Goal: Task Accomplishment & Management: Use online tool/utility

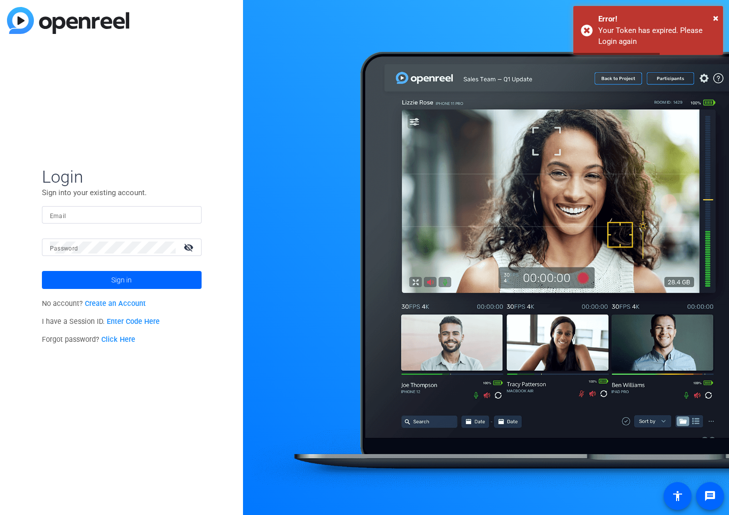
click at [127, 221] on div at bounding box center [122, 214] width 144 height 17
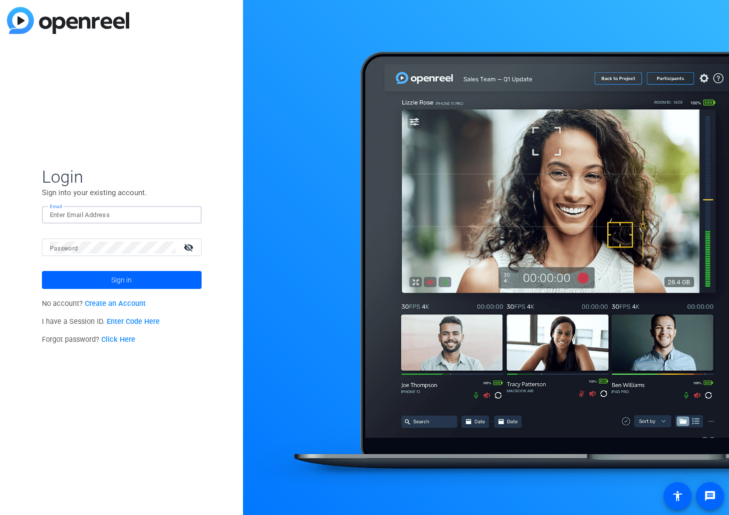
click at [126, 219] on input "Email" at bounding box center [122, 215] width 144 height 12
type input "ryan.walpole01@marsh.com"
click at [42, 271] on button "Sign in" at bounding box center [122, 280] width 160 height 18
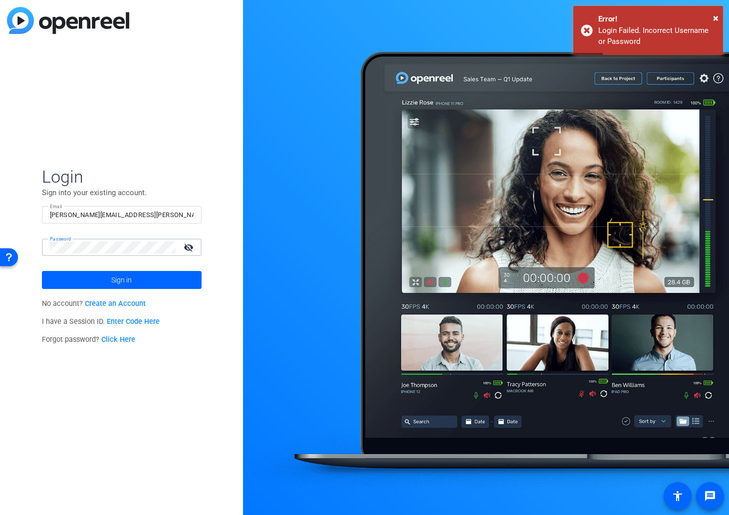
click at [42, 271] on button "Sign in" at bounding box center [122, 280] width 160 height 18
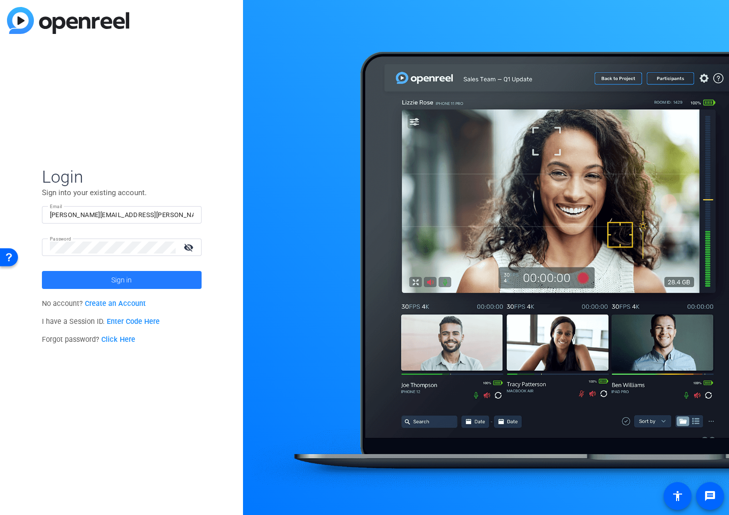
click at [138, 283] on span at bounding box center [122, 280] width 160 height 24
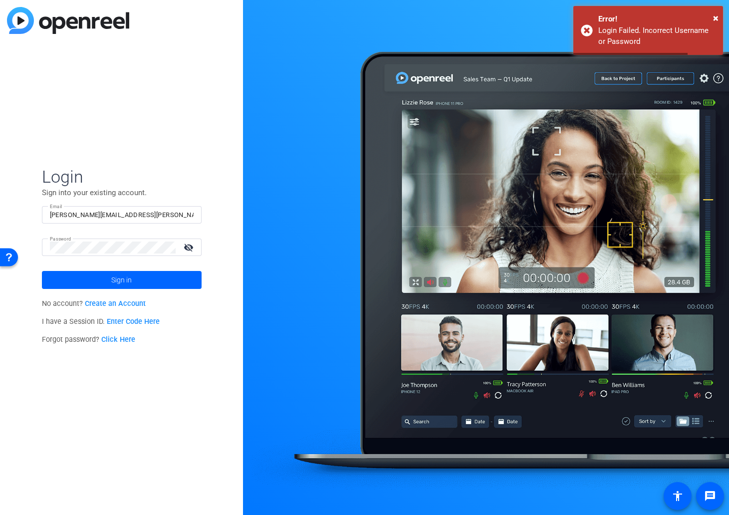
click at [143, 210] on input "ryan.walpole01@marsh.com" at bounding box center [122, 215] width 144 height 12
click at [42, 271] on button "Sign in" at bounding box center [122, 280] width 160 height 18
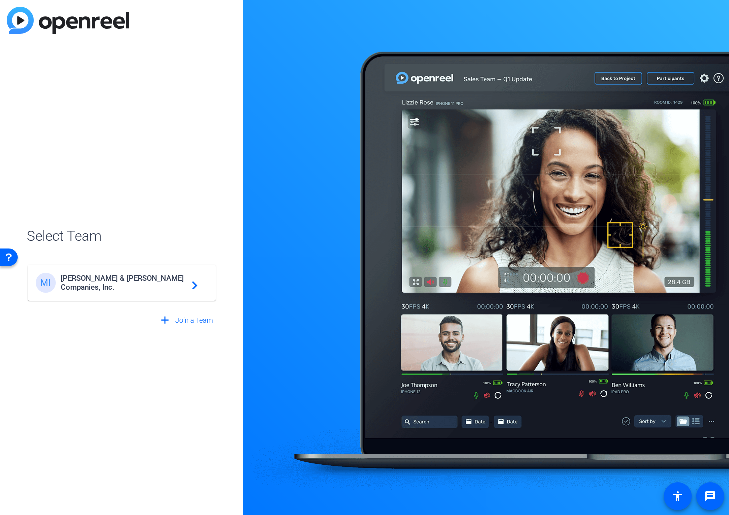
click at [142, 270] on mat-card-content "MI Marsh & McLennan Companies, Inc. navigate_next" at bounding box center [122, 283] width 188 height 36
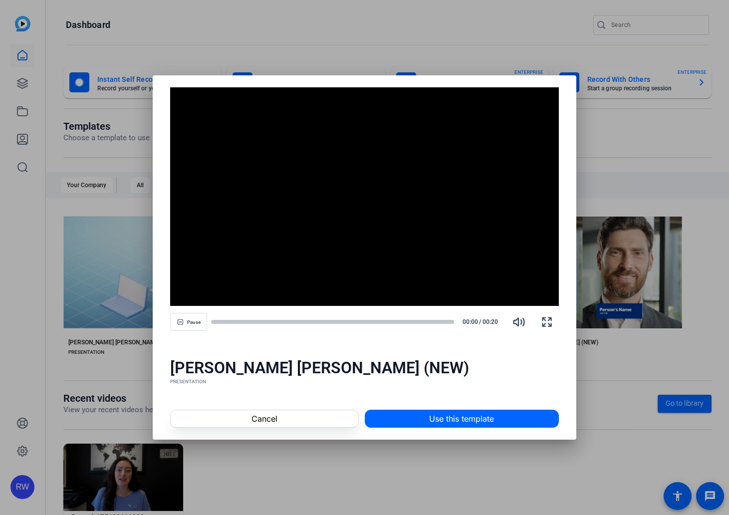
click at [59, 200] on div at bounding box center [364, 257] width 729 height 515
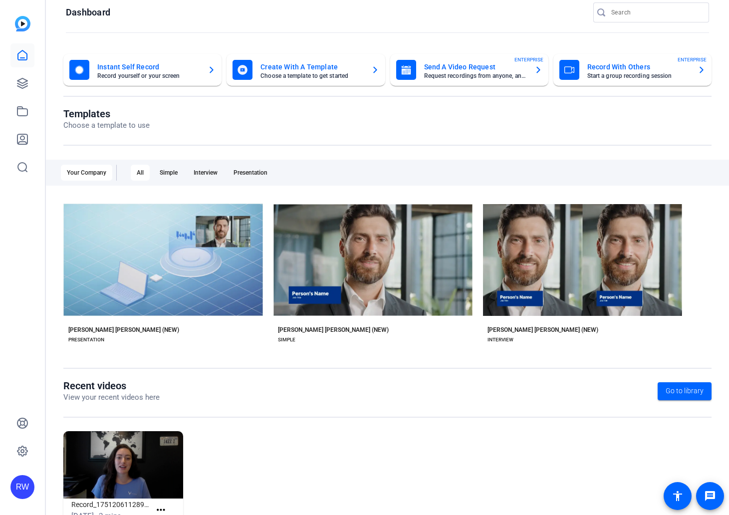
scroll to position [49, 0]
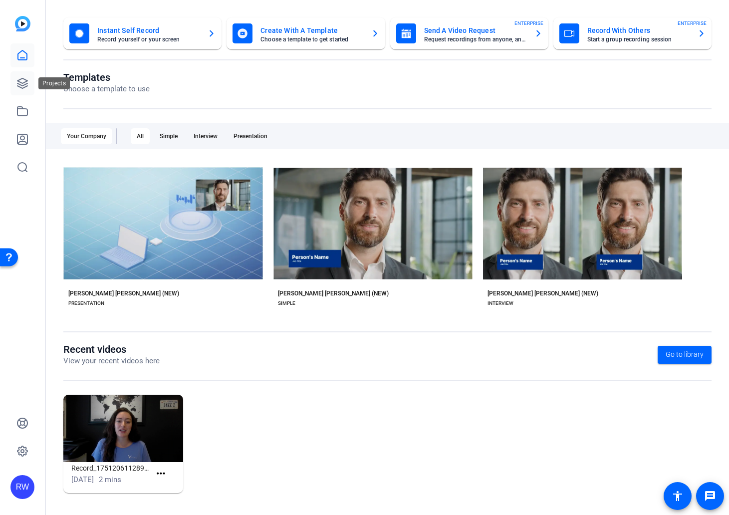
click at [25, 89] on icon at bounding box center [22, 83] width 12 height 12
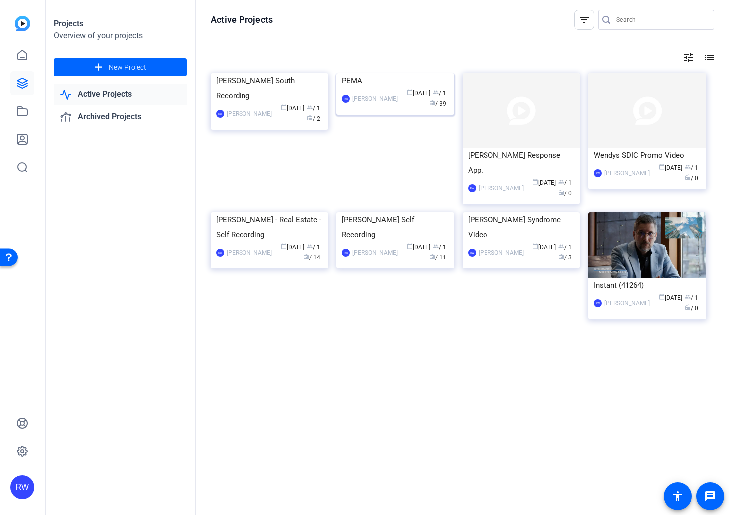
click at [435, 106] on span "radio" at bounding box center [432, 103] width 6 height 6
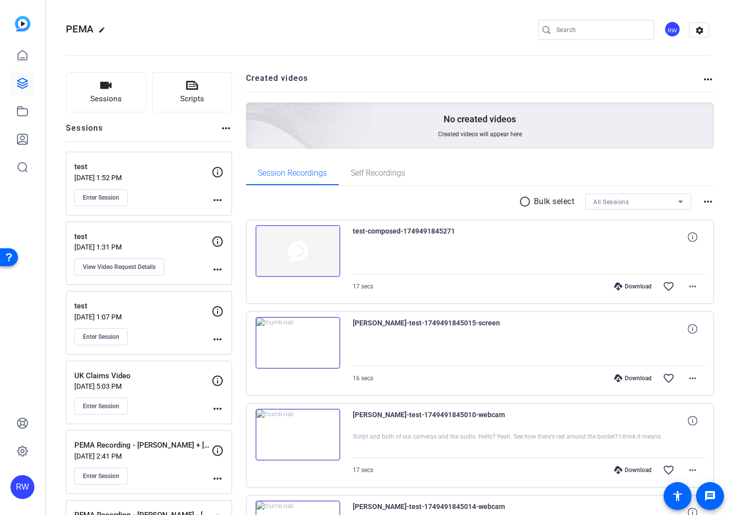
click at [99, 31] on mat-icon "edit" at bounding box center [104, 32] width 12 height 12
click at [24, 49] on icon at bounding box center [22, 55] width 12 height 12
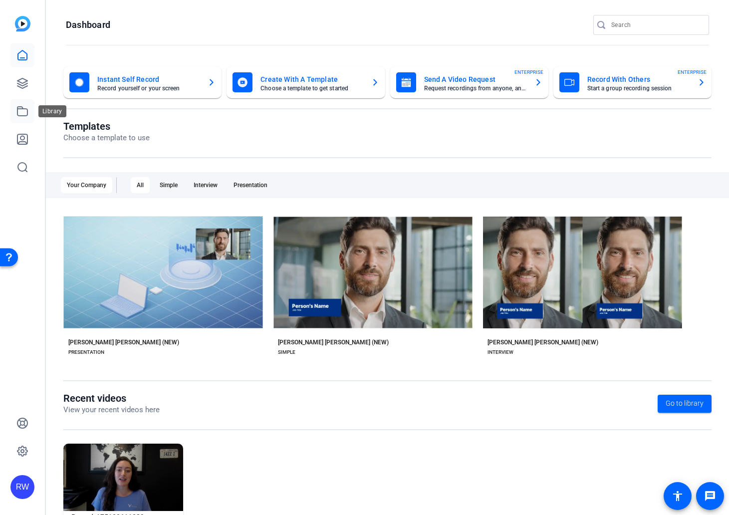
click at [20, 109] on icon at bounding box center [22, 111] width 12 height 12
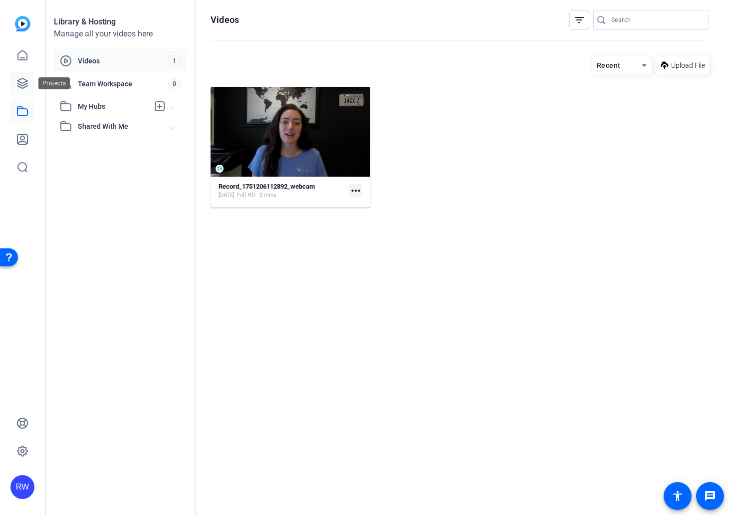
click at [19, 92] on link at bounding box center [22, 83] width 24 height 24
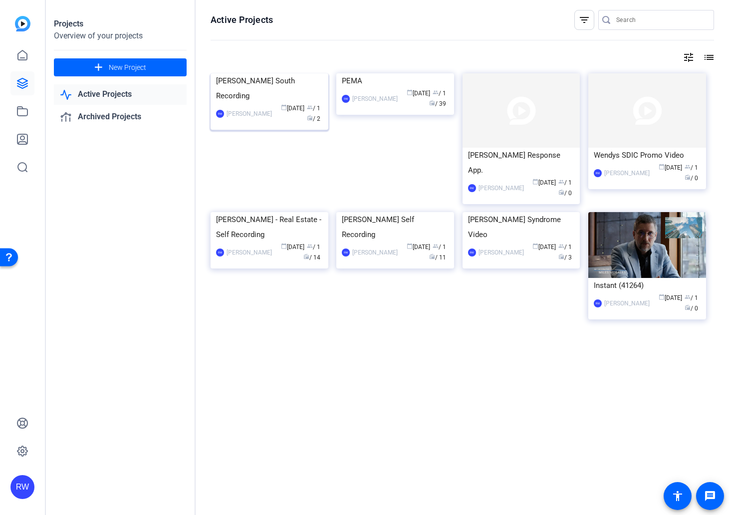
click at [230, 103] on div "Martin South Recording" at bounding box center [269, 88] width 107 height 30
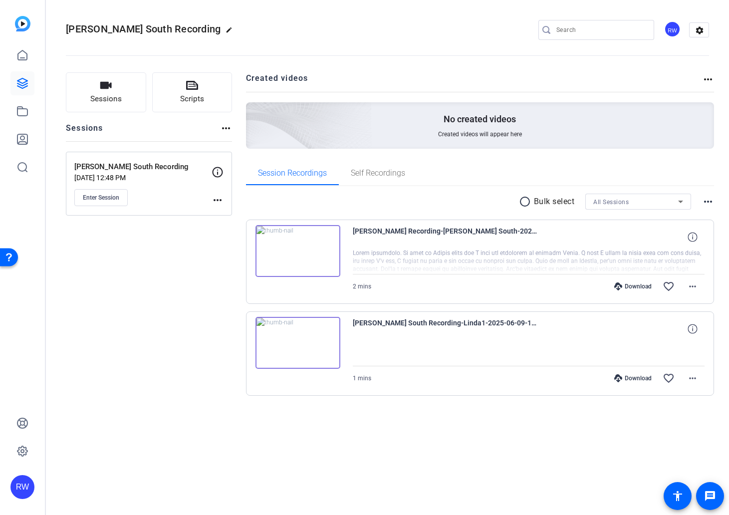
click at [226, 129] on mat-icon "more_horiz" at bounding box center [226, 128] width 12 height 12
click at [226, 129] on div at bounding box center [364, 257] width 729 height 515
click at [14, 62] on link at bounding box center [22, 55] width 24 height 24
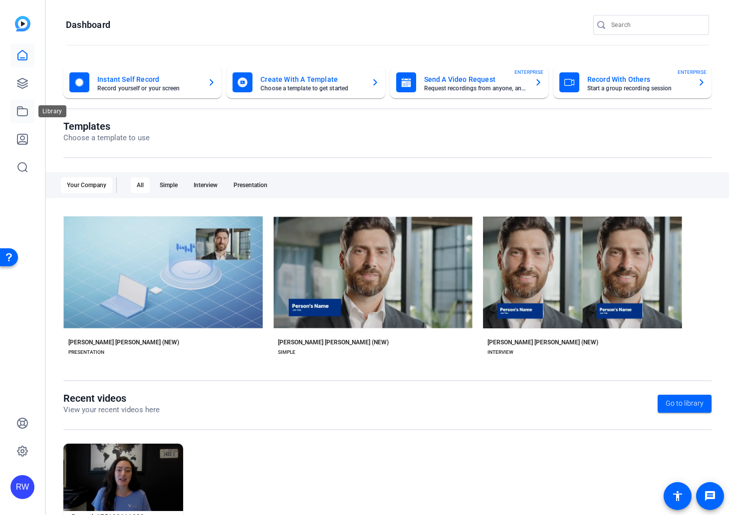
click at [17, 110] on icon at bounding box center [22, 111] width 10 height 9
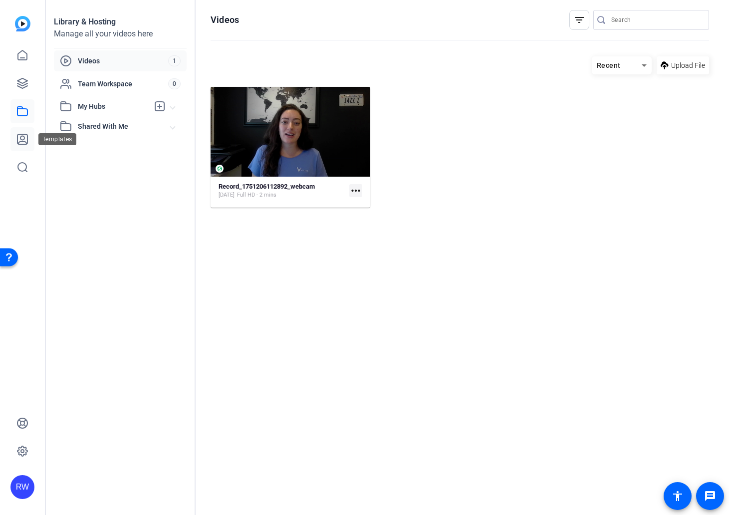
click at [23, 131] on link at bounding box center [22, 139] width 24 height 24
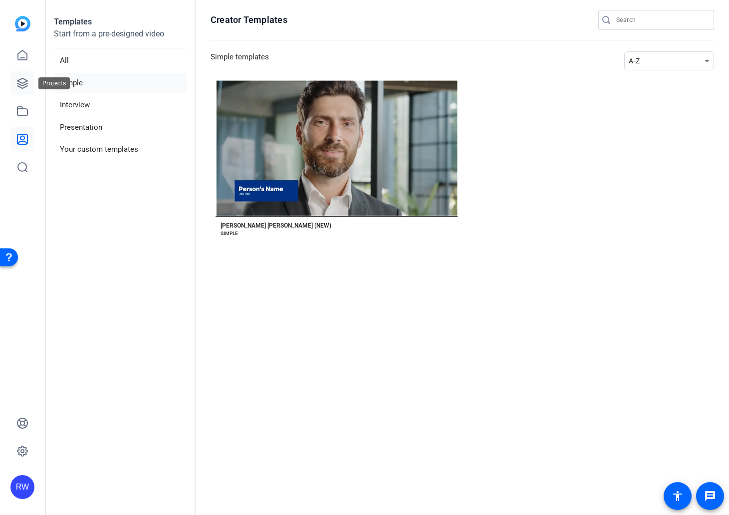
click at [18, 81] on icon at bounding box center [22, 83] width 10 height 10
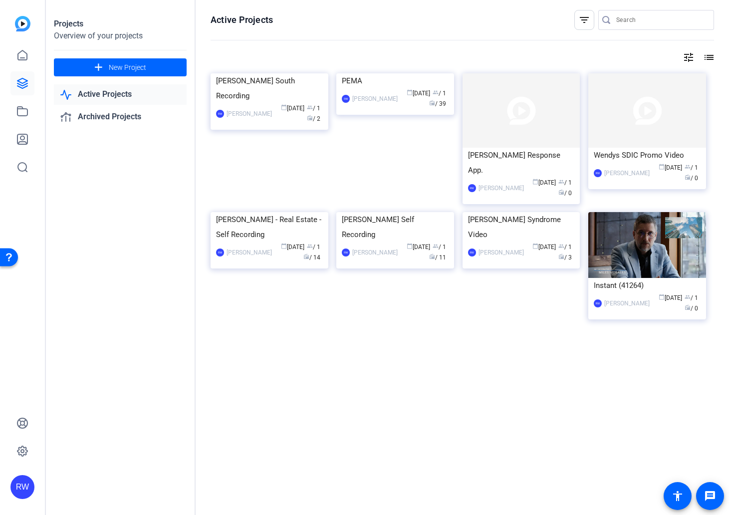
click at [713, 58] on mat-icon "list" at bounding box center [708, 57] width 12 height 12
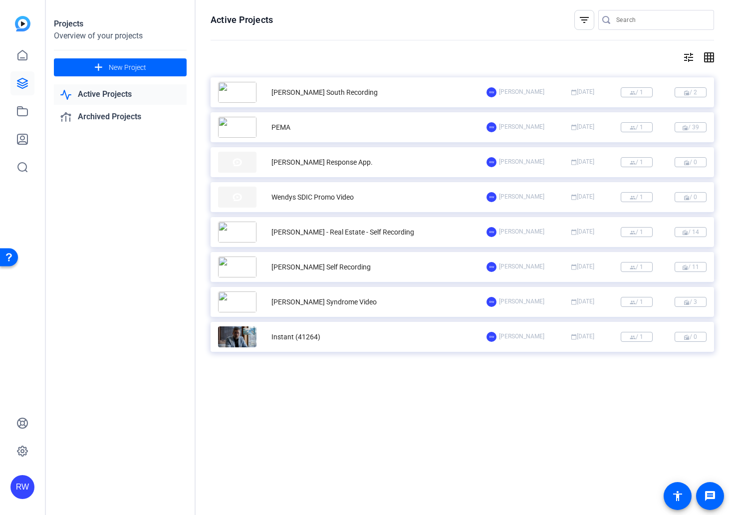
drag, startPoint x: 679, startPoint y: 97, endPoint x: 644, endPoint y: 94, distance: 34.6
click at [644, 94] on div "Martin South Recording RW Ryan Walpole calendar_today Jun 09 group / 1 radio / 2" at bounding box center [462, 92] width 503 height 30
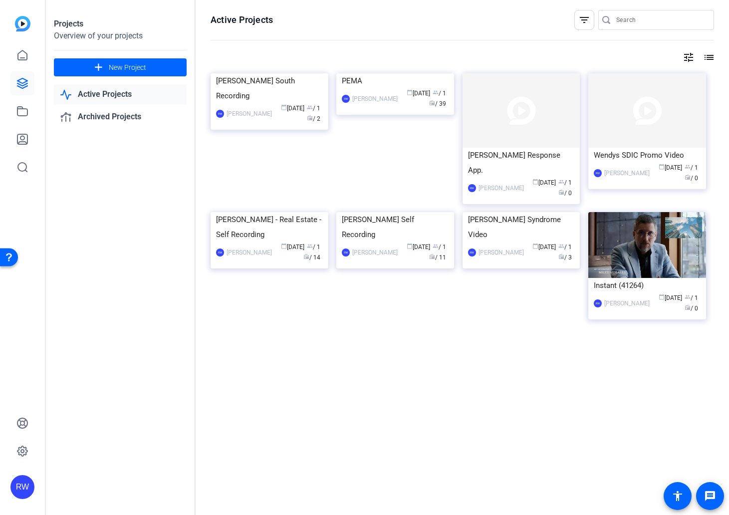
click at [699, 57] on div "tune list" at bounding box center [462, 57] width 503 height 12
click at [706, 58] on mat-icon "list" at bounding box center [708, 57] width 12 height 12
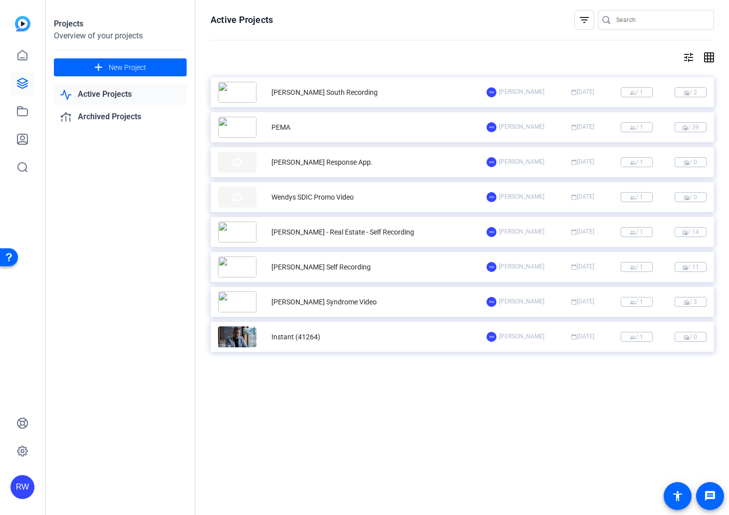
click at [693, 58] on mat-icon "tune" at bounding box center [689, 57] width 12 height 12
click at [693, 58] on div at bounding box center [364, 257] width 729 height 515
click at [361, 90] on div "Martin South Recording" at bounding box center [352, 92] width 268 height 21
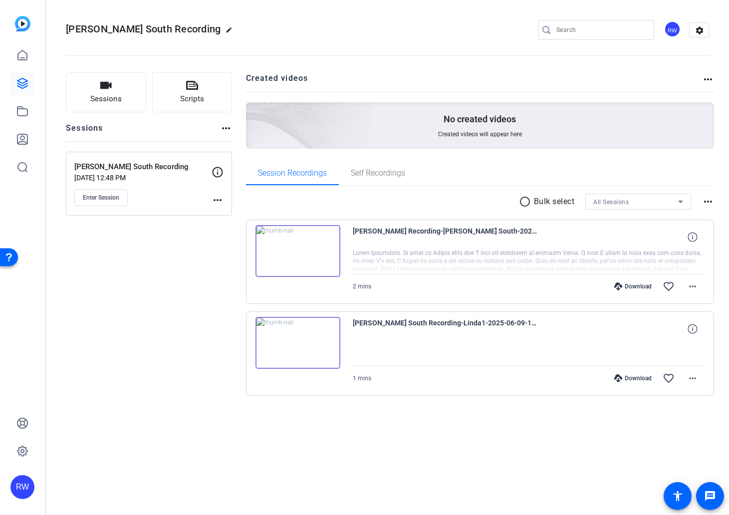
click at [281, 78] on h2 "Created videos" at bounding box center [474, 81] width 457 height 19
click at [708, 80] on mat-icon "more_horiz" at bounding box center [708, 79] width 12 height 12
click at [708, 80] on div at bounding box center [364, 257] width 729 height 515
click at [704, 37] on openreel-divider-bar at bounding box center [387, 52] width 643 height 30
click at [701, 32] on mat-icon "settings" at bounding box center [700, 30] width 20 height 15
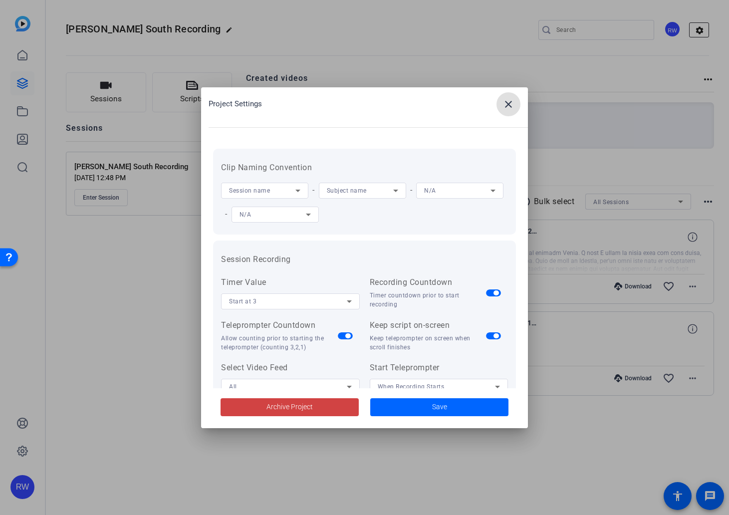
click at [701, 32] on div at bounding box center [364, 257] width 729 height 515
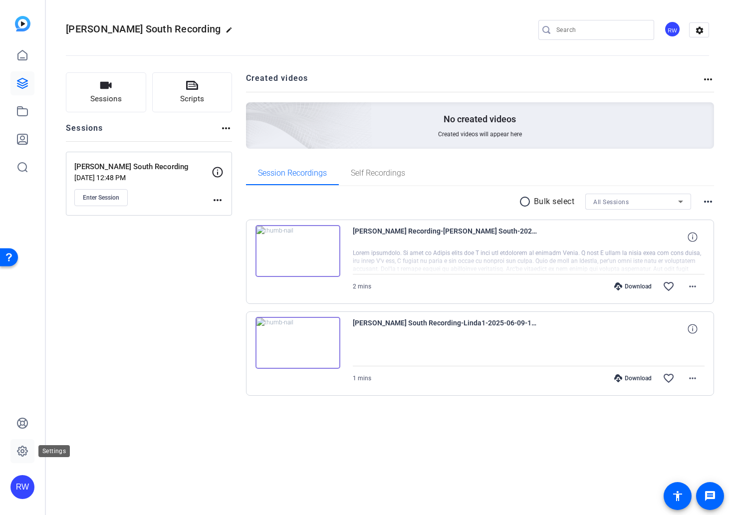
click at [22, 450] on icon at bounding box center [22, 451] width 3 height 3
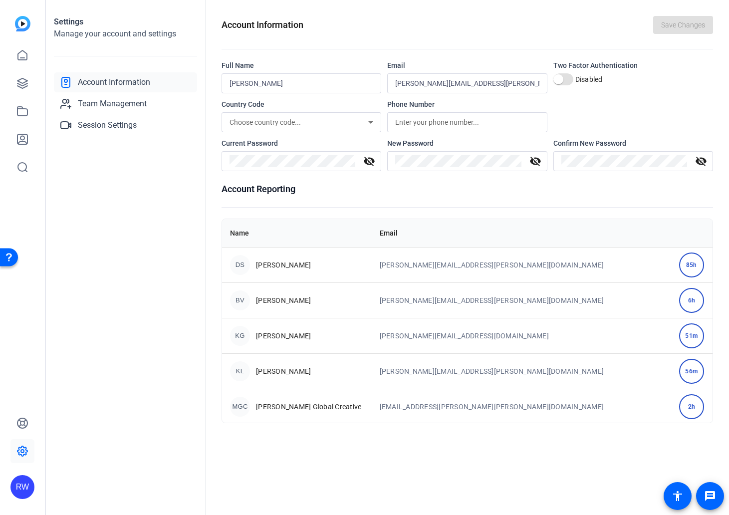
click at [184, 227] on div "Settings Manage your account and settings Account Information Team Management S…" at bounding box center [126, 257] width 160 height 515
click at [95, 99] on span "Team Management" at bounding box center [112, 104] width 69 height 12
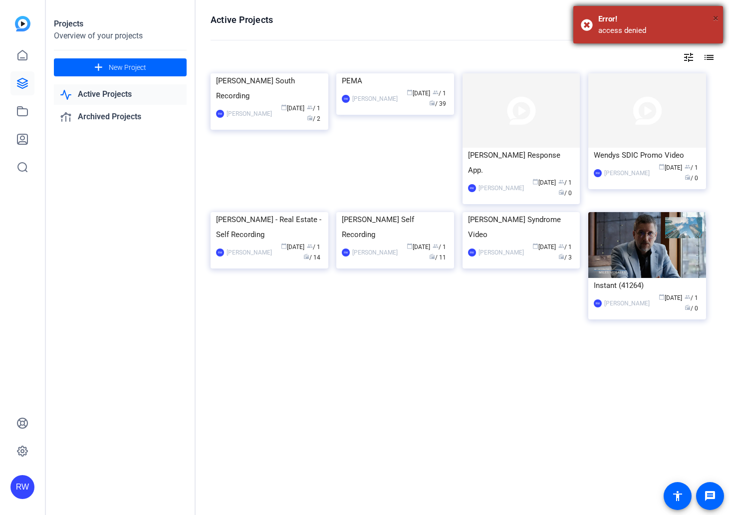
click at [717, 16] on span "×" at bounding box center [715, 18] width 5 height 12
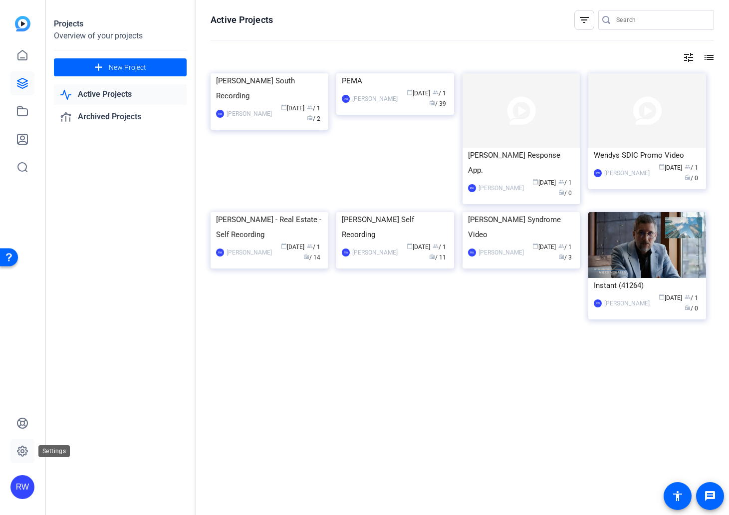
click at [25, 454] on icon at bounding box center [22, 451] width 12 height 12
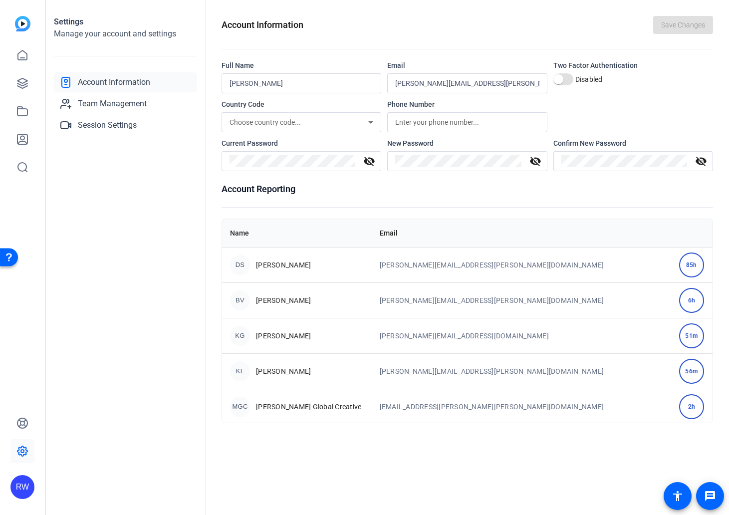
click at [26, 490] on div "RW" at bounding box center [22, 487] width 24 height 24
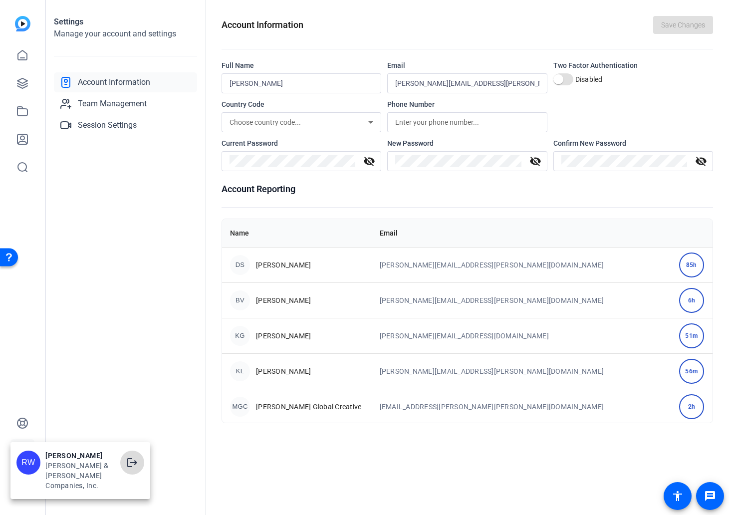
click at [143, 468] on span at bounding box center [132, 463] width 24 height 24
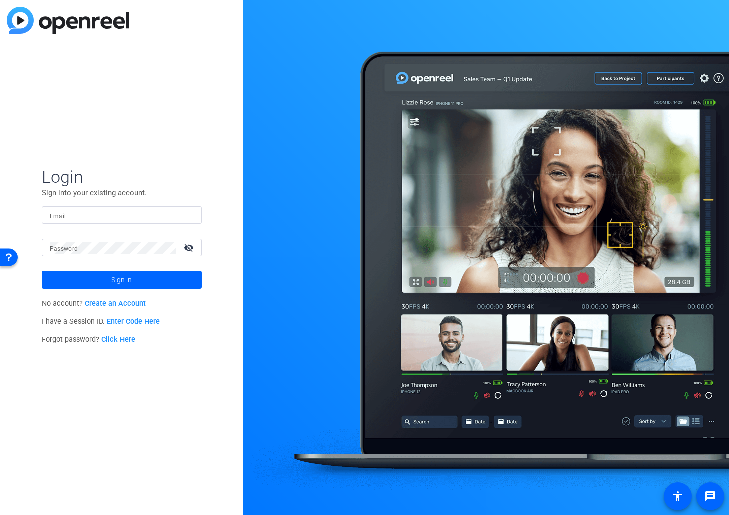
click at [140, 470] on div "Login Sign into your existing account. Email Password visibility_off Sign in No…" at bounding box center [121, 257] width 243 height 515
click at [93, 223] on div at bounding box center [122, 214] width 144 height 17
click at [93, 214] on input "Email" at bounding box center [122, 215] width 144 height 12
click at [66, 218] on input "matthew.barraro@m" at bounding box center [122, 215] width 144 height 12
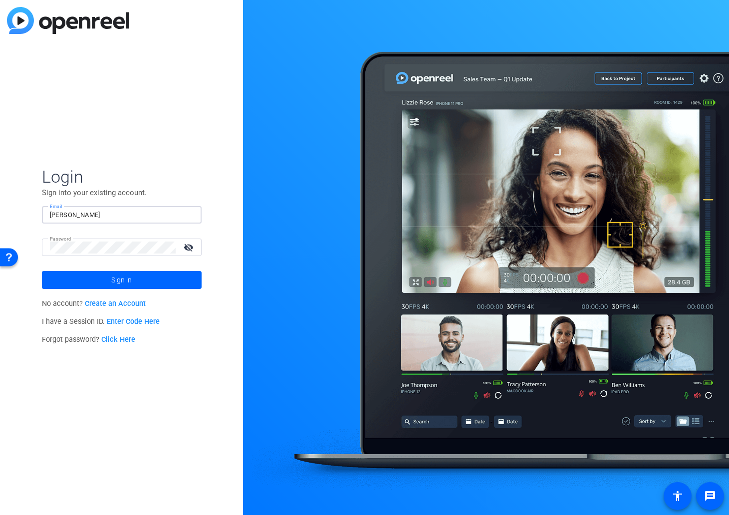
click at [66, 218] on input "matthew.barraro@m" at bounding box center [122, 215] width 144 height 12
paste input "ercer.com"
type input "[PERSON_NAME][EMAIL_ADDRESS][PERSON_NAME][DOMAIN_NAME]"
click at [116, 279] on span "Sign in" at bounding box center [121, 279] width 20 height 25
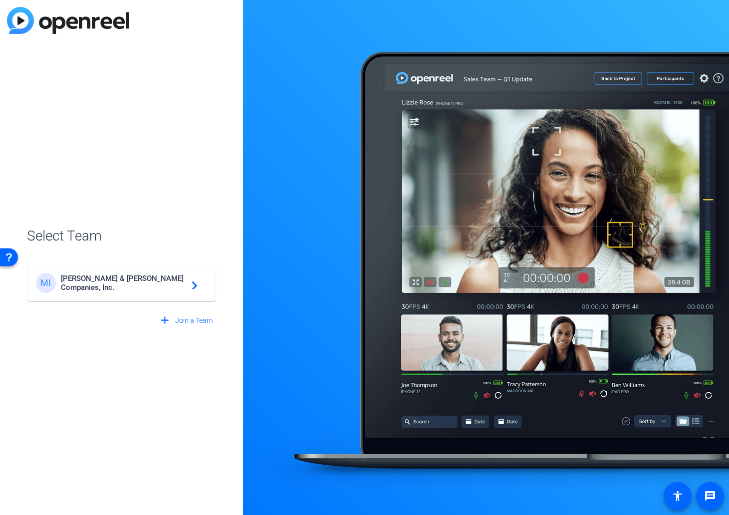
click at [115, 280] on span "Marsh & McLennan Companies, Inc." at bounding box center [123, 283] width 125 height 18
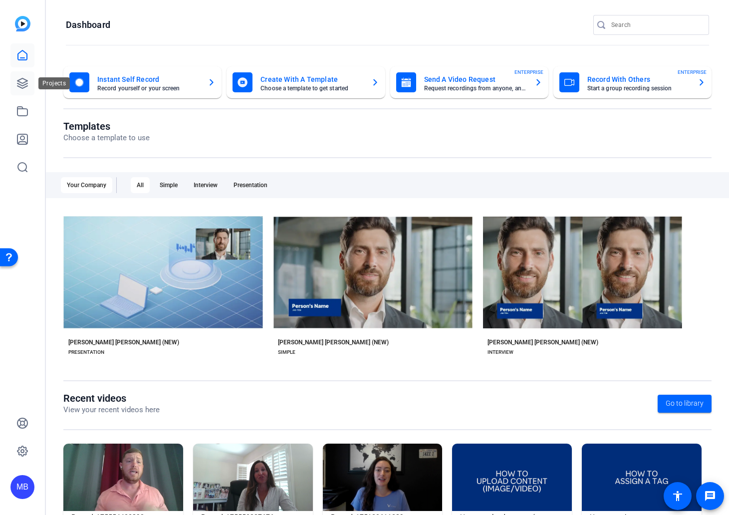
click at [20, 83] on icon at bounding box center [22, 83] width 12 height 12
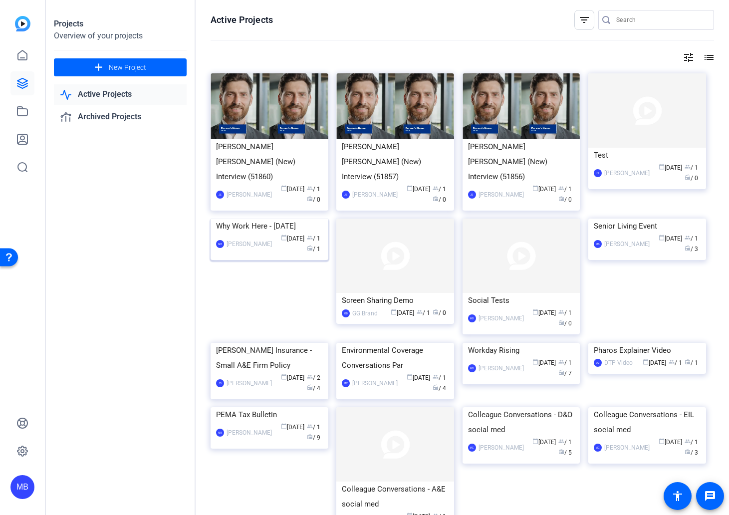
click at [278, 219] on img at bounding box center [270, 219] width 118 height 0
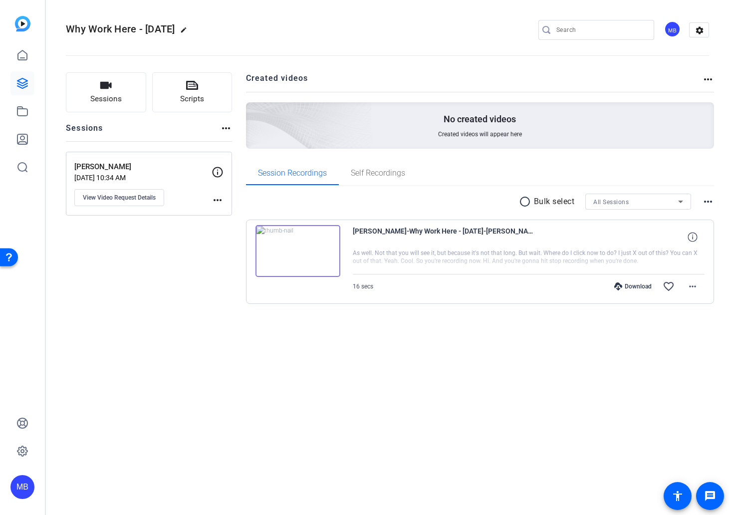
click at [222, 128] on mat-icon "more_horiz" at bounding box center [226, 128] width 12 height 12
click at [184, 135] on div at bounding box center [364, 257] width 729 height 515
click at [99, 97] on span "Sessions" at bounding box center [105, 98] width 31 height 11
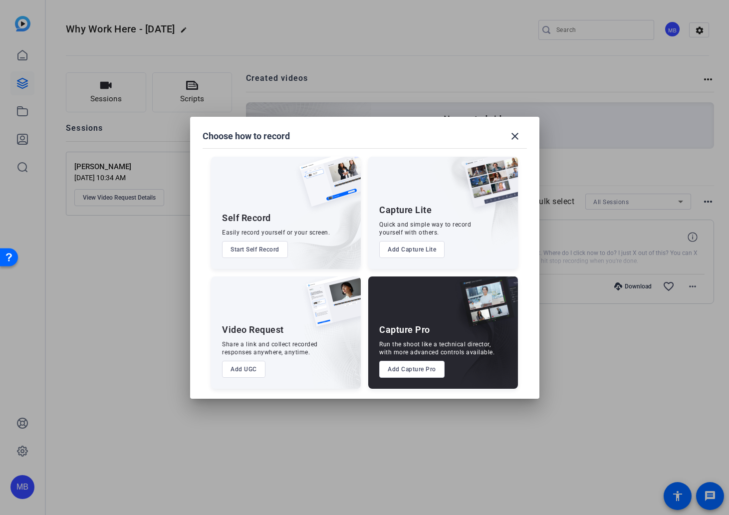
click at [401, 372] on button "Add Capture Pro" at bounding box center [411, 369] width 65 height 17
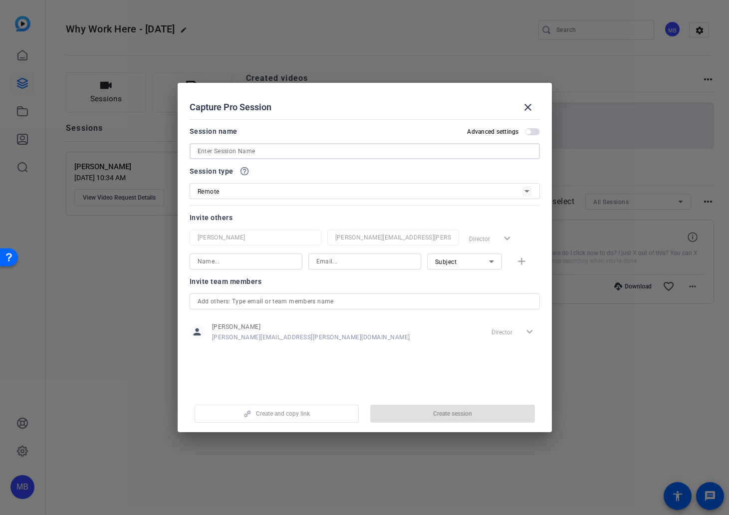
click at [239, 149] on input at bounding box center [365, 151] width 334 height 12
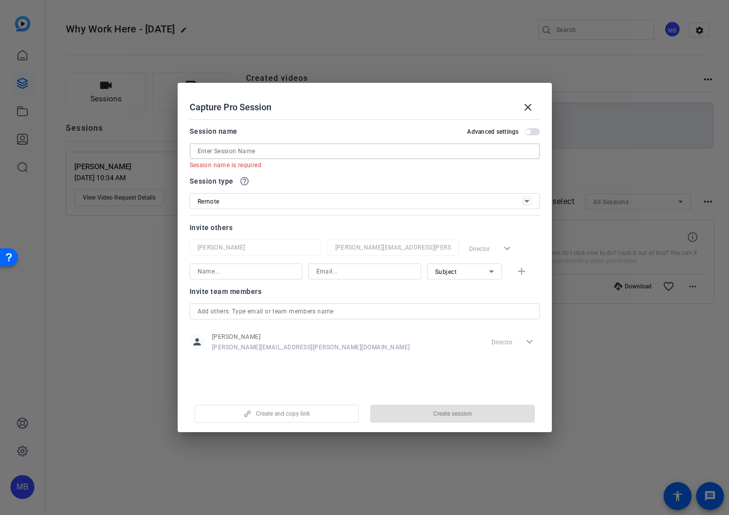
paste input ""Why I Work Here" Social Media Video - Joe Sigona"
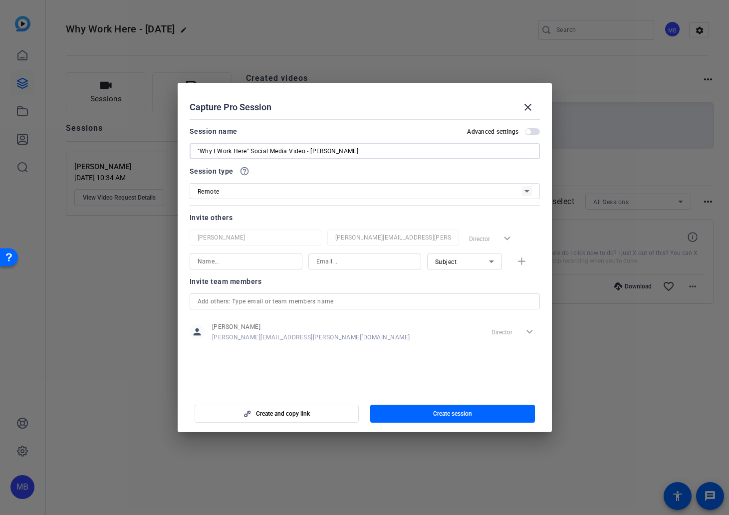
type input ""Why I Work Here" Social Media Video - Joe Sigona"
click at [258, 263] on input at bounding box center [246, 261] width 97 height 12
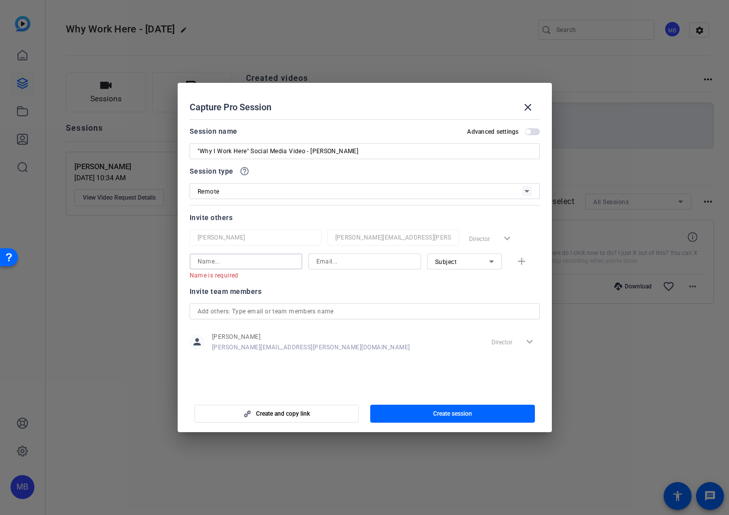
paste input "Abraham, Rebecca"
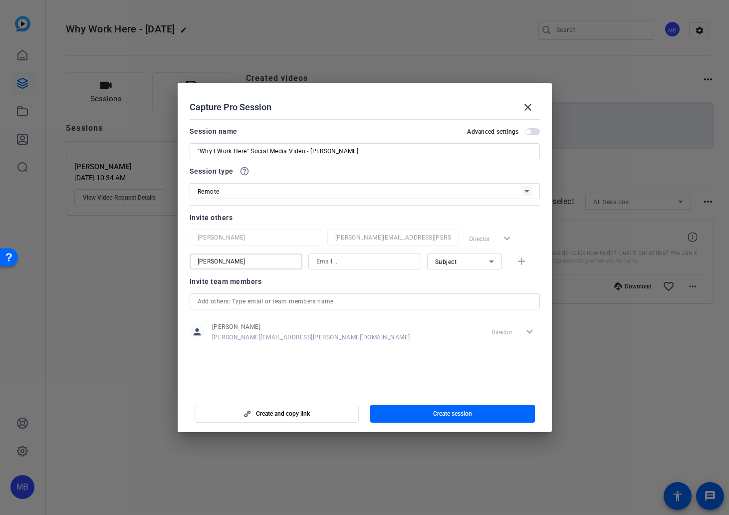
drag, startPoint x: 226, startPoint y: 262, endPoint x: 152, endPoint y: 260, distance: 73.9
click at [152, 260] on div "Choose how to record close Self Record Easily record yourself or your screen. S…" at bounding box center [364, 257] width 729 height 515
click at [236, 262] on input "Rebecca" at bounding box center [246, 261] width 97 height 12
paste input "Abraham,"
type input "Rebecca Abraham"
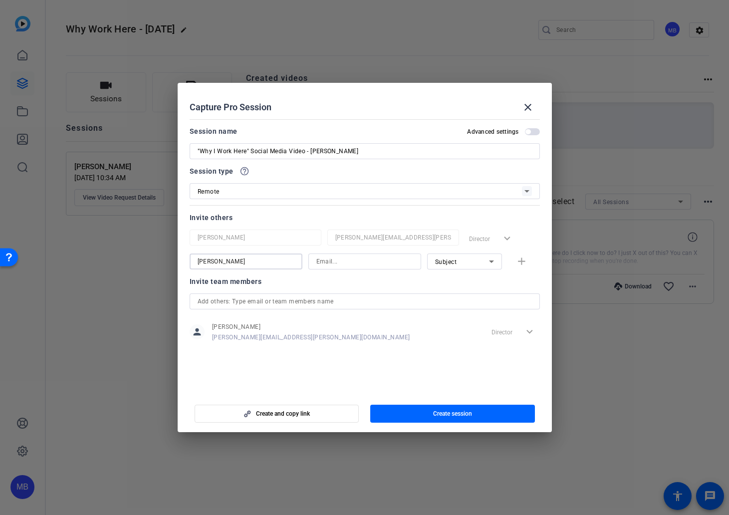
click at [454, 252] on div at bounding box center [393, 250] width 132 height 11
click at [454, 257] on div "Subject" at bounding box center [462, 261] width 54 height 12
click at [461, 297] on mat-option "Watcher" at bounding box center [464, 297] width 75 height 16
click at [370, 263] on input at bounding box center [364, 261] width 97 height 12
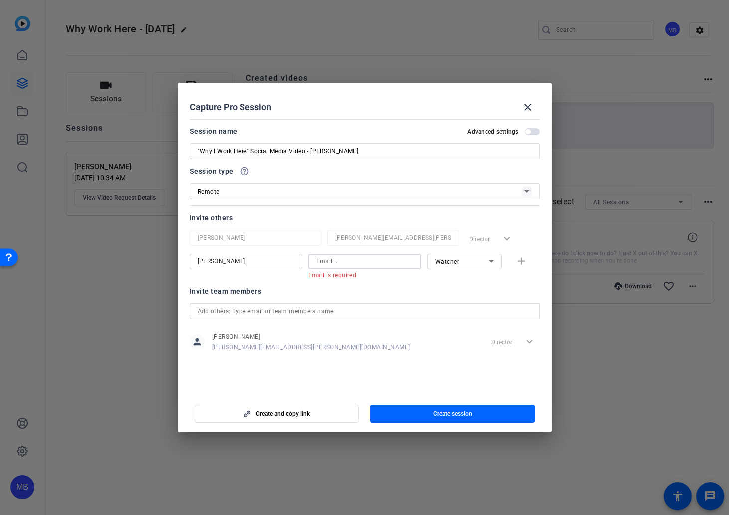
paste input "Rebecca.Abraham@mmc.com"
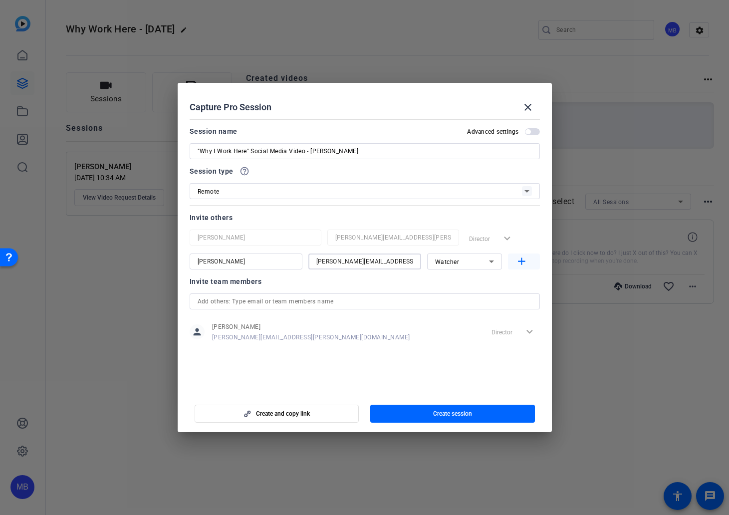
type input "Rebecca.Abraham@mmc.com"
click at [528, 259] on span "button" at bounding box center [524, 261] width 32 height 24
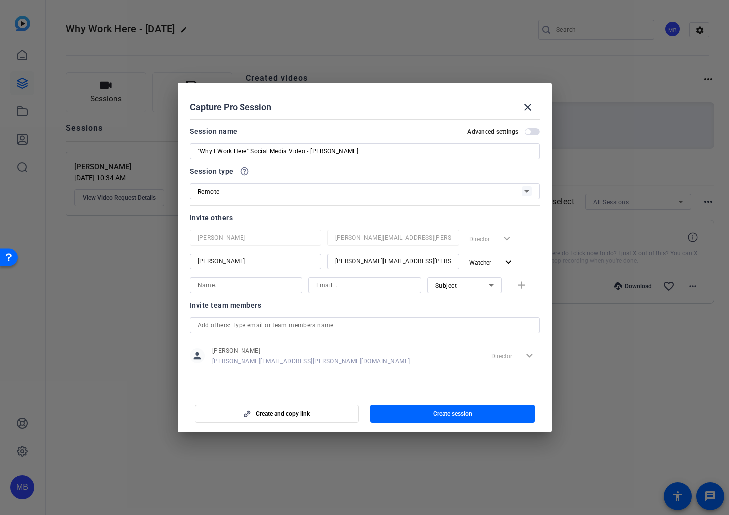
click at [339, 288] on input at bounding box center [364, 285] width 97 height 12
paste input "Joe.Sigona@guycarp.com"
type input "Joe.Sigona@guycarp.com"
drag, startPoint x: 347, startPoint y: 287, endPoint x: 292, endPoint y: 289, distance: 54.9
click at [292, 289] on div "Joe.Sigona@guycarp.com Subject add" at bounding box center [365, 285] width 350 height 16
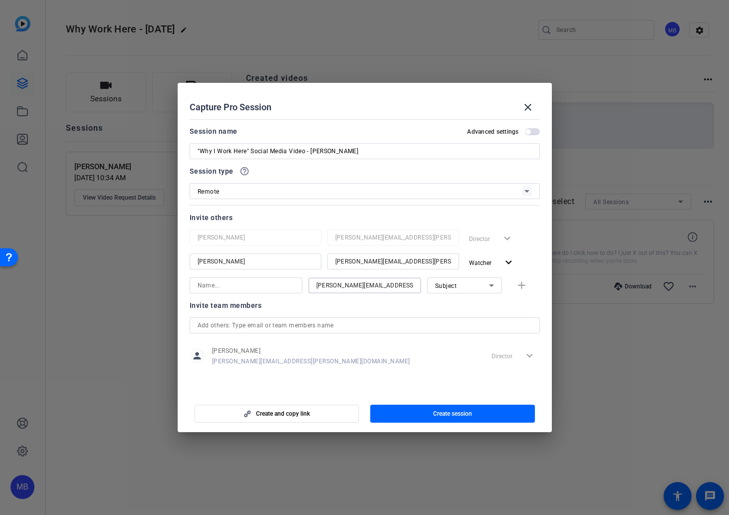
click at [255, 293] on div at bounding box center [246, 298] width 113 height 11
click at [250, 288] on input at bounding box center [246, 285] width 97 height 12
paste input "Joe.Sigona"
drag, startPoint x: 210, startPoint y: 286, endPoint x: 261, endPoint y: 234, distance: 73.0
click at [210, 286] on input "Joe.Sigona" at bounding box center [246, 285] width 97 height 12
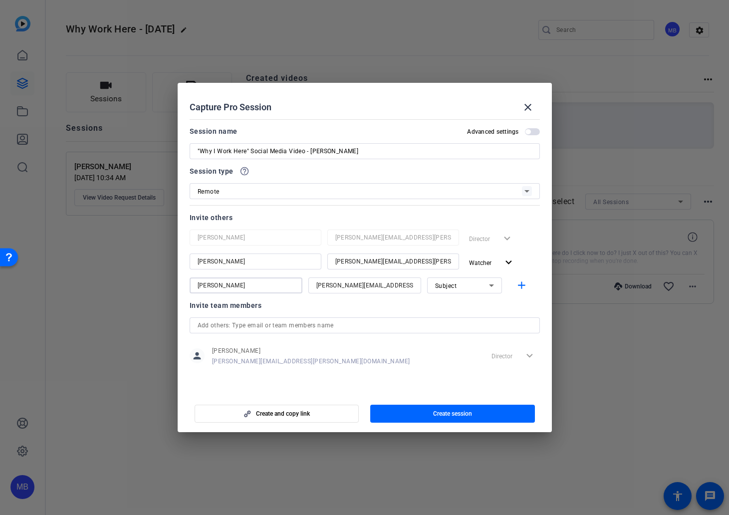
type input "Joe Sigona"
click at [436, 307] on div "Invite team members" at bounding box center [365, 305] width 350 height 12
click at [534, 130] on span "button" at bounding box center [532, 131] width 15 height 7
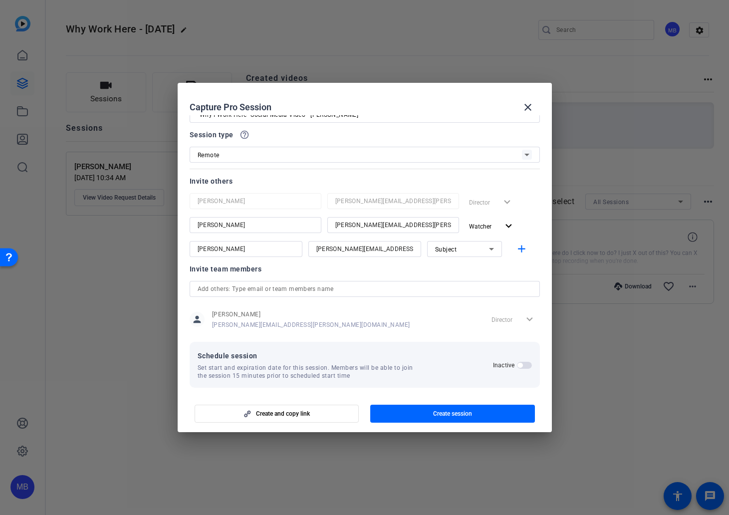
scroll to position [43, 0]
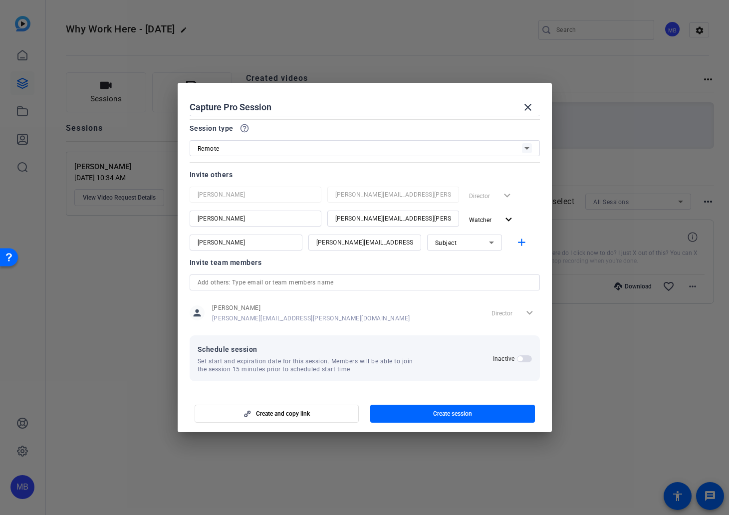
click at [517, 359] on span "button" at bounding box center [519, 358] width 5 height 5
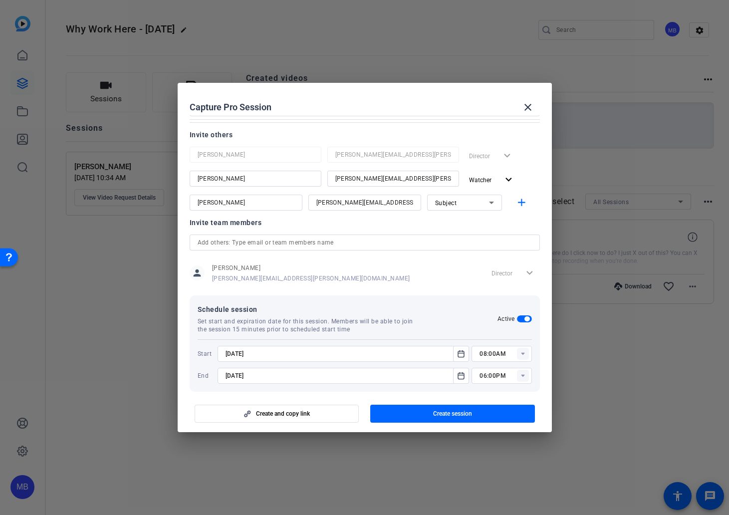
scroll to position [93, 0]
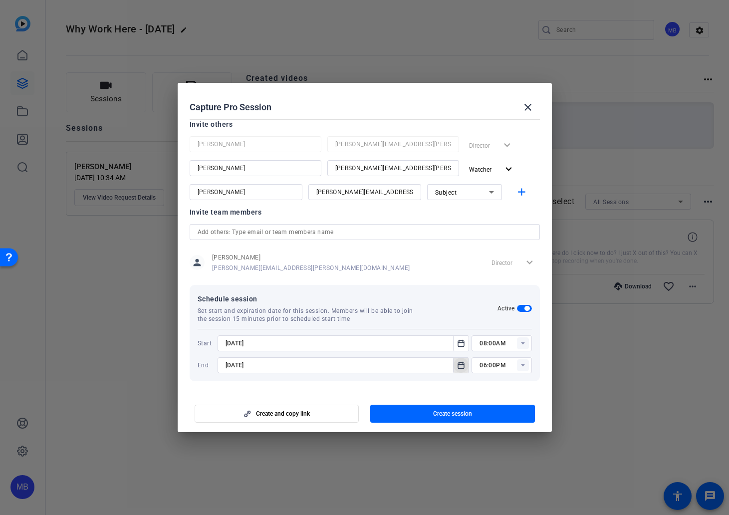
click at [457, 364] on icon "Open calendar" at bounding box center [461, 365] width 8 height 12
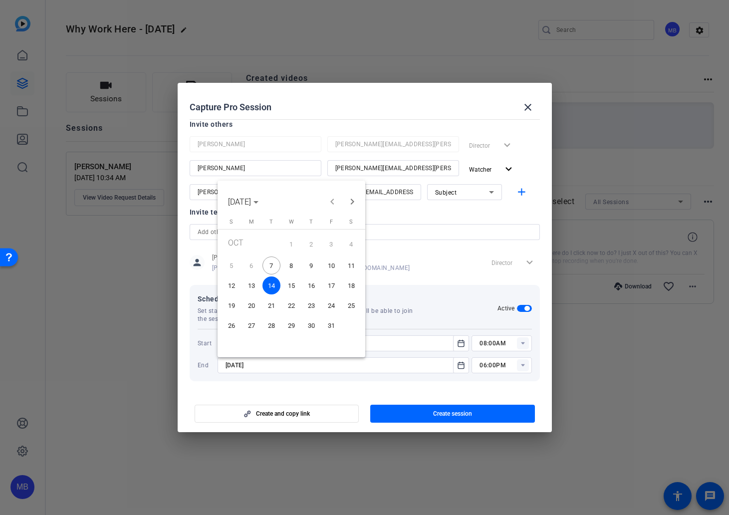
click at [296, 267] on span "8" at bounding box center [291, 265] width 18 height 18
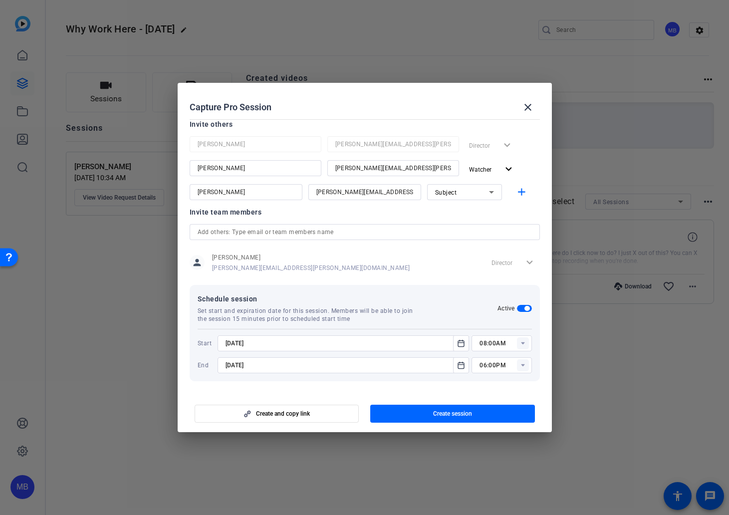
type input "10/8/2025"
click at [517, 344] on rect at bounding box center [523, 343] width 12 height 12
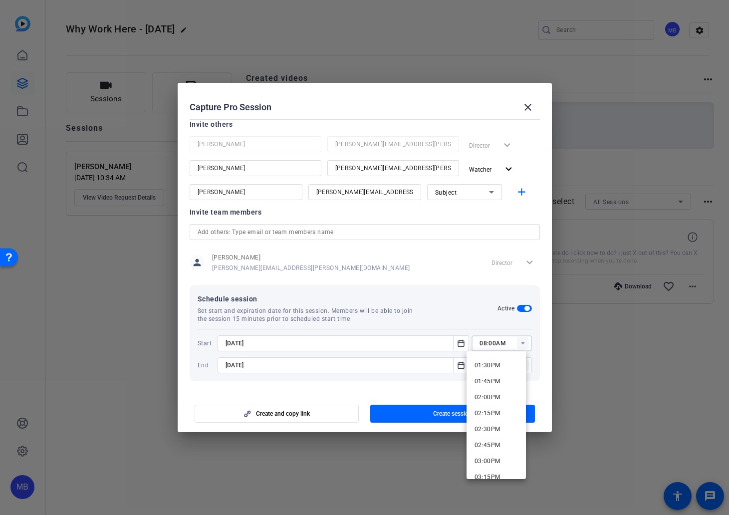
scroll to position [863, 0]
click at [500, 426] on mat-option "02:30PM" at bounding box center [496, 426] width 60 height 16
type input "02:30PM"
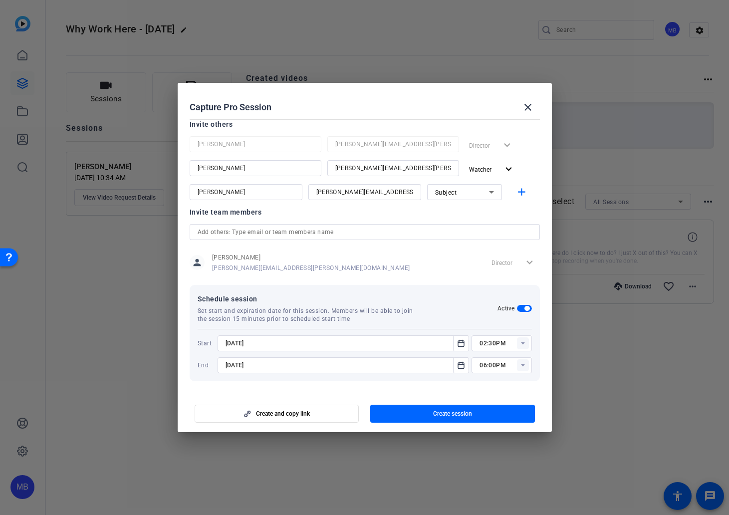
click at [445, 309] on div "Schedule session Set start and expiration date for this session. Members will b…" at bounding box center [348, 308] width 300 height 30
click at [455, 365] on mat-icon "Open calendar" at bounding box center [461, 365] width 12 height 12
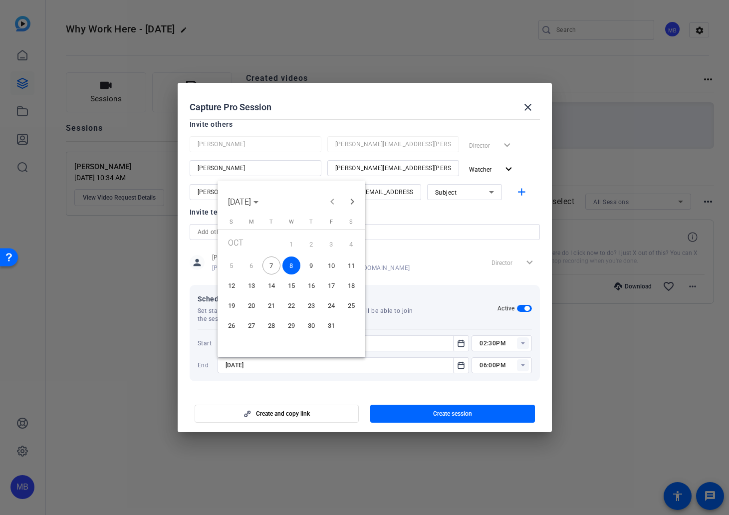
click at [301, 272] on button "9" at bounding box center [311, 265] width 20 height 20
type input "10/9/2025"
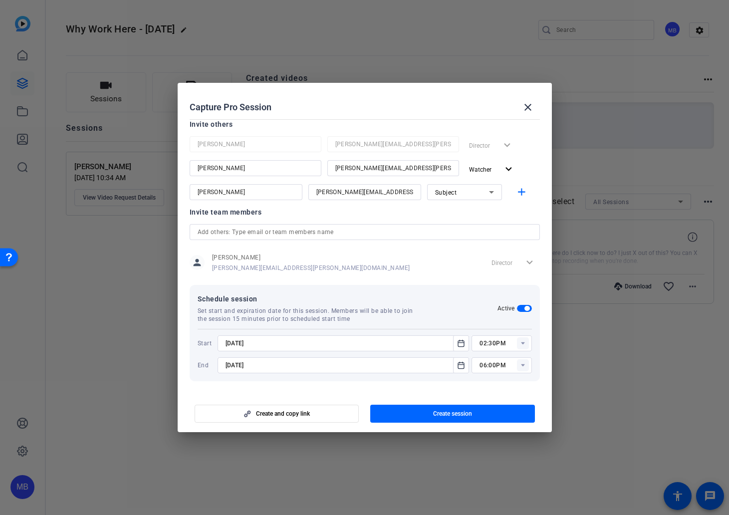
click at [452, 310] on div "Schedule session Set start and expiration date for this session. Members will b…" at bounding box center [348, 308] width 300 height 30
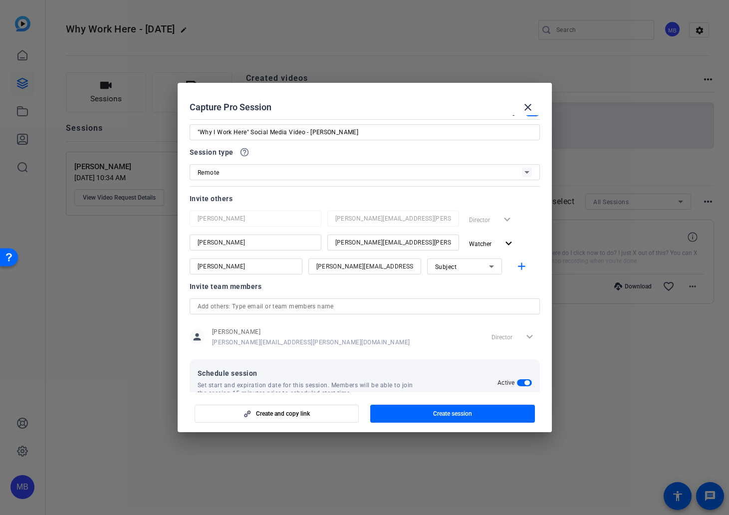
scroll to position [1, 0]
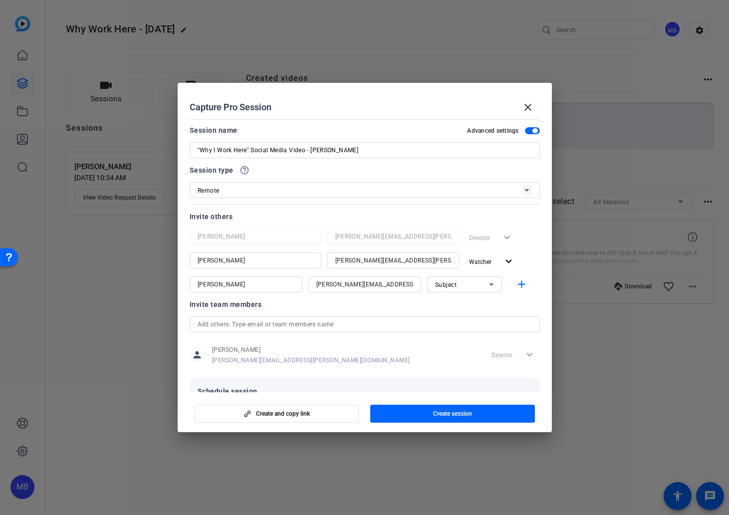
click at [349, 208] on div at bounding box center [365, 203] width 350 height 11
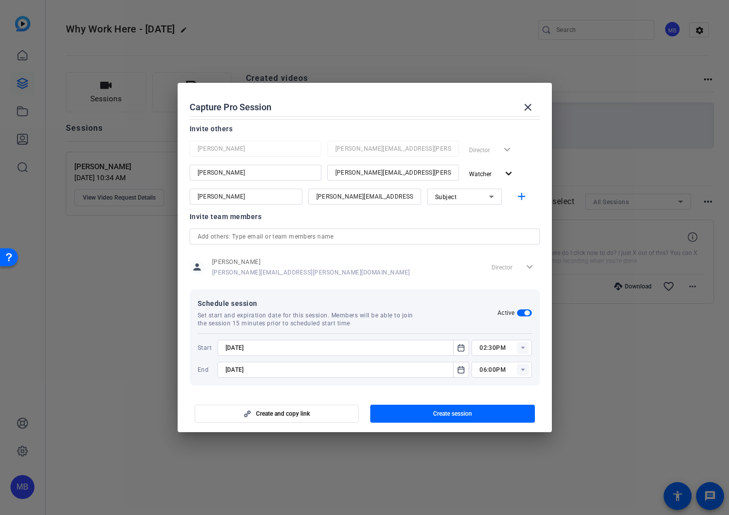
scroll to position [93, 0]
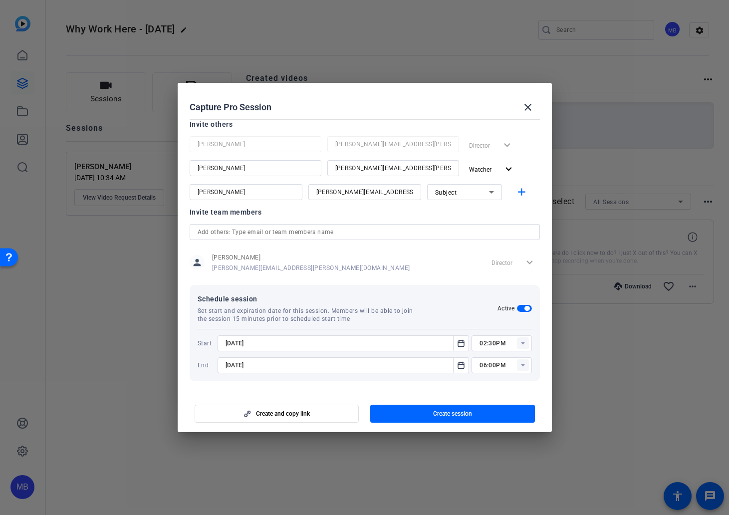
click at [387, 253] on div "person Matthew Barraro matthew.barraro@mercer.com Director expand_more" at bounding box center [365, 262] width 350 height 25
click at [420, 412] on span "button" at bounding box center [452, 414] width 165 height 24
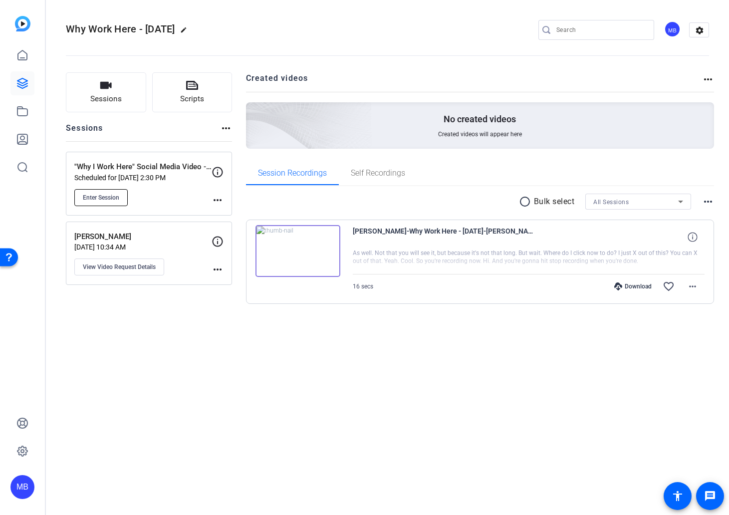
click at [113, 201] on button "Enter Session" at bounding box center [100, 197] width 53 height 17
click at [158, 172] on p ""Why I Work Here" Social Media Video - [PERSON_NAME]" at bounding box center [142, 166] width 137 height 11
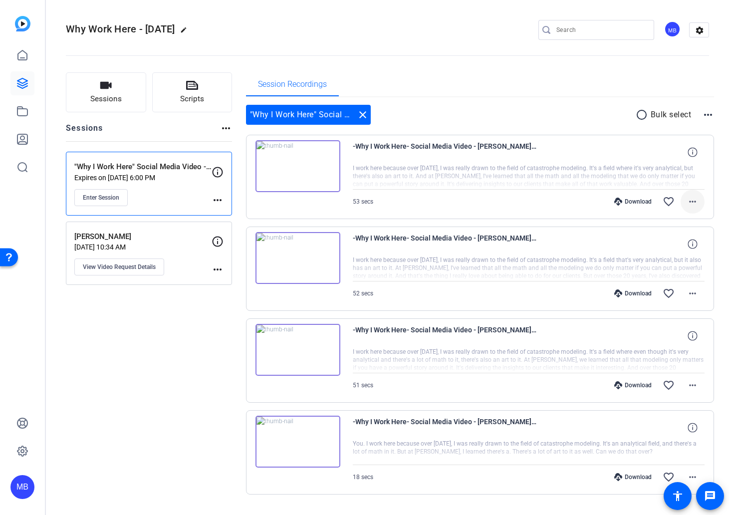
click at [690, 201] on mat-icon "more_horiz" at bounding box center [693, 202] width 12 height 12
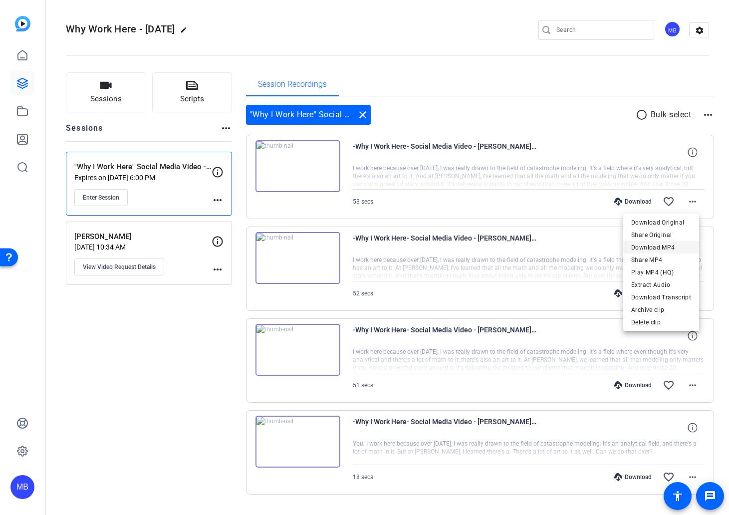
click at [662, 250] on span "Download MP4" at bounding box center [661, 247] width 60 height 12
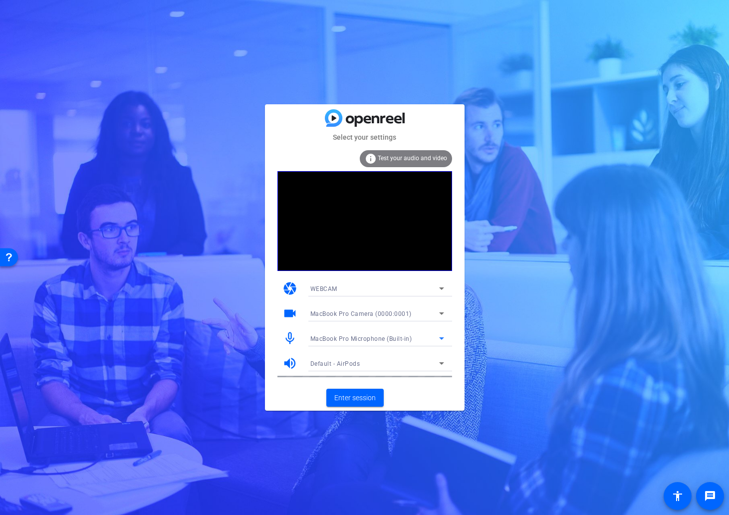
click at [401, 342] on span "MacBook Pro Microphone (Built-in)" at bounding box center [361, 338] width 102 height 7
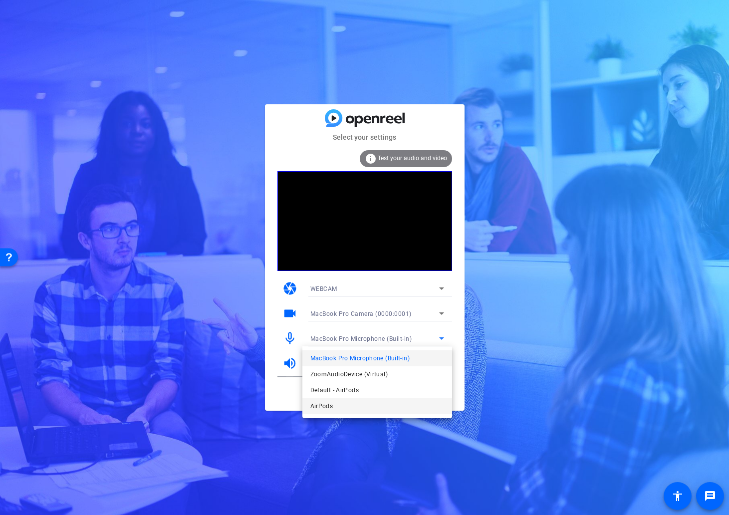
click at [347, 411] on mat-option "AirPods" at bounding box center [377, 406] width 150 height 16
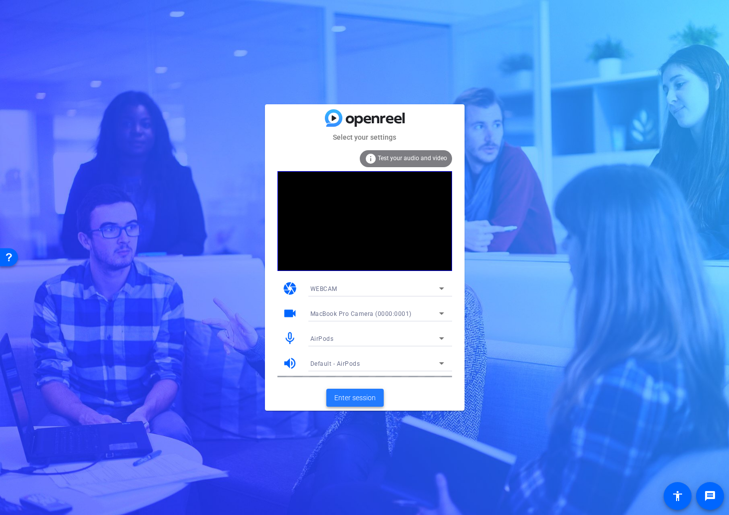
click at [353, 398] on span "Enter session" at bounding box center [354, 398] width 41 height 10
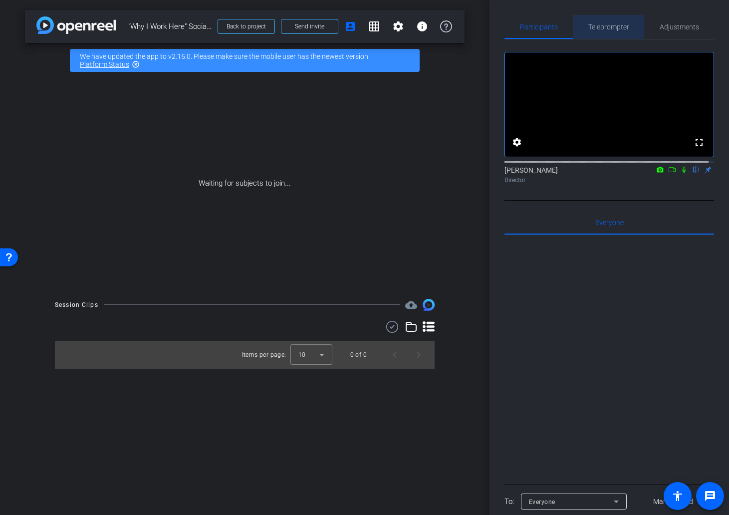
click at [622, 24] on span "Teleprompter" at bounding box center [608, 26] width 41 height 7
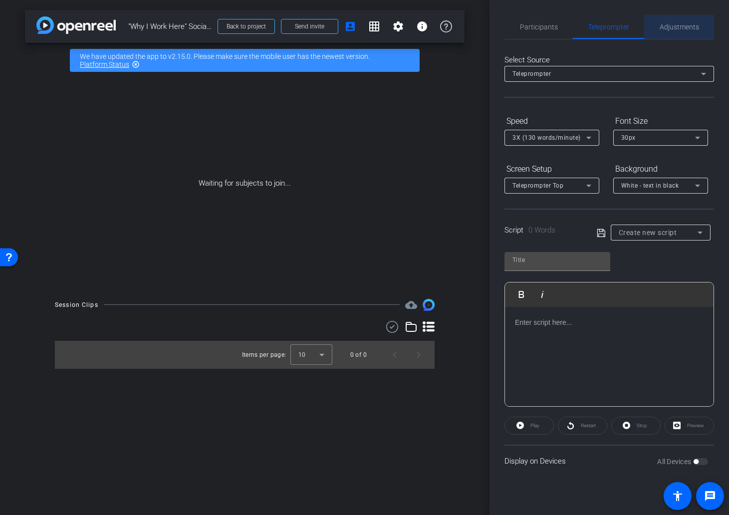
click at [672, 25] on span "Adjustments" at bounding box center [679, 26] width 39 height 7
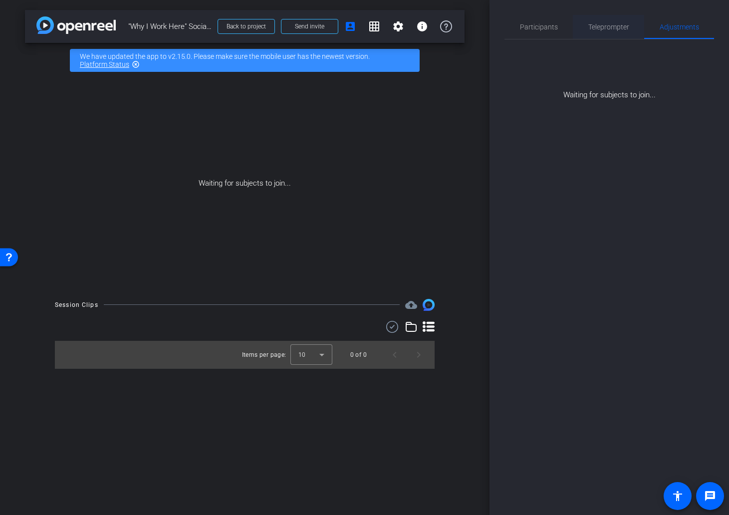
click at [610, 22] on span "Teleprompter" at bounding box center [608, 27] width 41 height 24
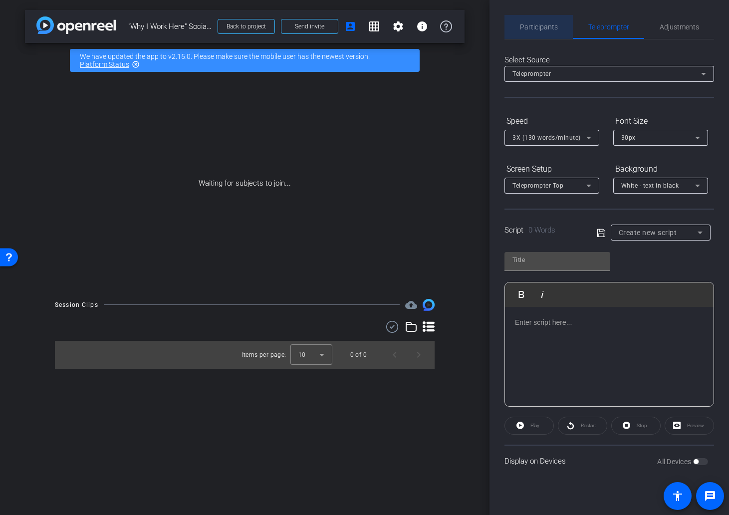
click at [544, 26] on span "Participants" at bounding box center [539, 26] width 38 height 7
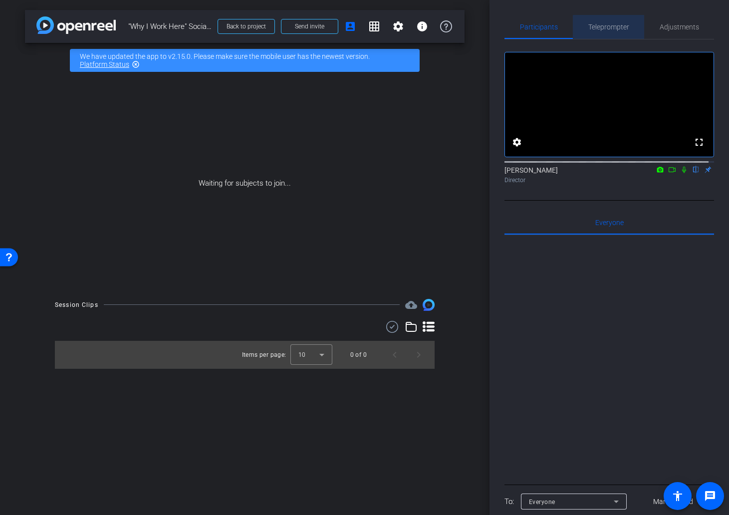
click at [610, 30] on span "Teleprompter" at bounding box center [608, 26] width 41 height 7
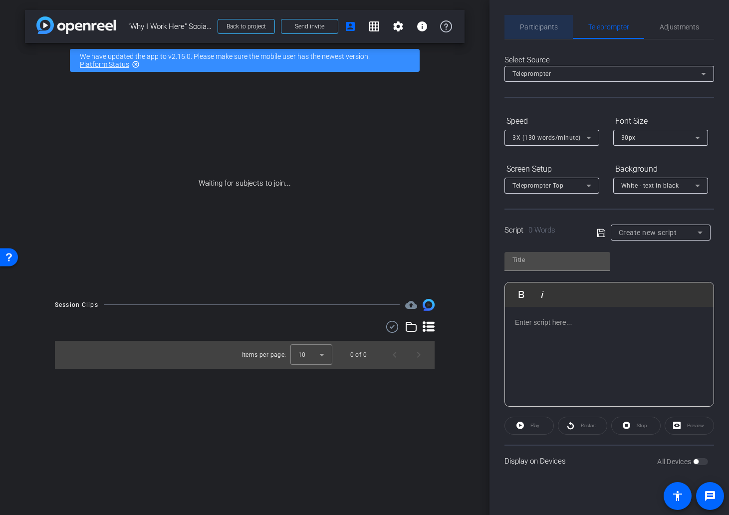
click at [541, 26] on span "Participants" at bounding box center [539, 26] width 38 height 7
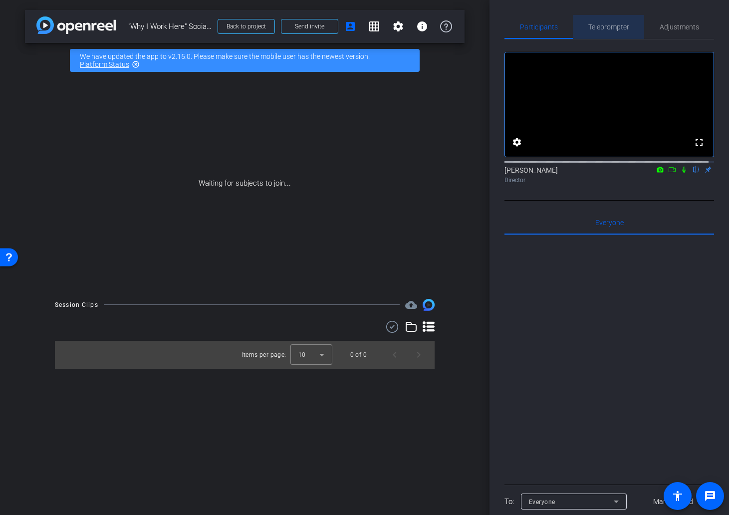
click at [624, 29] on span "Teleprompter" at bounding box center [608, 26] width 41 height 7
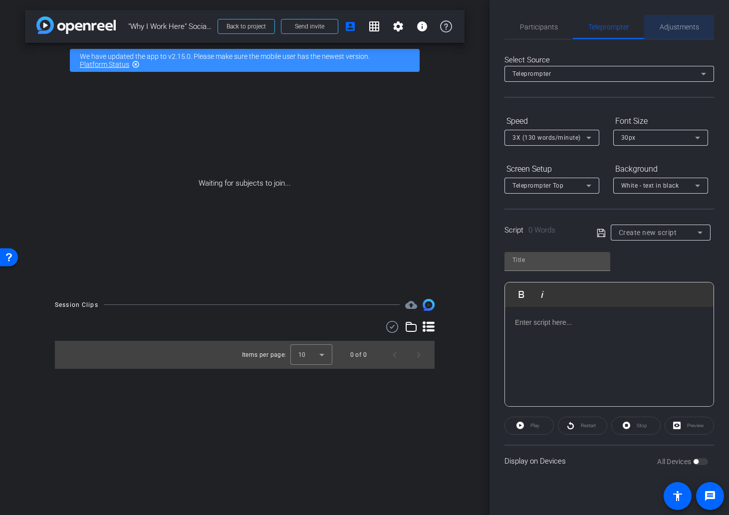
click at [677, 27] on span "Adjustments" at bounding box center [679, 26] width 39 height 7
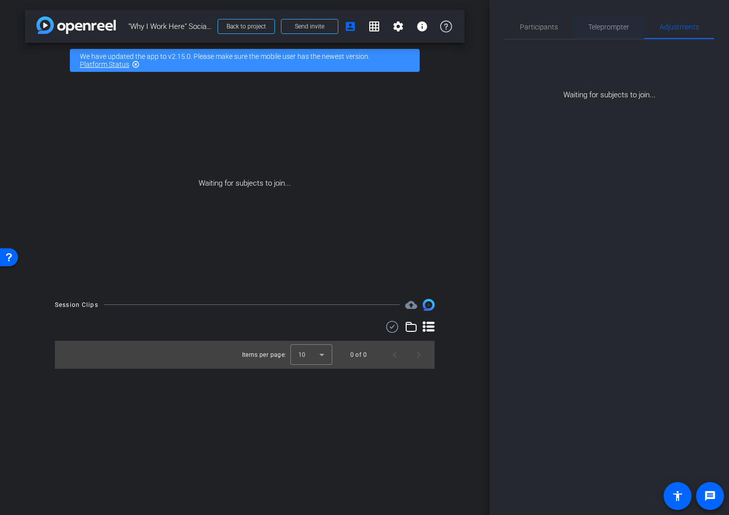
click at [584, 23] on div "Teleprompter" at bounding box center [608, 27] width 71 height 24
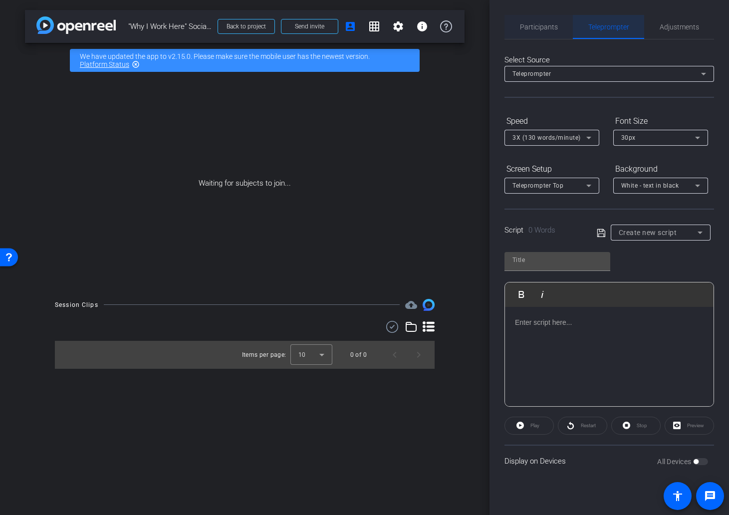
click at [526, 23] on span "Participants" at bounding box center [539, 26] width 38 height 7
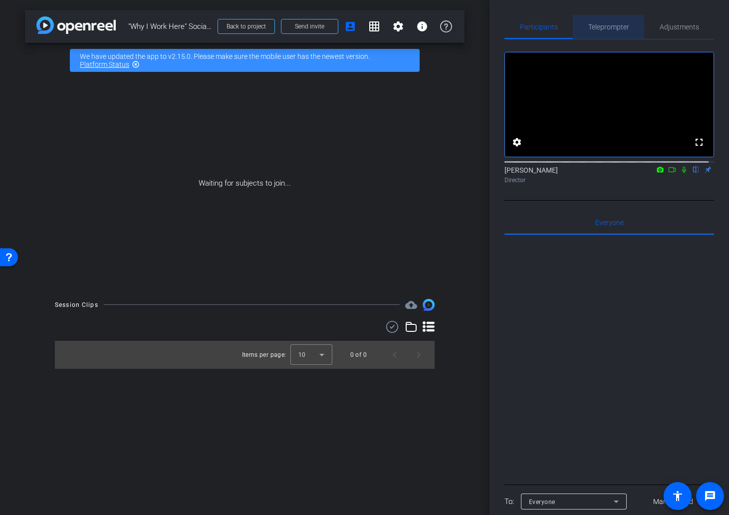
click at [601, 29] on span "Teleprompter" at bounding box center [608, 26] width 41 height 7
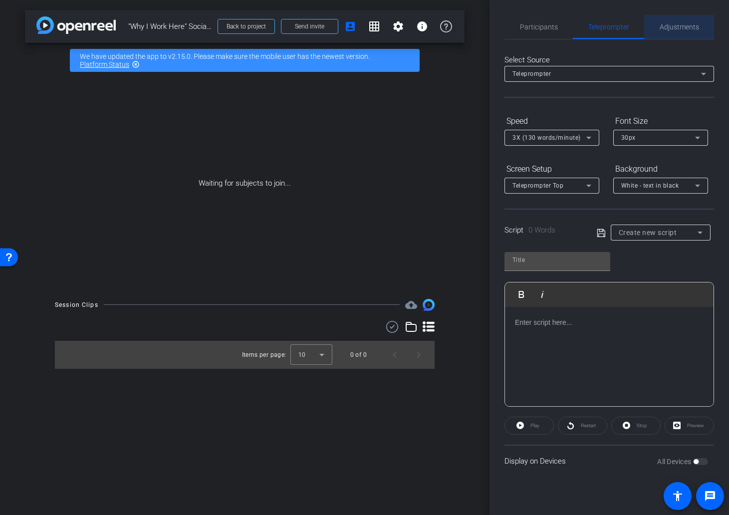
click at [671, 32] on span "Adjustments" at bounding box center [679, 27] width 39 height 24
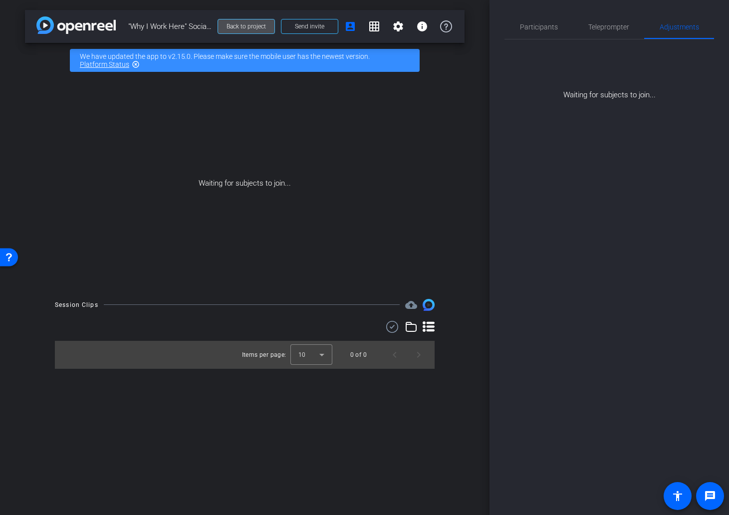
click at [254, 25] on span "Back to project" at bounding box center [246, 26] width 39 height 7
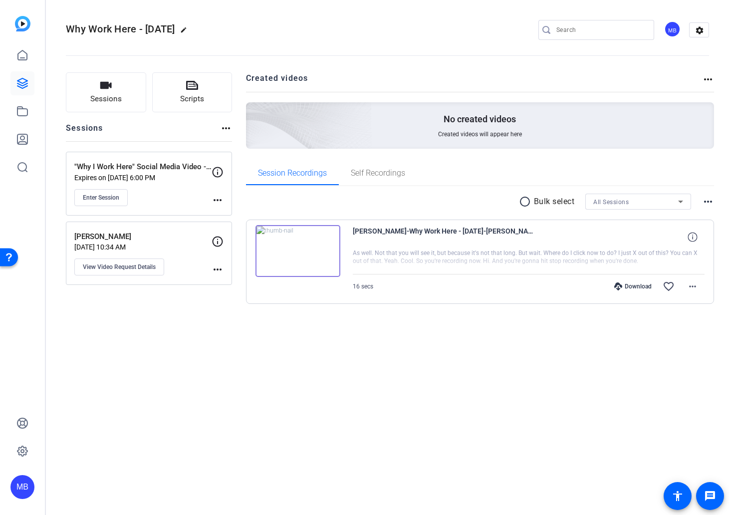
click at [217, 205] on mat-icon "more_horiz" at bounding box center [218, 200] width 12 height 12
click at [224, 213] on span "Edit Session" at bounding box center [242, 215] width 45 height 12
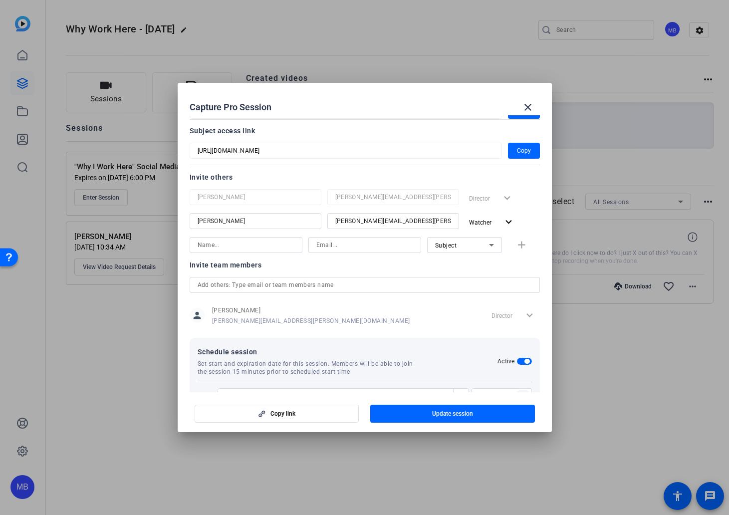
scroll to position [95, 0]
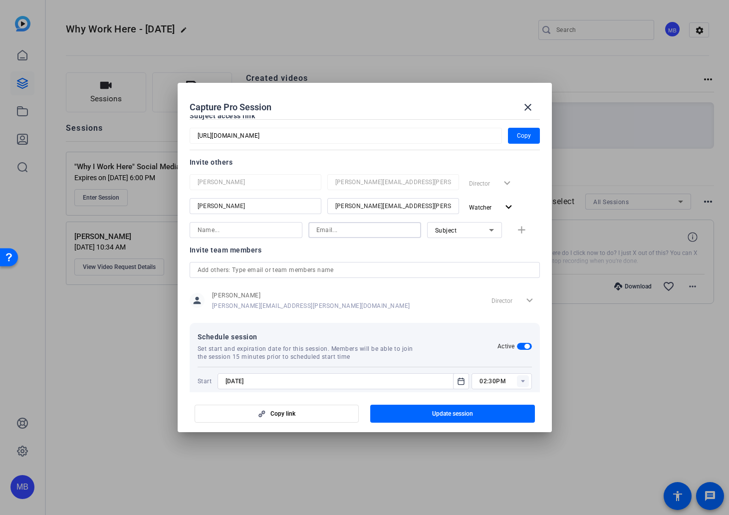
click at [333, 231] on input at bounding box center [364, 230] width 97 height 12
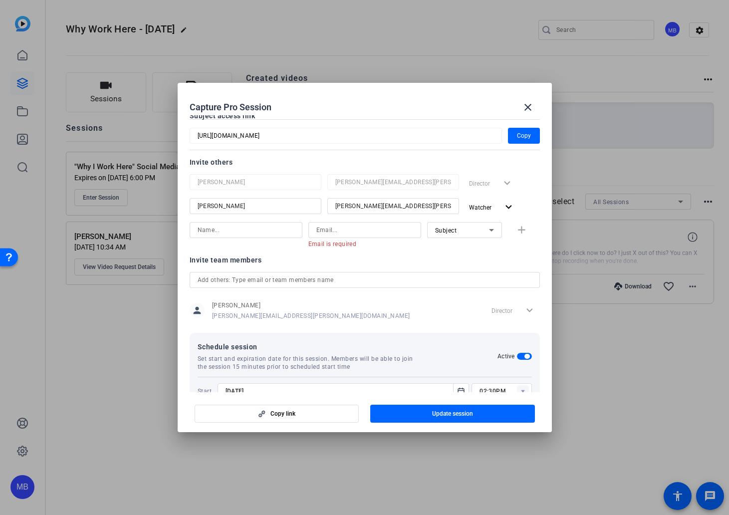
click at [218, 238] on div at bounding box center [246, 243] width 113 height 11
click at [218, 234] on input at bounding box center [246, 230] width 97 height 12
type input "austin"
click at [316, 224] on input at bounding box center [364, 230] width 97 height 12
paste input "austin.lotz@mercer.com"
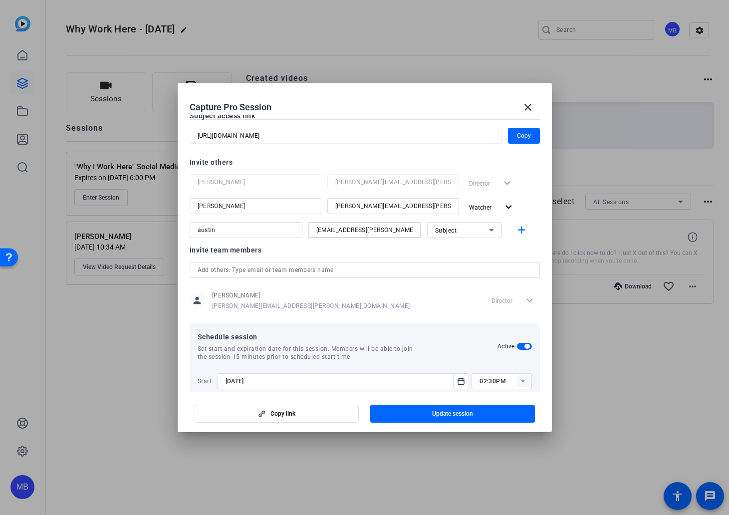
type input "austin.lotz@mercer.com"
click at [464, 228] on div "Subject" at bounding box center [462, 230] width 54 height 12
click at [450, 264] on span "Watcher" at bounding box center [442, 266] width 24 height 12
click at [445, 416] on span "Update session" at bounding box center [452, 414] width 41 height 8
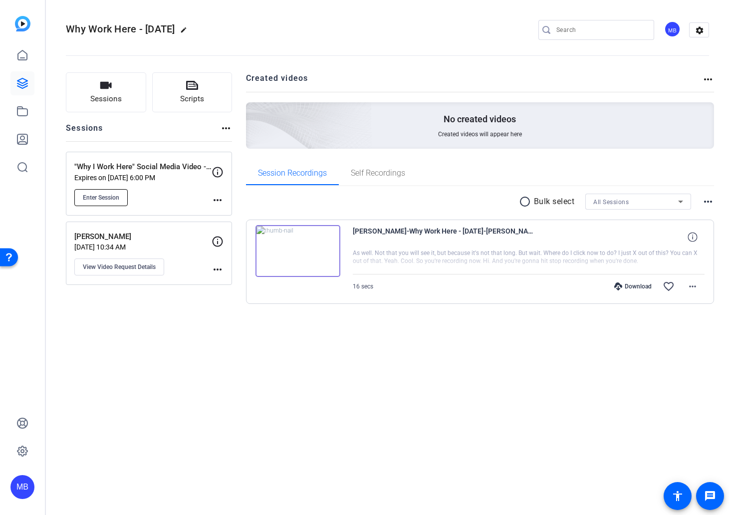
click at [112, 197] on span "Enter Session" at bounding box center [101, 198] width 36 height 8
click at [218, 199] on mat-icon "more_horiz" at bounding box center [218, 200] width 12 height 12
click at [176, 183] on div at bounding box center [364, 257] width 729 height 515
click at [176, 183] on div ""Why I Work Here" Social Media Video - Joe Sigona Expires on Oct 09, 2025 @ 6:0…" at bounding box center [142, 183] width 137 height 45
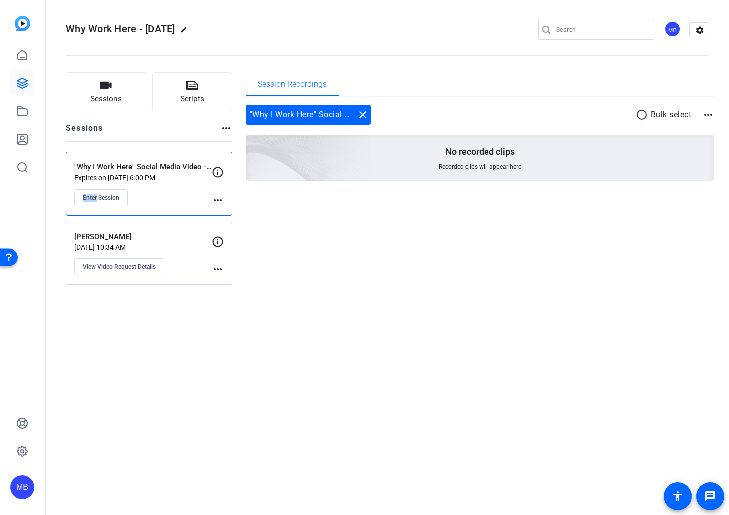
click at [118, 186] on div ""Why I Work Here" Social Media Video - Joe Sigona Expires on Oct 09, 2025 @ 6:0…" at bounding box center [142, 183] width 137 height 45
click at [110, 198] on span "Enter Session" at bounding box center [101, 198] width 36 height 8
click at [163, 174] on p "Expires on Oct 09, 2025 @ 6:00 PM" at bounding box center [142, 178] width 137 height 8
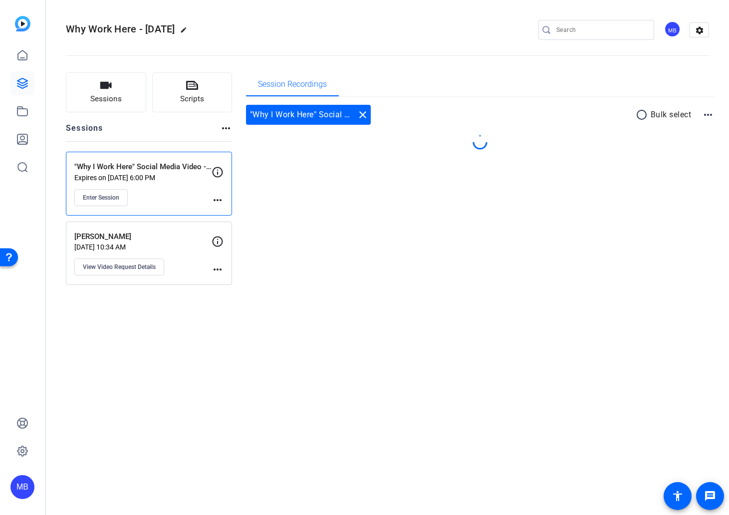
click at [163, 174] on p "Expires on Oct 09, 2025 @ 6:00 PM" at bounding box center [142, 178] width 137 height 8
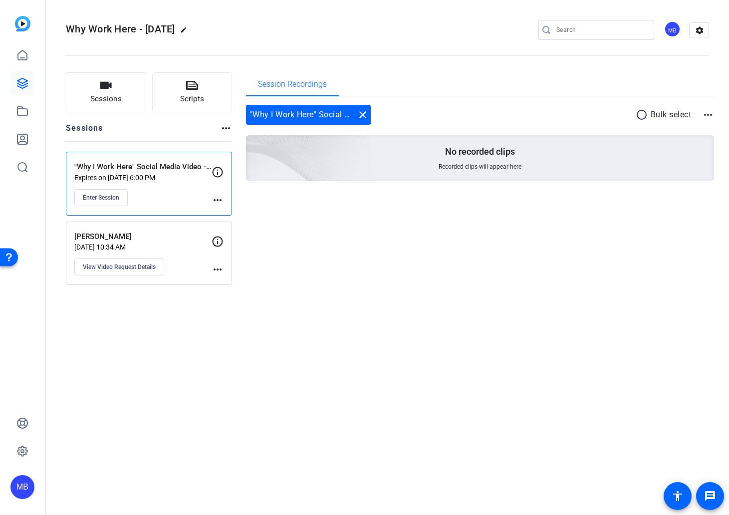
click at [219, 201] on mat-icon "more_horiz" at bounding box center [218, 200] width 12 height 12
click at [226, 211] on span "Edit Session" at bounding box center [242, 215] width 45 height 12
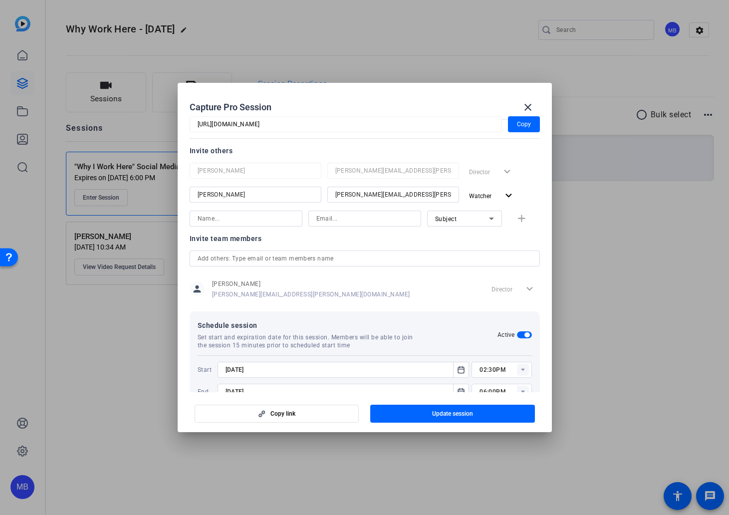
scroll to position [104, 0]
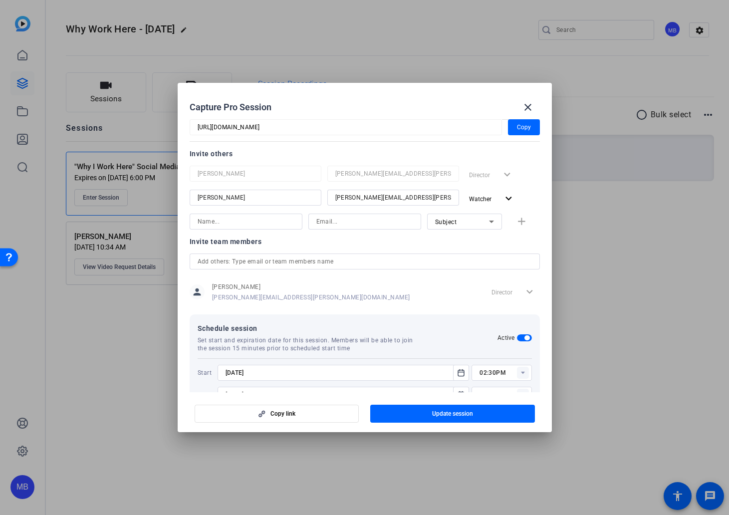
click at [267, 261] on input "text" at bounding box center [365, 261] width 334 height 12
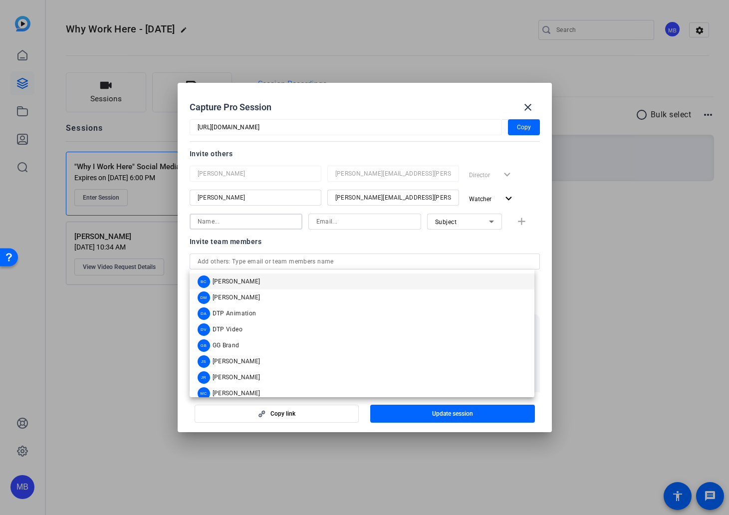
click at [267, 220] on input at bounding box center [246, 222] width 97 height 12
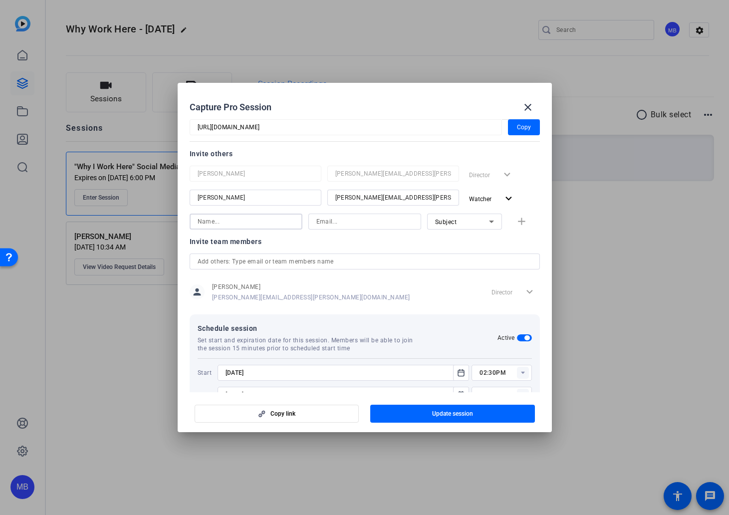
click at [220, 225] on input at bounding box center [246, 222] width 97 height 12
click at [351, 227] on input at bounding box center [364, 222] width 97 height 12
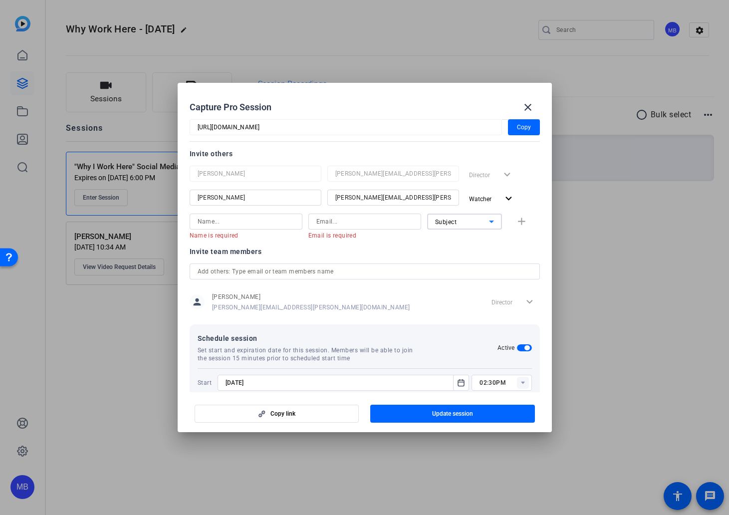
click at [443, 226] on div "Subject" at bounding box center [462, 222] width 54 height 12
click at [445, 256] on span "Watcher" at bounding box center [442, 257] width 24 height 12
click at [235, 216] on input at bounding box center [246, 222] width 97 height 12
type input "austin"
paste input "[URL][DOMAIN_NAME]"
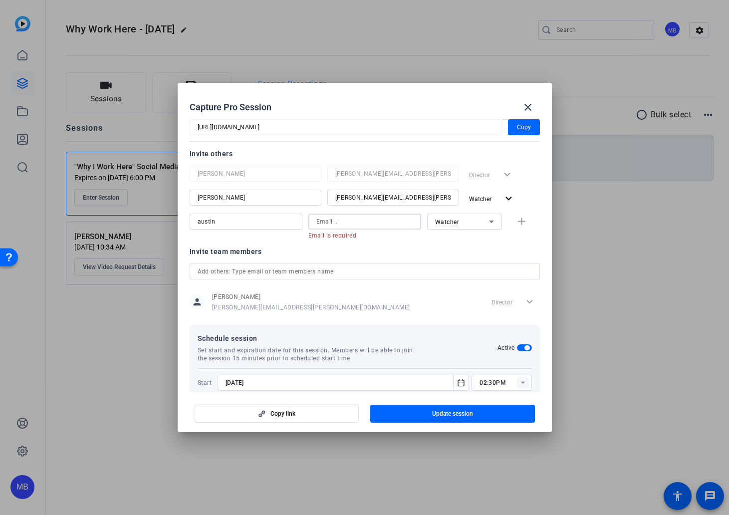
type input "[URL][DOMAIN_NAME]"
click at [344, 221] on input at bounding box center [364, 222] width 97 height 12
paste input "[EMAIL_ADDRESS][PERSON_NAME][PERSON_NAME][DOMAIN_NAME]"
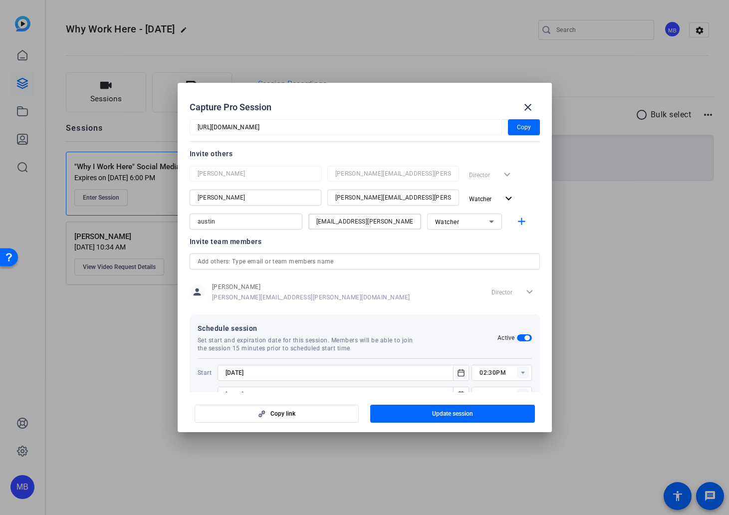
type input "[EMAIL_ADDRESS][PERSON_NAME][PERSON_NAME][DOMAIN_NAME]"
click at [487, 217] on icon at bounding box center [491, 222] width 12 height 12
click at [487, 217] on div at bounding box center [364, 257] width 729 height 515
click at [451, 412] on span "Update session" at bounding box center [452, 414] width 41 height 8
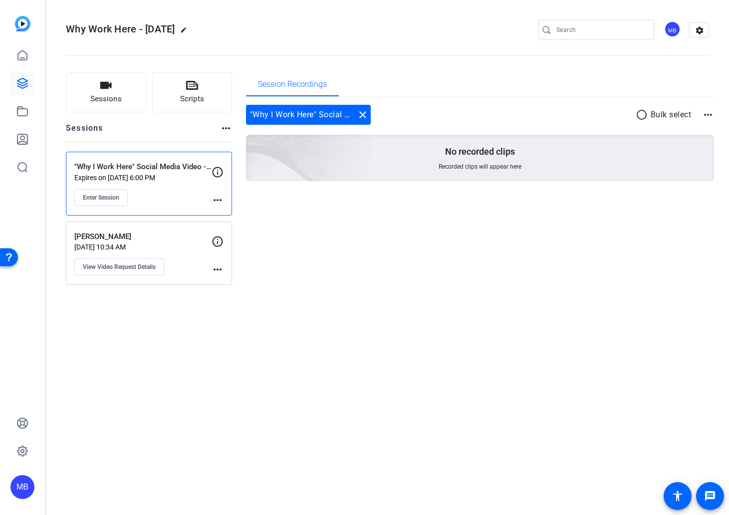
click at [224, 197] on div ""Why I Work Here" Social Media Video - Joe Sigona Expires on Oct 09, 2025 @ 6:0…" at bounding box center [149, 184] width 166 height 64
click at [216, 204] on mat-icon "more_horiz" at bounding box center [218, 200] width 12 height 12
click at [160, 177] on div at bounding box center [364, 257] width 729 height 515
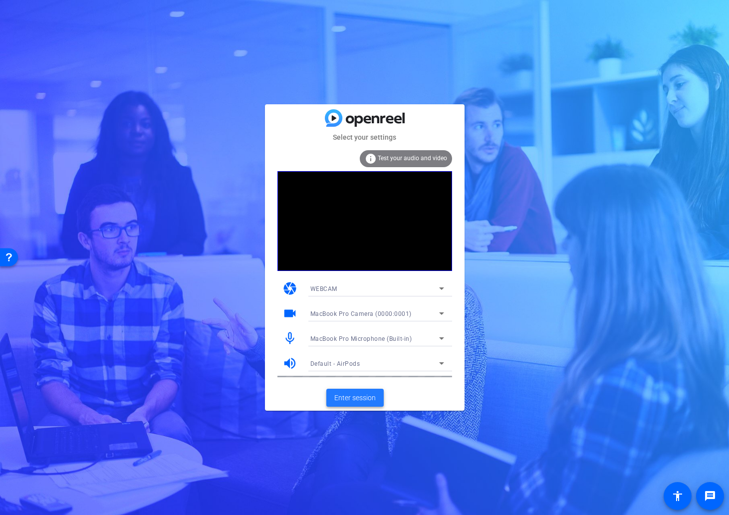
click at [361, 397] on span "Enter session" at bounding box center [354, 398] width 41 height 10
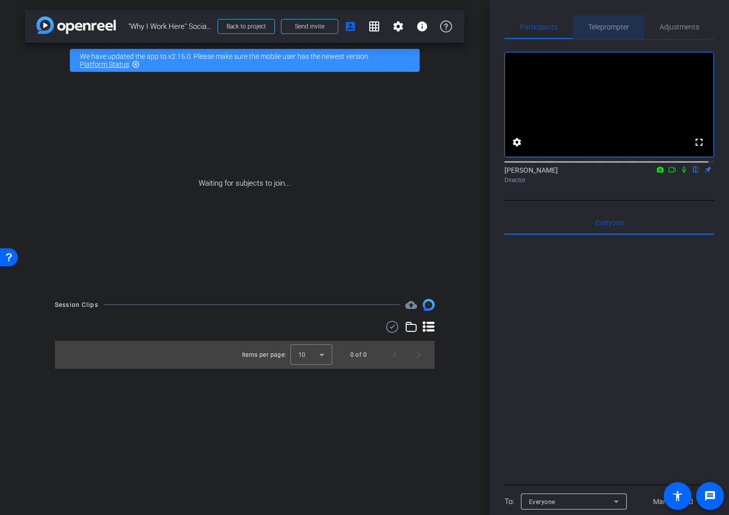
click at [617, 28] on span "Teleprompter" at bounding box center [608, 26] width 41 height 7
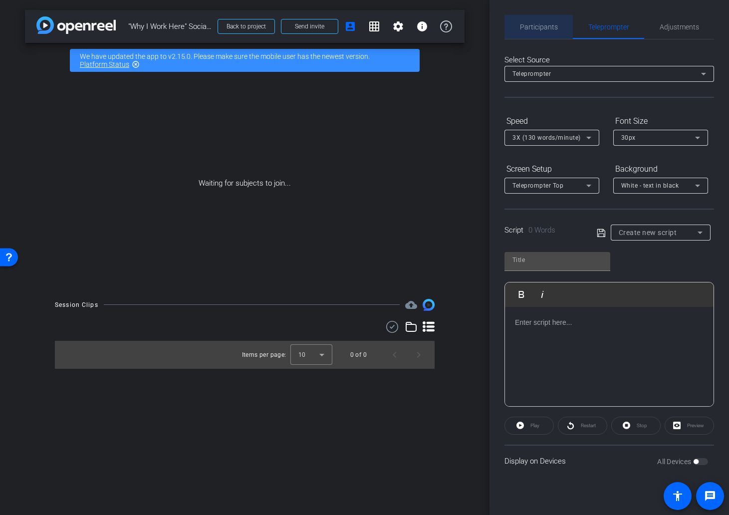
click at [556, 25] on span "Participants" at bounding box center [539, 26] width 38 height 7
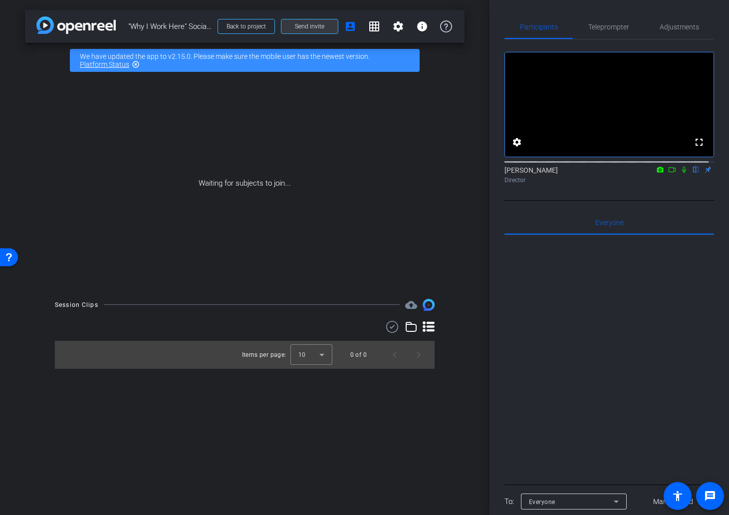
click at [309, 27] on span "Send invite" at bounding box center [309, 26] width 29 height 8
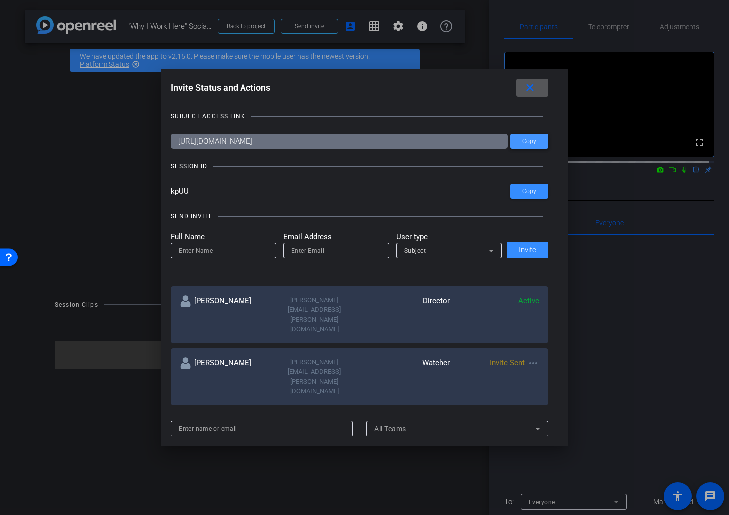
click at [528, 143] on span "Copy" at bounding box center [529, 141] width 14 height 7
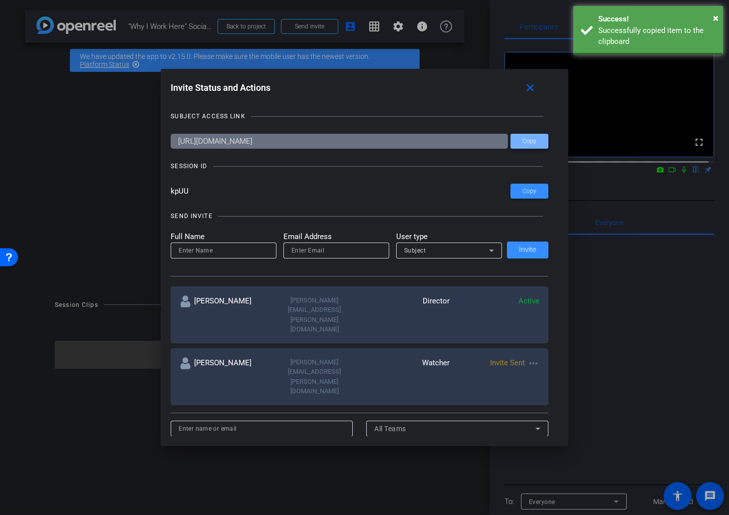
click at [528, 143] on span "Copy" at bounding box center [529, 141] width 14 height 7
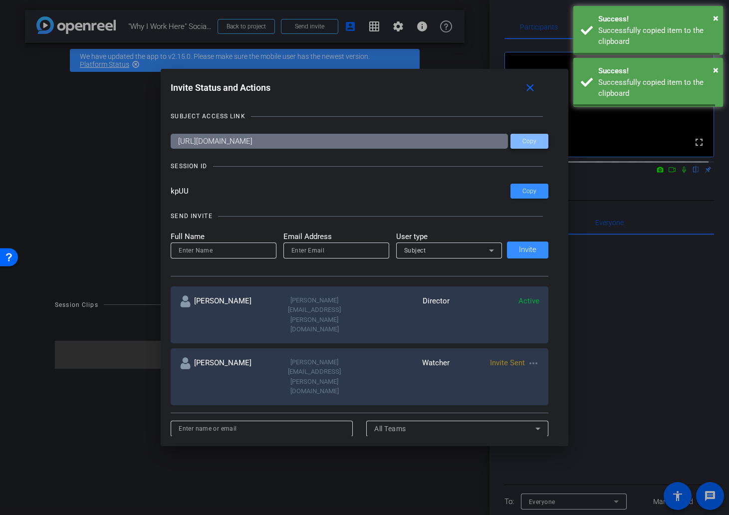
click at [528, 143] on span "Copy" at bounding box center [529, 141] width 14 height 7
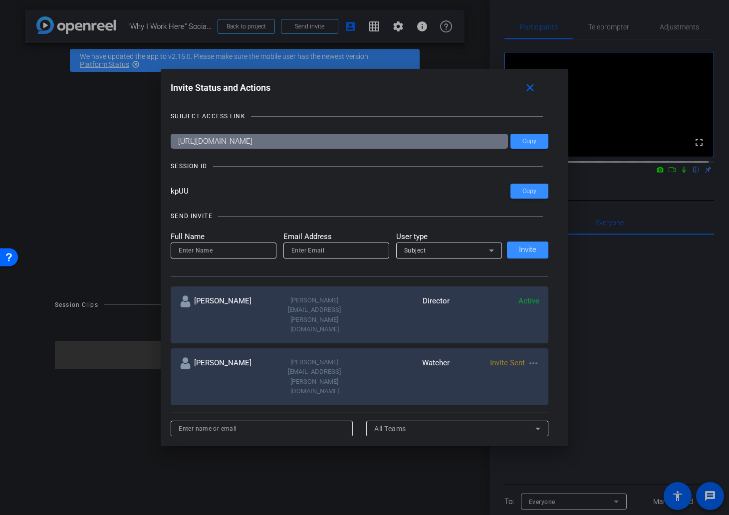
click at [124, 144] on div at bounding box center [364, 257] width 729 height 515
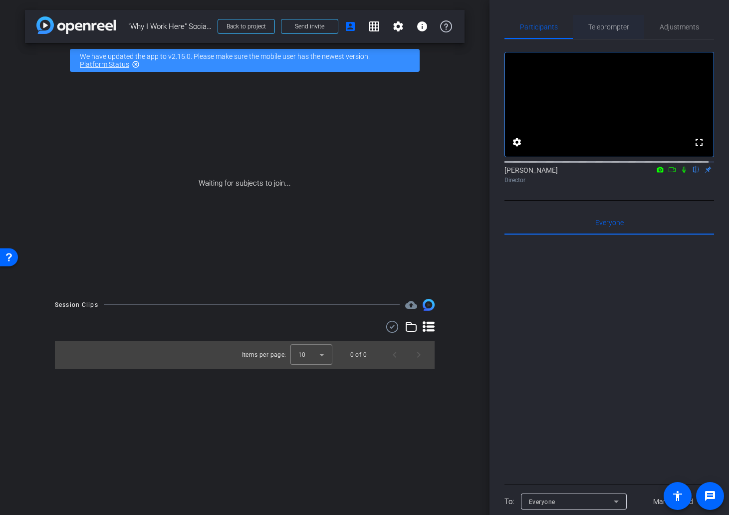
click at [618, 15] on span "Teleprompter" at bounding box center [608, 27] width 41 height 24
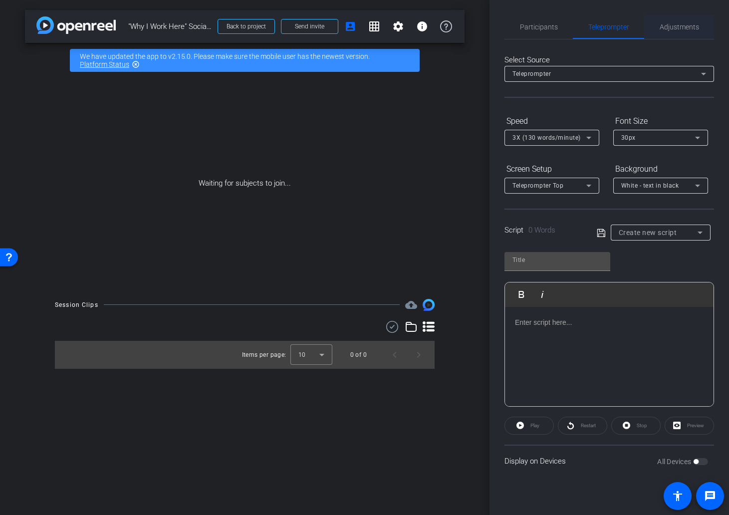
click at [678, 24] on span "Adjustments" at bounding box center [679, 26] width 39 height 7
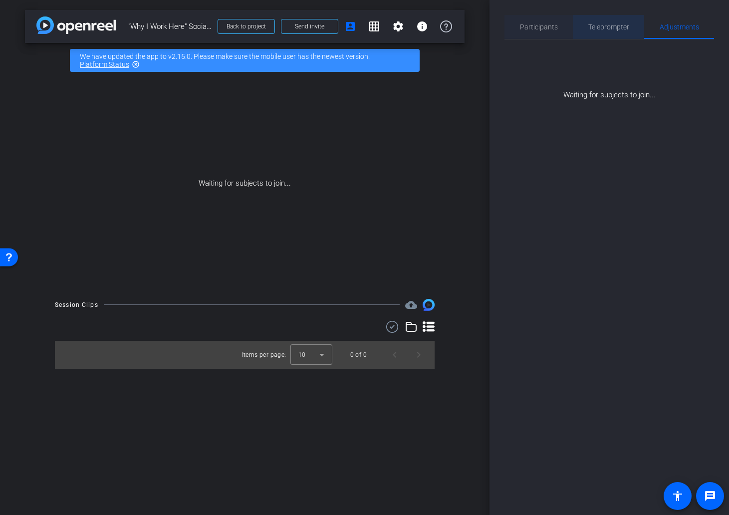
drag, startPoint x: 613, startPoint y: 22, endPoint x: 561, endPoint y: 25, distance: 51.4
click at [613, 23] on span "Teleprompter" at bounding box center [608, 26] width 41 height 7
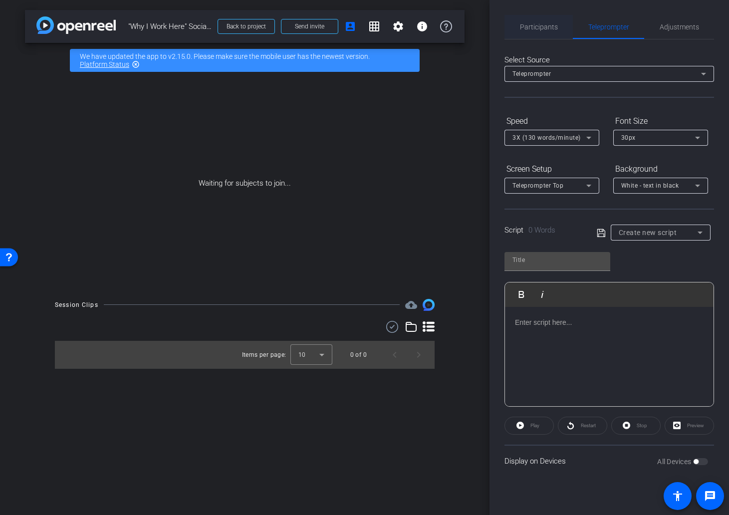
click at [551, 27] on span "Participants" at bounding box center [539, 26] width 38 height 7
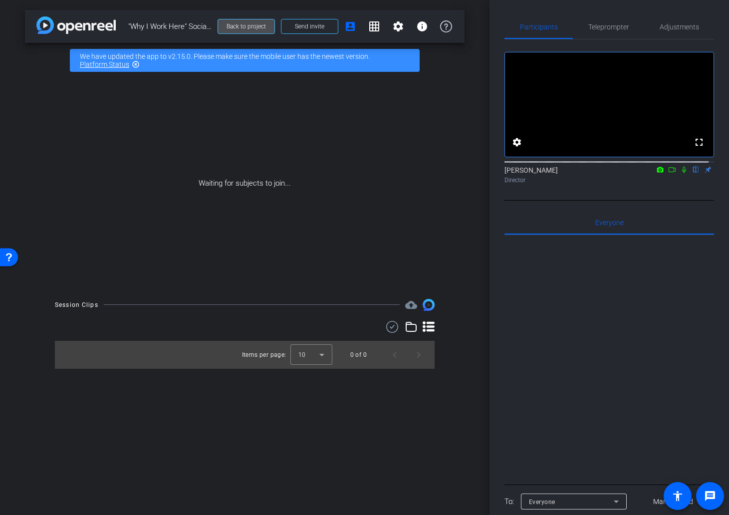
click at [262, 29] on span "Back to project" at bounding box center [246, 26] width 39 height 7
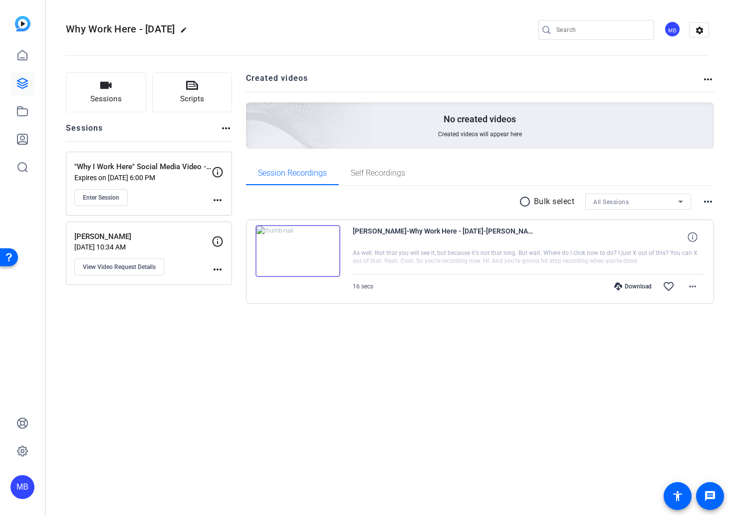
click at [222, 200] on mat-icon "more_horiz" at bounding box center [218, 200] width 12 height 12
click at [167, 172] on div at bounding box center [364, 257] width 729 height 515
click at [219, 172] on icon at bounding box center [218, 172] width 12 height 12
click at [220, 201] on mat-icon "more_horiz" at bounding box center [218, 200] width 12 height 12
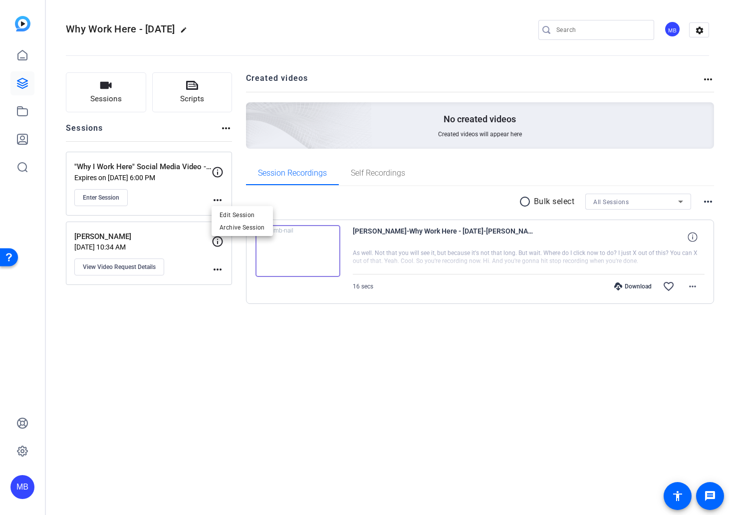
click at [158, 148] on div at bounding box center [364, 257] width 729 height 515
click at [688, 239] on icon at bounding box center [692, 236] width 9 height 9
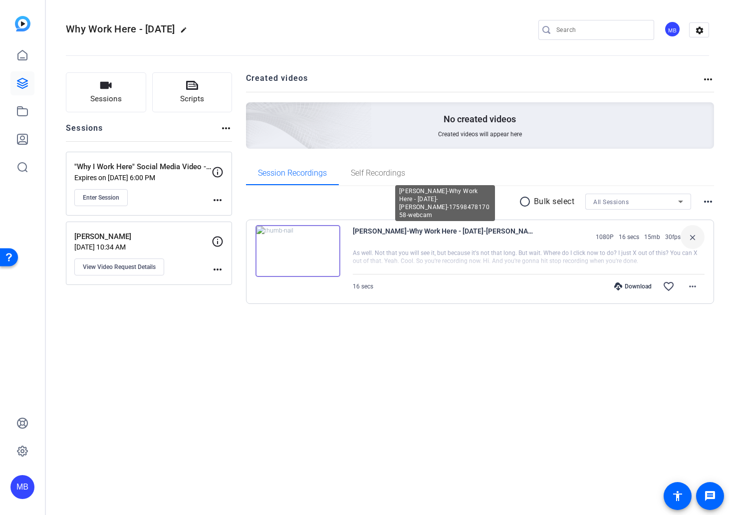
click at [424, 227] on span "Rebecca Abraham-Why Work Here - October 2025-Rebecca Test-1759847817058-webcam" at bounding box center [445, 237] width 185 height 24
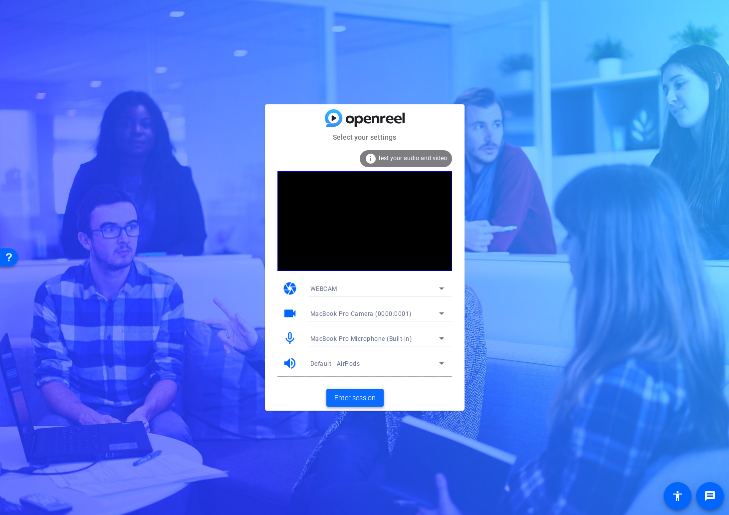
click at [356, 389] on button "Enter session" at bounding box center [354, 398] width 57 height 18
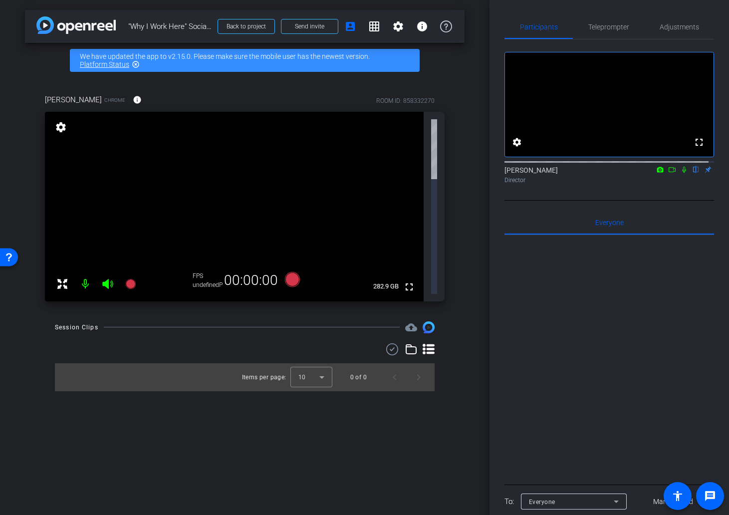
click at [105, 278] on icon at bounding box center [108, 284] width 12 height 12
click at [623, 24] on span "Teleprompter" at bounding box center [608, 26] width 41 height 7
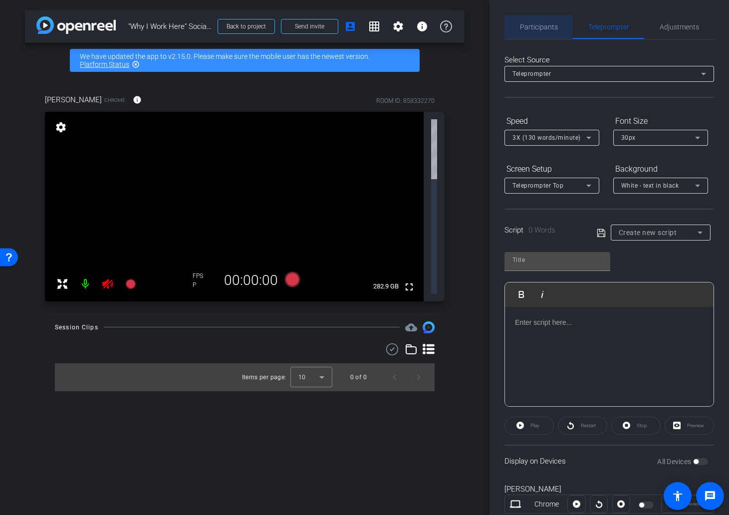
click at [554, 25] on span "Participants" at bounding box center [539, 26] width 38 height 7
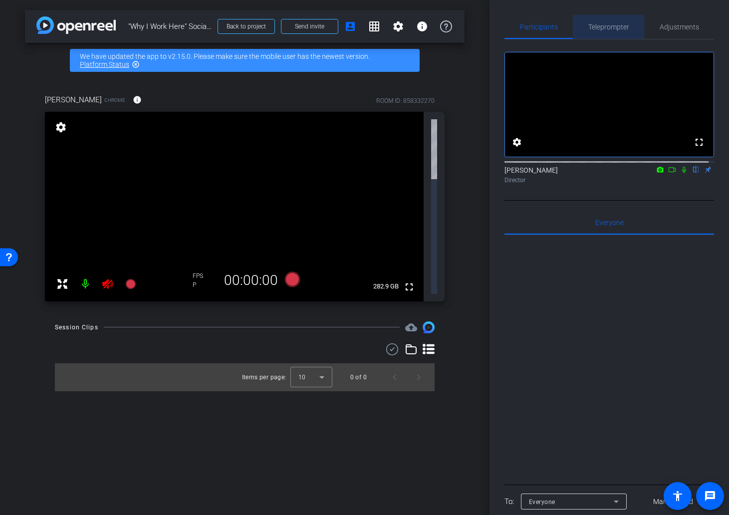
click at [613, 26] on span "Teleprompter" at bounding box center [608, 26] width 41 height 7
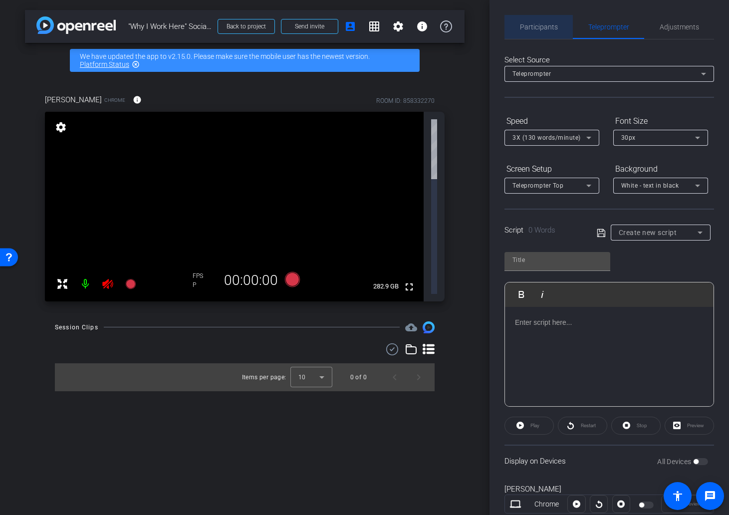
click at [551, 27] on span "Participants" at bounding box center [539, 26] width 38 height 7
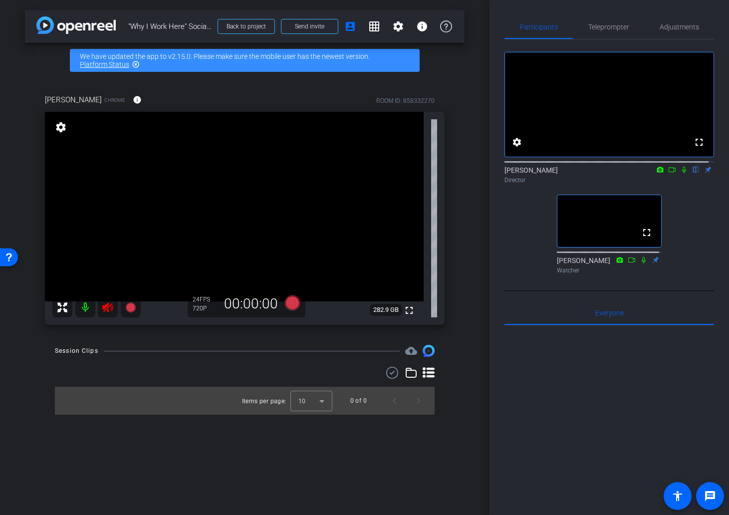
click at [106, 309] on icon at bounding box center [107, 307] width 10 height 10
click at [371, 30] on mat-icon "grid_on" at bounding box center [374, 26] width 12 height 12
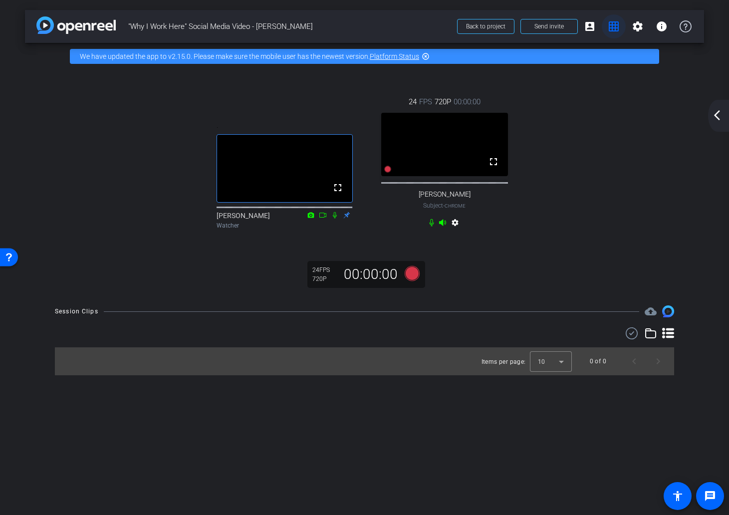
click at [618, 28] on mat-icon "grid_on" at bounding box center [614, 26] width 12 height 12
click at [589, 26] on mat-icon "account_box" at bounding box center [590, 26] width 12 height 12
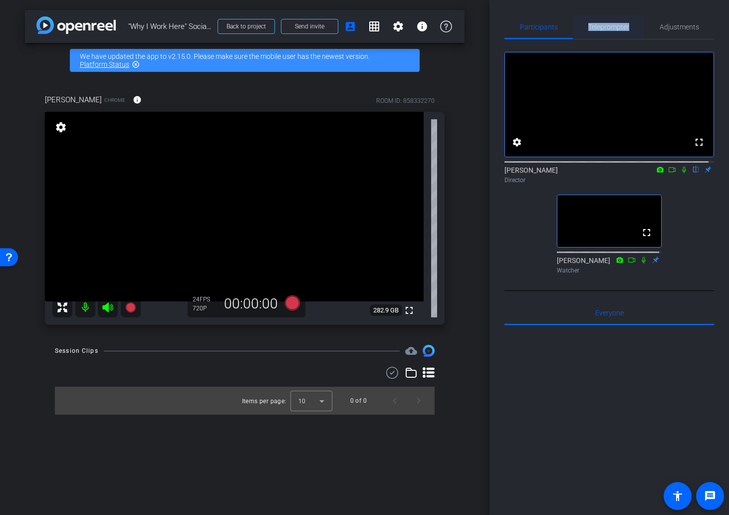
click at [629, 23] on div "Teleprompter" at bounding box center [608, 27] width 71 height 24
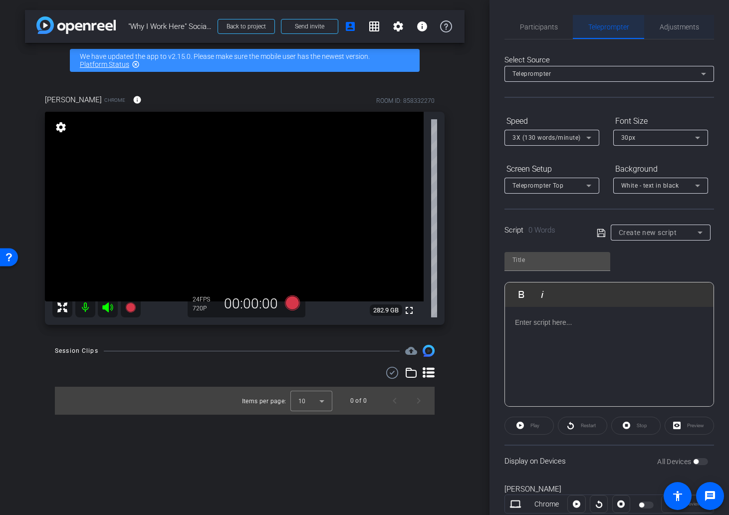
click at [669, 26] on span "Adjustments" at bounding box center [679, 26] width 39 height 7
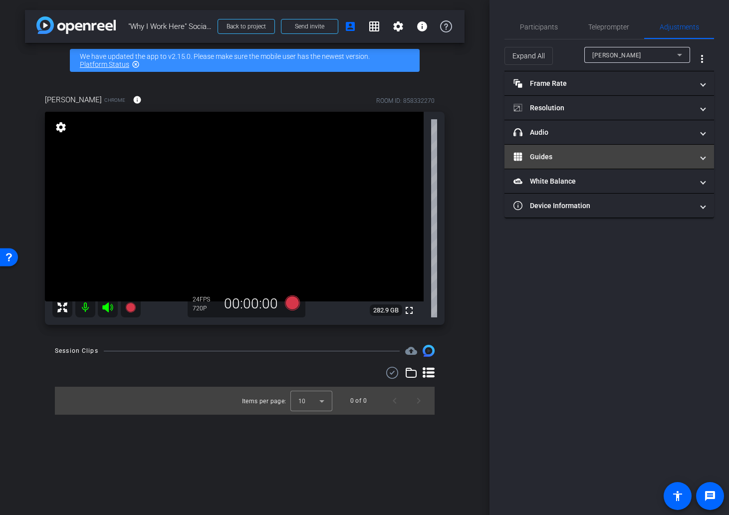
click at [563, 158] on mat-panel-title "Guides" at bounding box center [603, 157] width 180 height 10
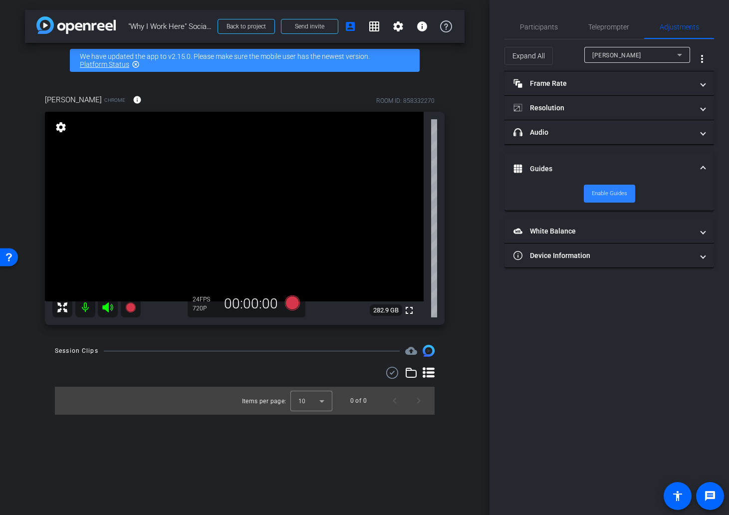
click at [605, 192] on span "Enable Guides" at bounding box center [609, 193] width 35 height 15
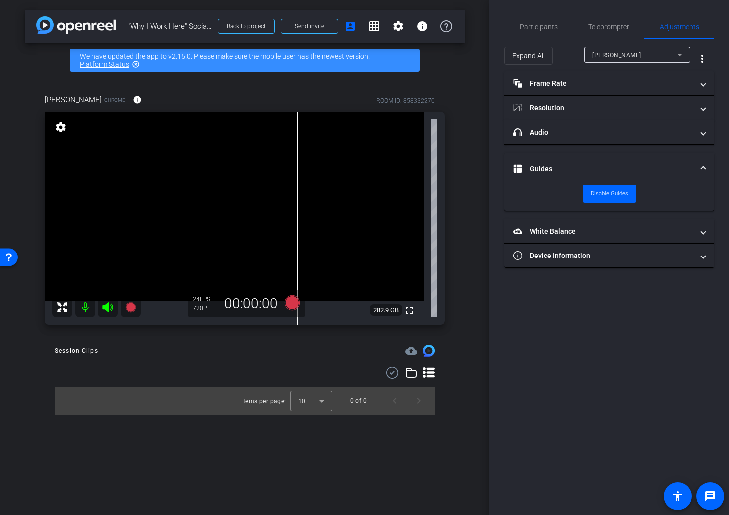
click at [307, 237] on video at bounding box center [234, 207] width 379 height 190
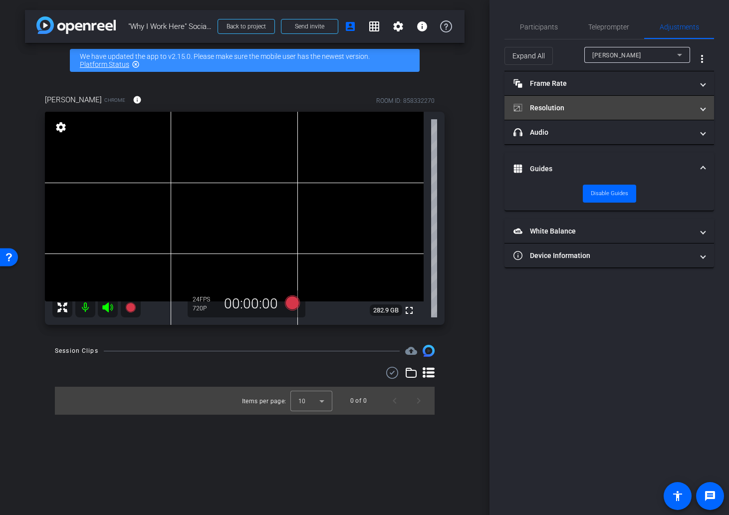
click at [558, 107] on mat-panel-title "Resolution" at bounding box center [603, 108] width 180 height 10
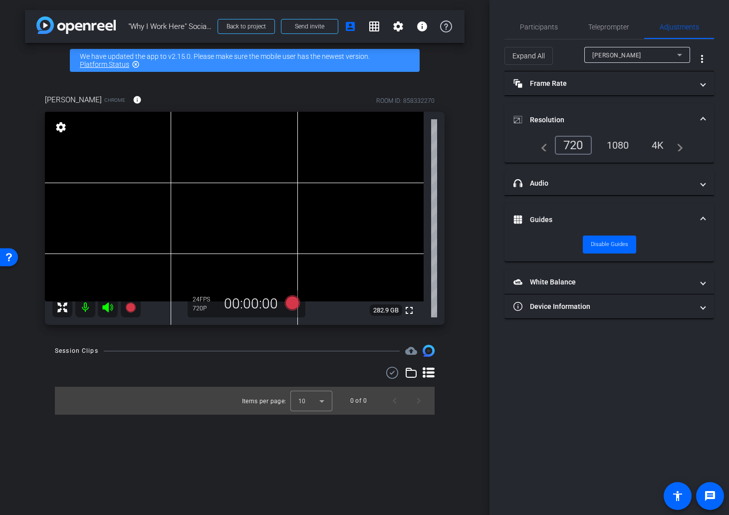
click at [558, 107] on mat-expansion-panel-header "Resolution" at bounding box center [609, 120] width 210 height 32
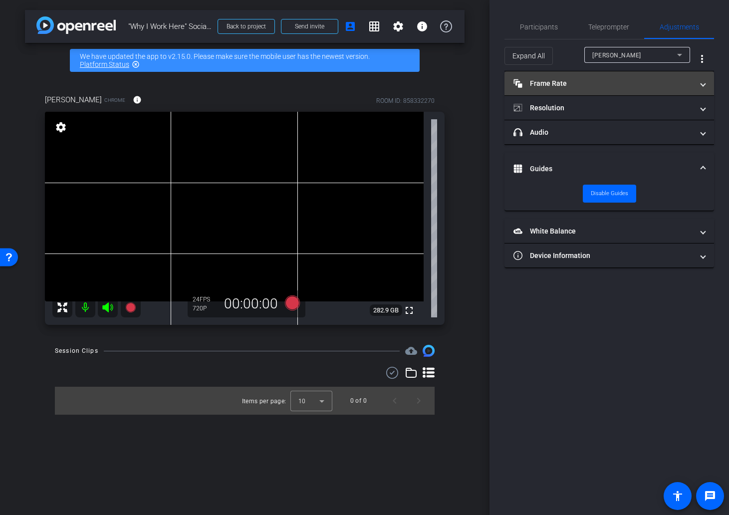
click at [560, 88] on mat-panel-title "Frame Rate Frame Rate" at bounding box center [603, 83] width 180 height 10
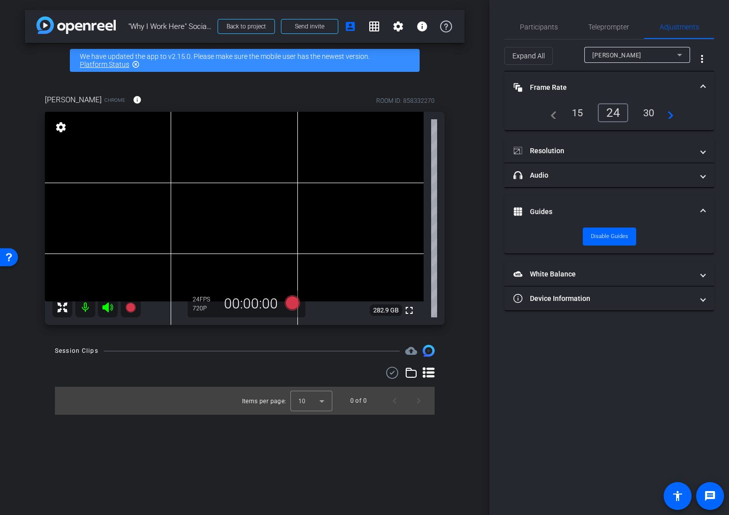
click at [560, 88] on mat-panel-title "Frame Rate Frame Rate" at bounding box center [603, 87] width 180 height 10
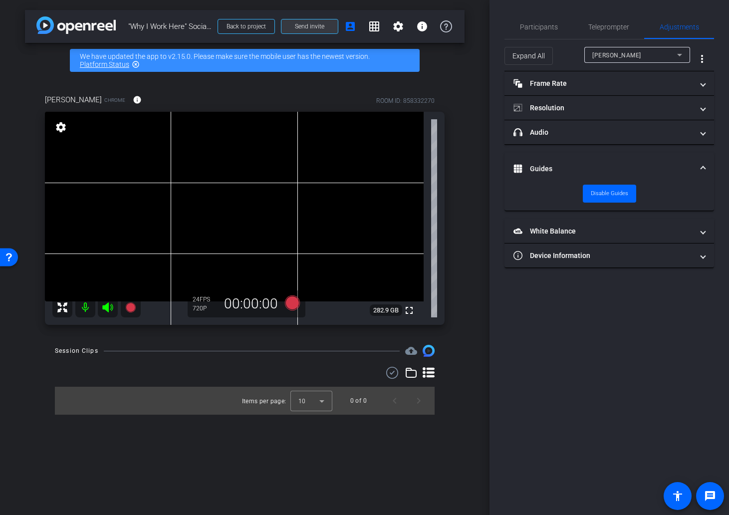
click at [304, 26] on span "Send invite" at bounding box center [309, 26] width 29 height 8
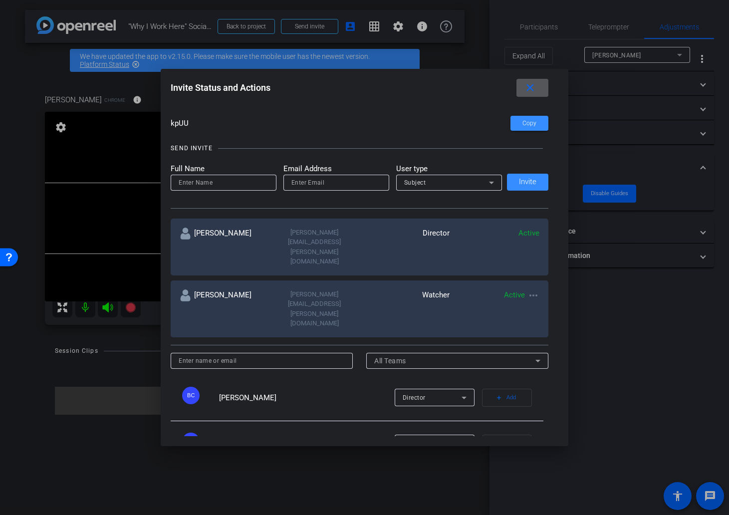
scroll to position [90, 0]
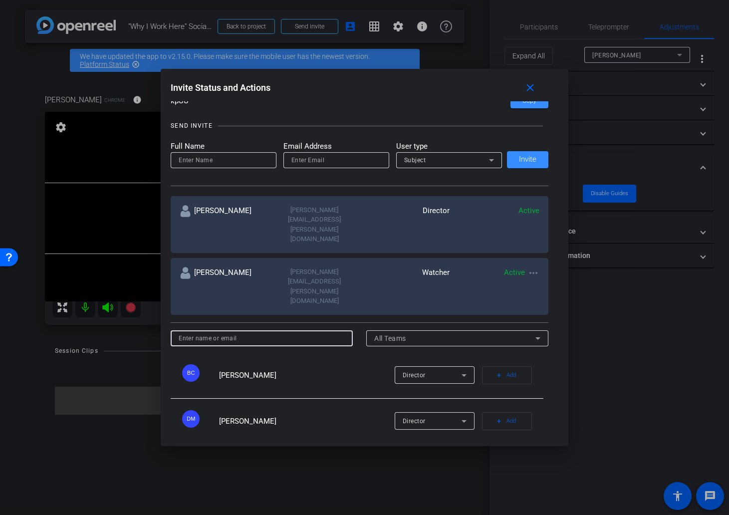
click at [264, 332] on input at bounding box center [262, 338] width 166 height 12
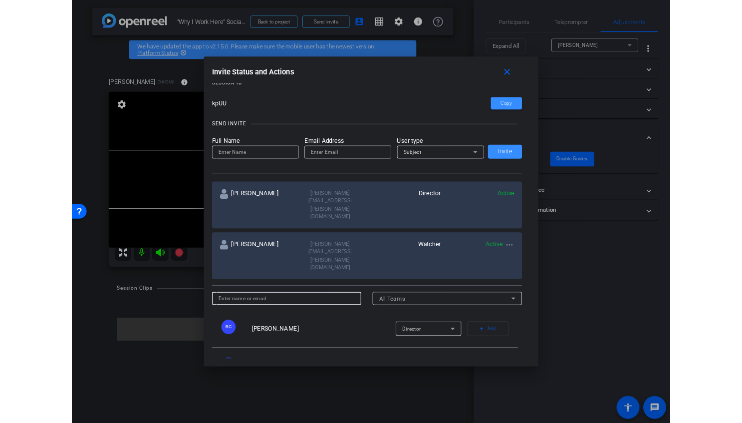
scroll to position [0, 0]
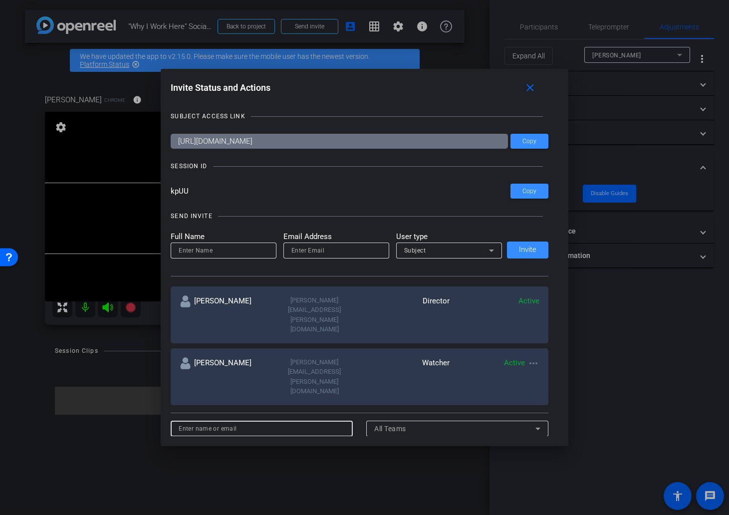
click at [228, 253] on input at bounding box center [224, 250] width 90 height 12
type input "[PERSON_NAME]"
paste input "[EMAIL_ADDRESS][PERSON_NAME][PERSON_NAME][DOMAIN_NAME]"
type input "[EMAIL_ADDRESS][PERSON_NAME][PERSON_NAME][DOMAIN_NAME]"
click at [474, 247] on div "Subject" at bounding box center [446, 250] width 85 height 12
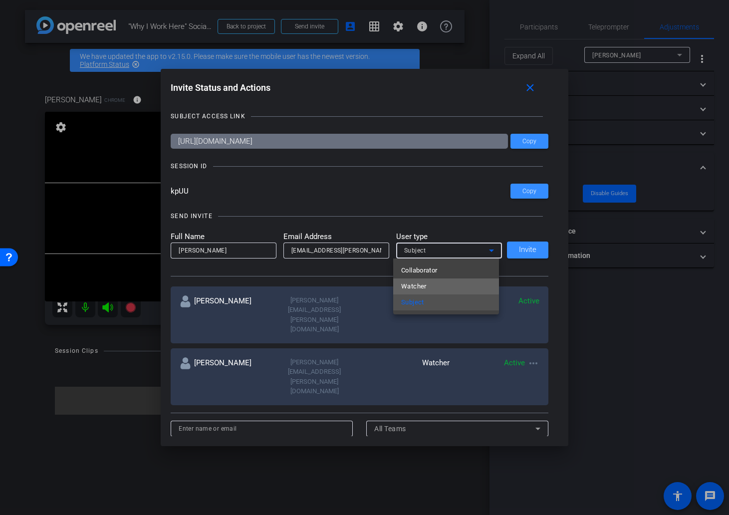
click at [440, 286] on mat-option "Watcher" at bounding box center [446, 286] width 106 height 16
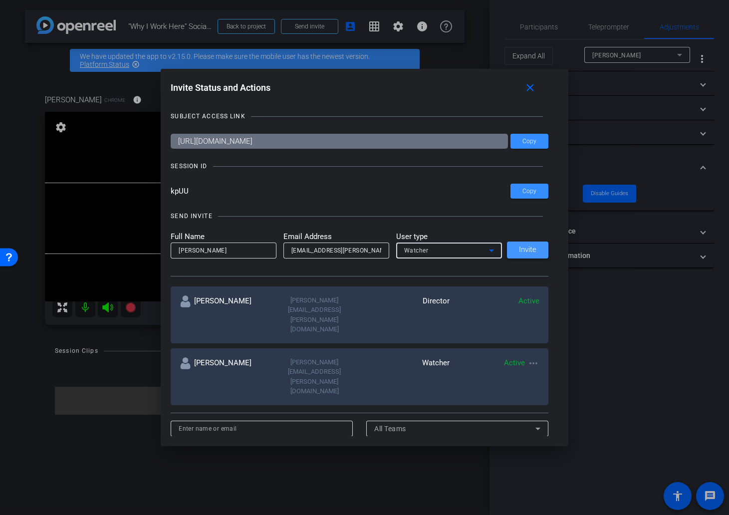
click at [520, 250] on span "Invite" at bounding box center [527, 249] width 17 height 7
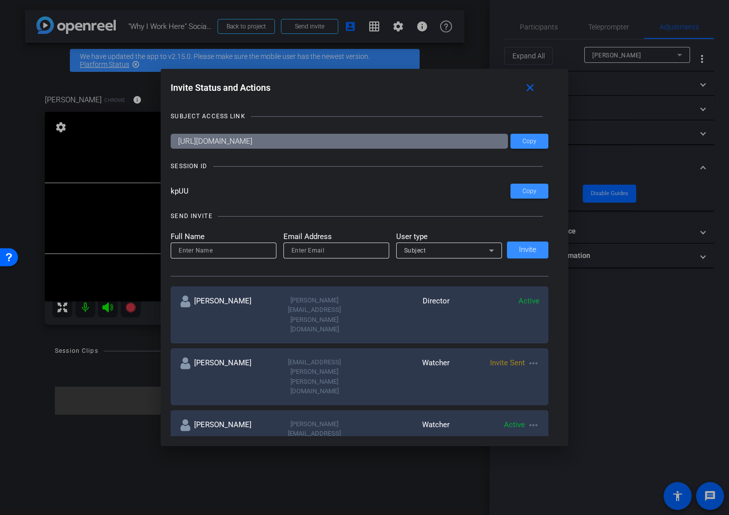
click at [129, 175] on div at bounding box center [364, 257] width 729 height 515
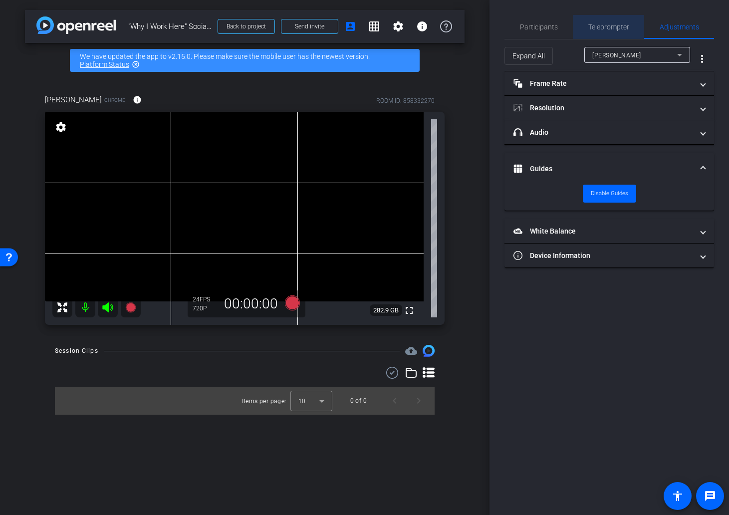
click at [610, 27] on span "Teleprompter" at bounding box center [608, 26] width 41 height 7
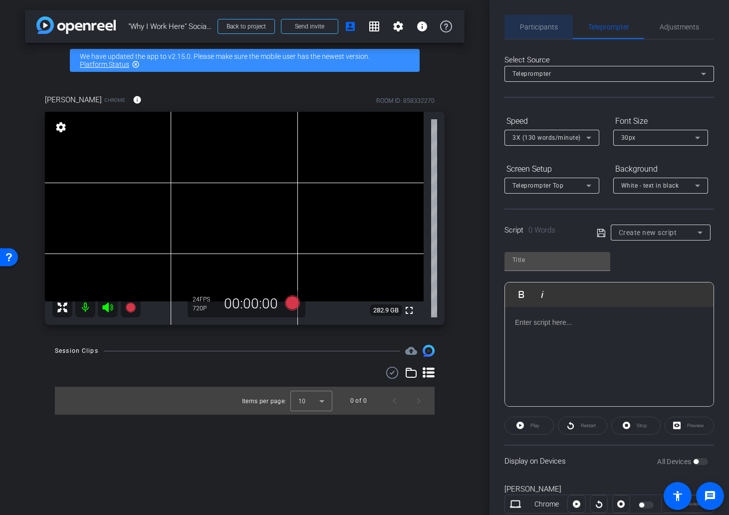
click at [552, 27] on span "Participants" at bounding box center [539, 26] width 38 height 7
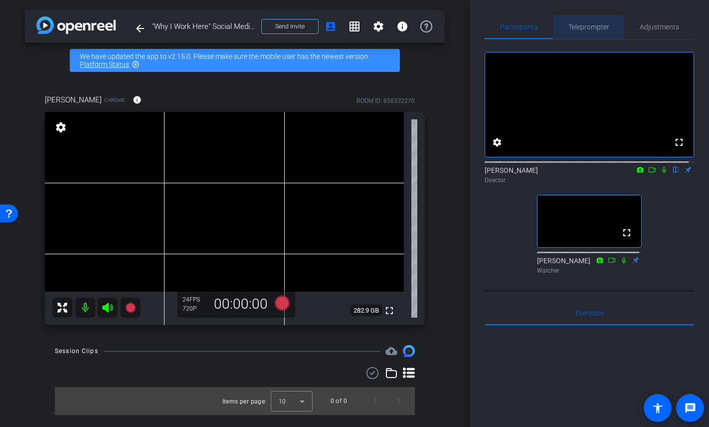
click at [579, 29] on span "Teleprompter" at bounding box center [589, 26] width 41 height 7
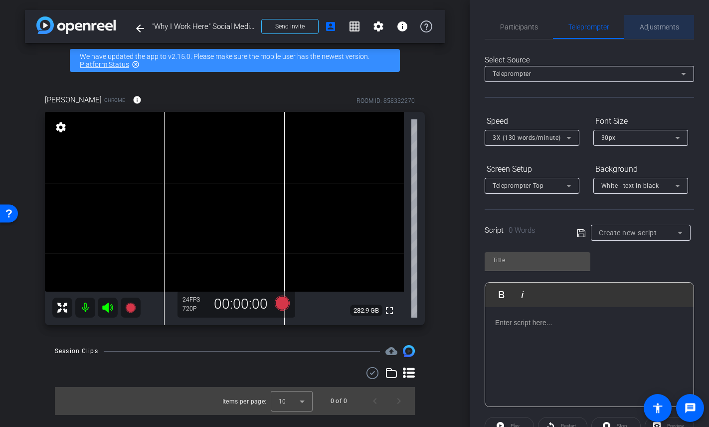
click at [670, 25] on span "Adjustments" at bounding box center [659, 26] width 39 height 7
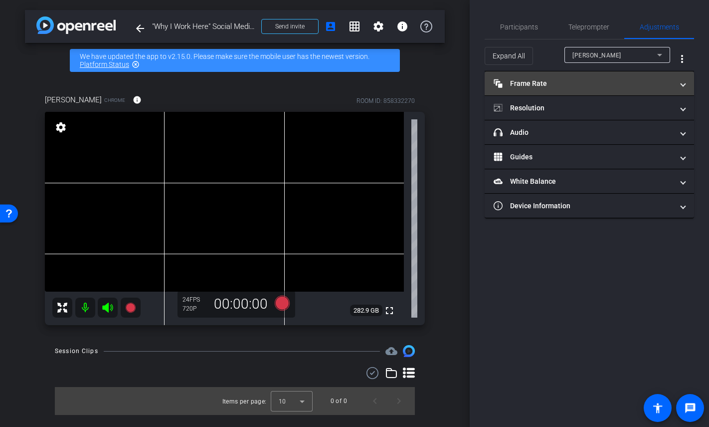
click at [587, 85] on mat-panel-title "Frame Rate Frame Rate" at bounding box center [584, 83] width 180 height 10
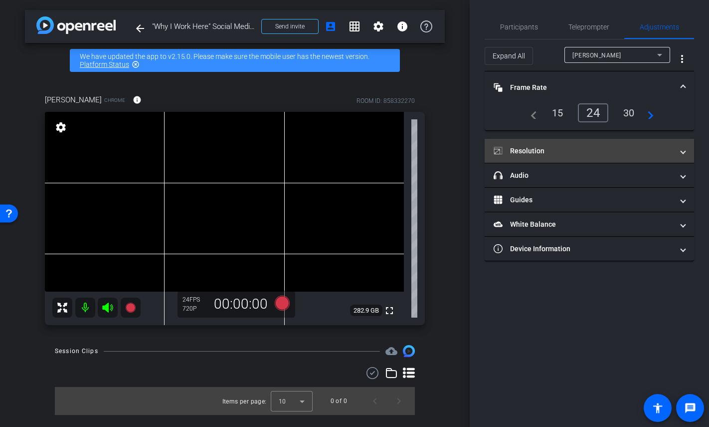
click at [547, 150] on mat-panel-title "Resolution" at bounding box center [584, 151] width 180 height 10
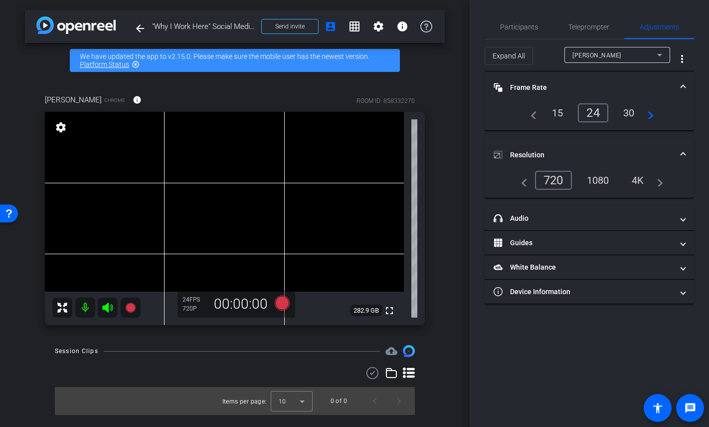
click at [593, 177] on div "1080" at bounding box center [598, 180] width 37 height 17
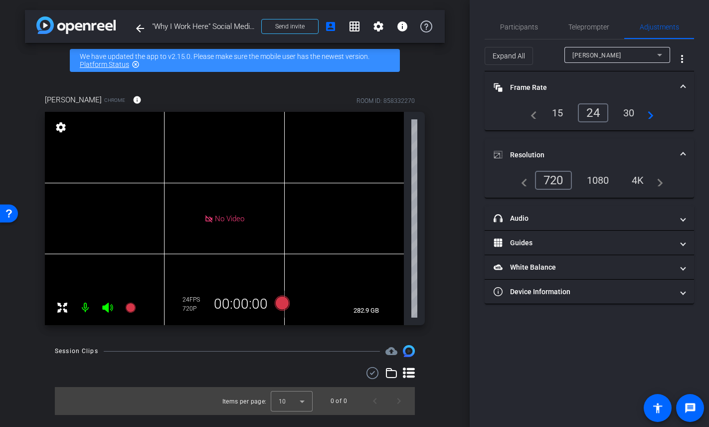
click at [602, 180] on div "1080" at bounding box center [598, 180] width 37 height 17
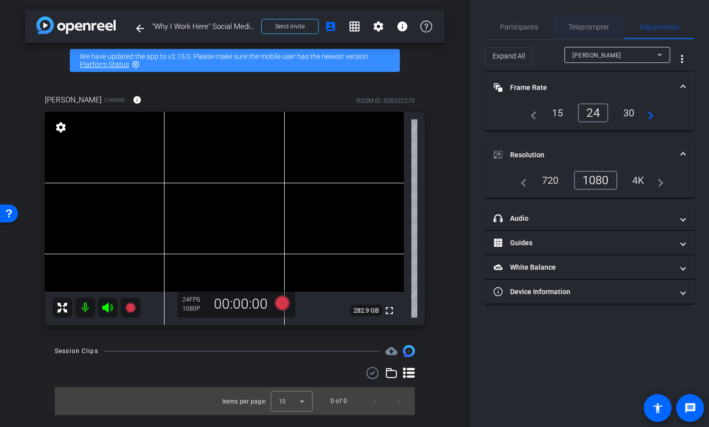
click at [588, 26] on span "Teleprompter" at bounding box center [589, 26] width 41 height 7
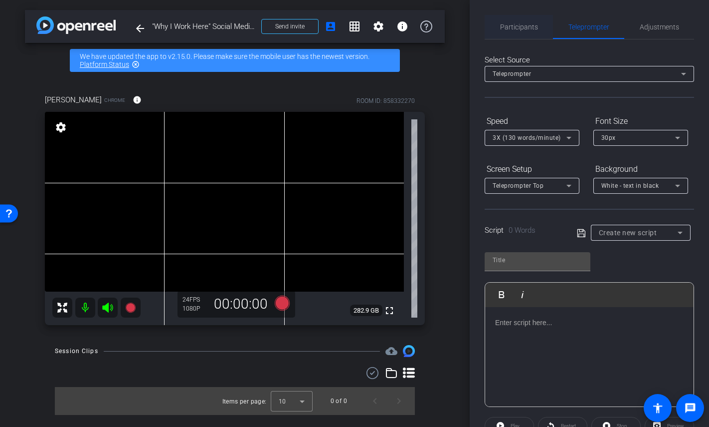
click at [524, 31] on span "Participants" at bounding box center [519, 27] width 38 height 24
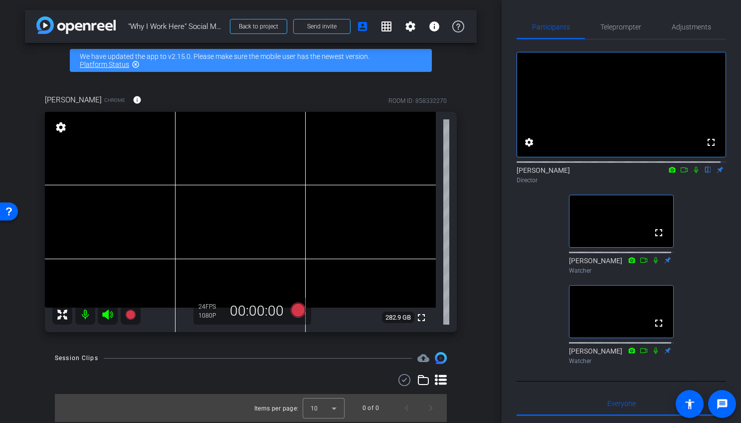
click at [133, 314] on icon at bounding box center [130, 314] width 10 height 10
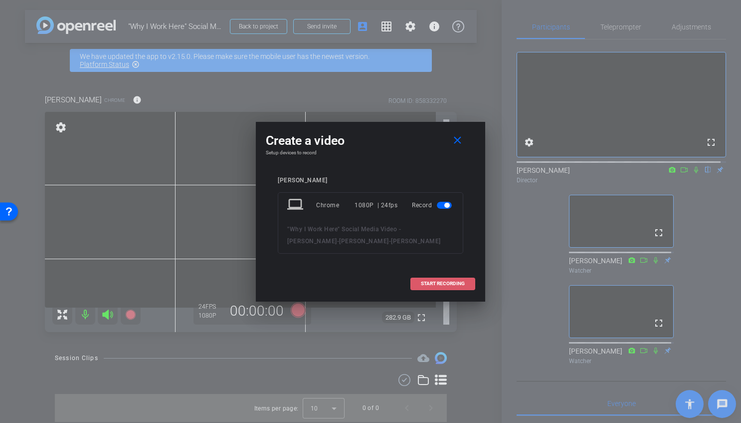
click at [445, 283] on span "START RECORDING" at bounding box center [443, 283] width 44 height 5
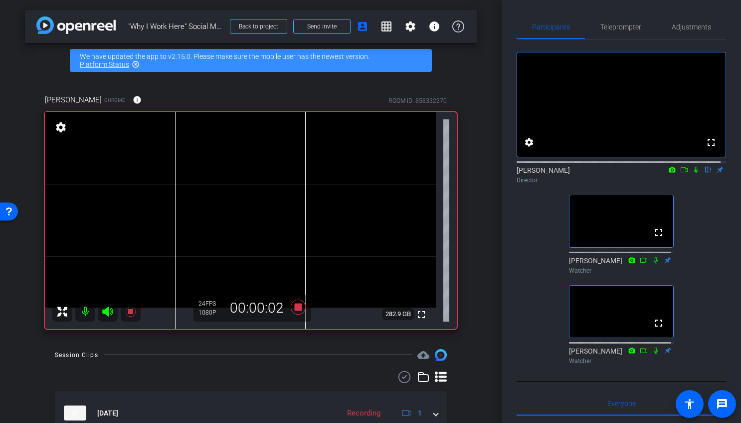
click at [692, 173] on icon at bounding box center [696, 169] width 8 height 7
click at [301, 310] on icon at bounding box center [298, 307] width 24 height 18
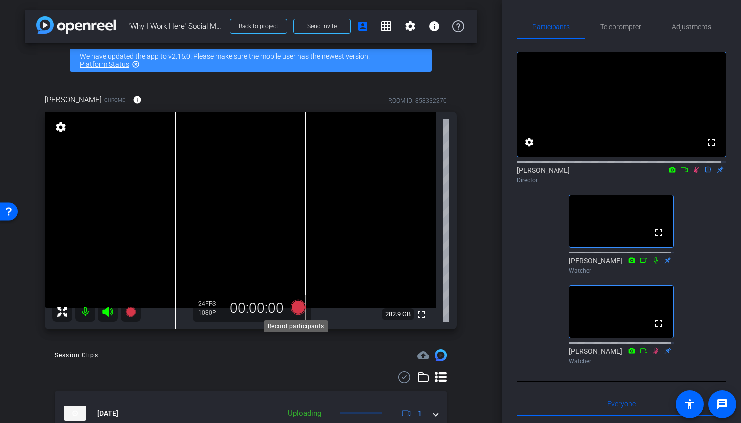
click at [298, 309] on icon at bounding box center [298, 306] width 15 height 15
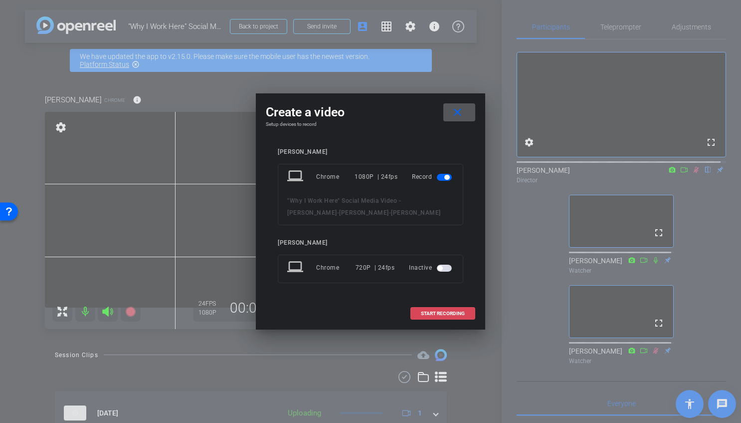
click at [438, 314] on span "START RECORDING" at bounding box center [443, 313] width 44 height 5
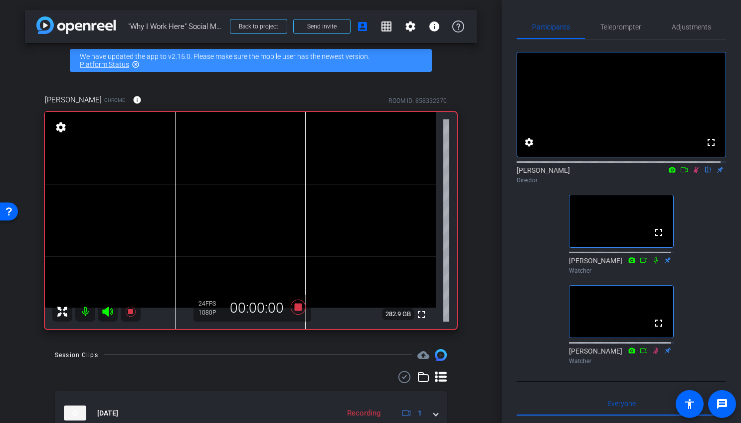
click at [652, 263] on icon at bounding box center [656, 259] width 8 height 7
click at [296, 310] on icon at bounding box center [298, 306] width 15 height 15
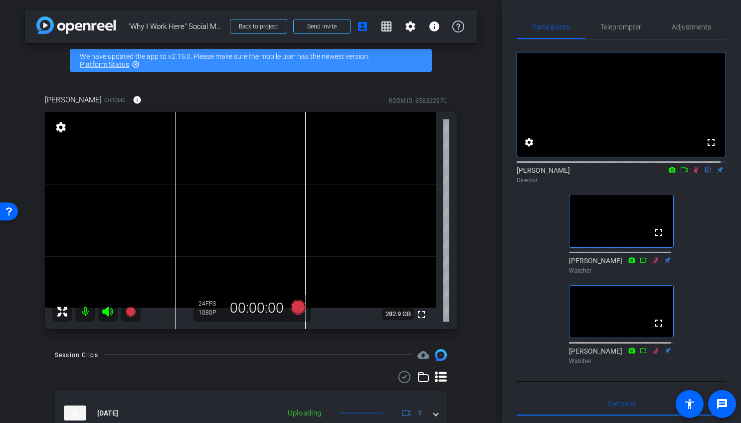
click at [693, 173] on icon at bounding box center [696, 169] width 8 height 7
click at [653, 263] on icon at bounding box center [656, 259] width 8 height 7
click at [652, 354] on icon at bounding box center [656, 350] width 8 height 7
click at [652, 263] on icon at bounding box center [656, 259] width 8 height 7
click at [693, 173] on icon at bounding box center [697, 169] width 8 height 7
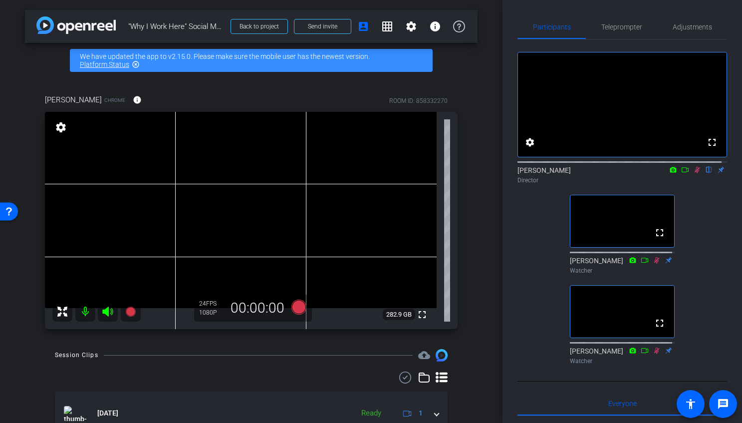
click at [693, 173] on icon at bounding box center [697, 169] width 8 height 7
click at [295, 308] on icon at bounding box center [298, 306] width 15 height 15
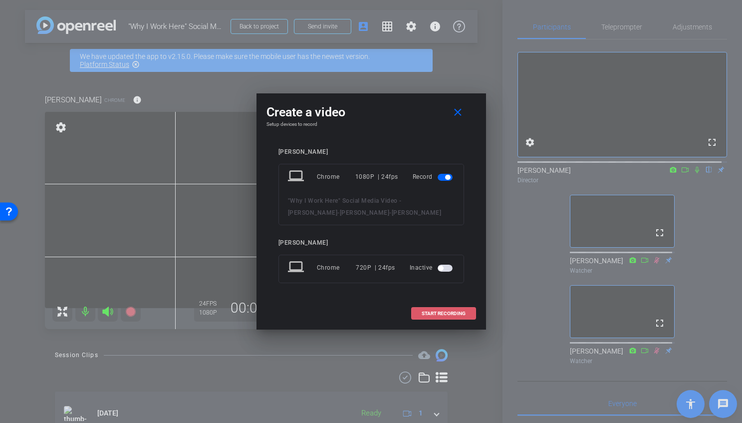
click at [424, 312] on span "START RECORDING" at bounding box center [444, 313] width 44 height 5
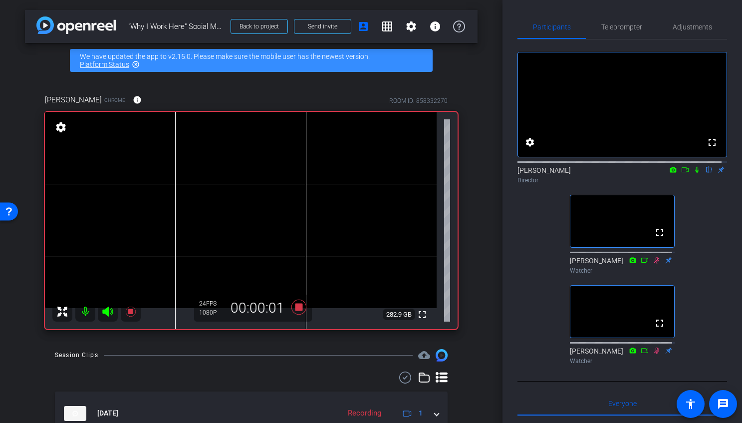
click at [693, 173] on icon at bounding box center [697, 169] width 8 height 7
click at [694, 173] on icon at bounding box center [696, 170] width 5 height 6
click at [299, 309] on icon at bounding box center [299, 307] width 24 height 18
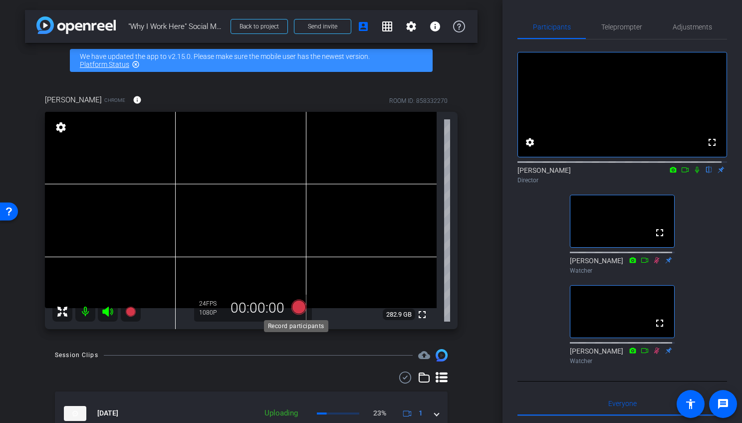
click at [293, 312] on icon at bounding box center [298, 306] width 15 height 15
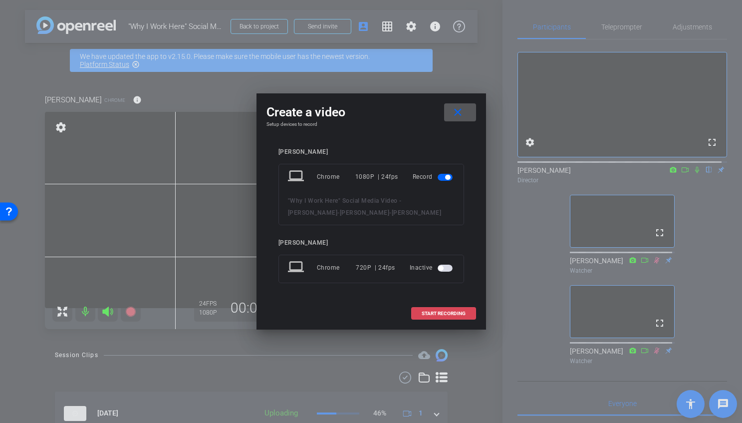
click at [427, 308] on span at bounding box center [444, 313] width 64 height 24
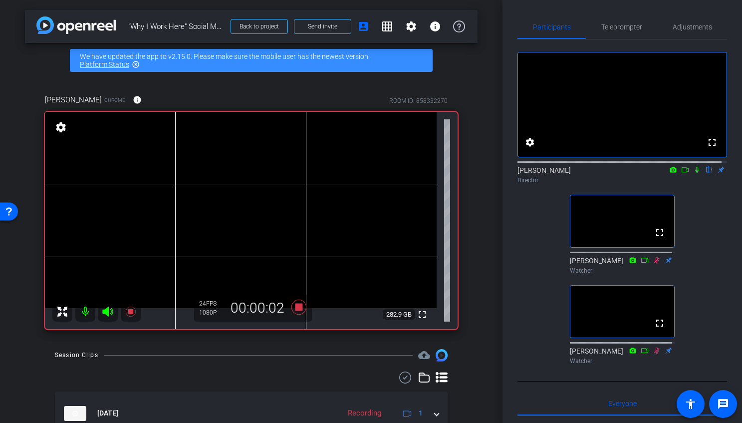
click at [695, 173] on icon at bounding box center [697, 170] width 4 height 6
click at [294, 309] on icon at bounding box center [298, 306] width 15 height 15
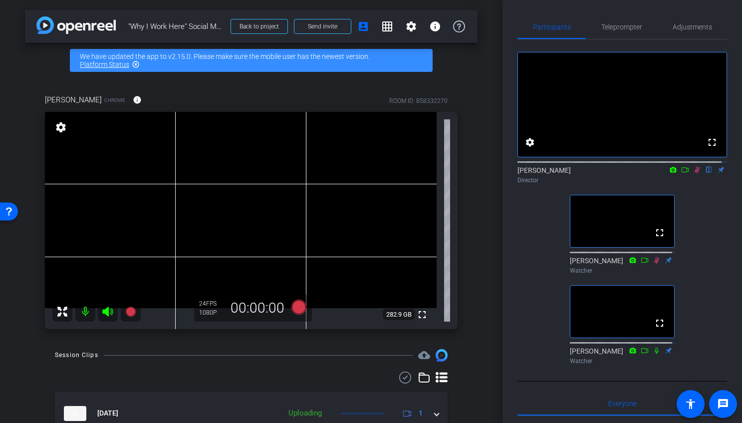
click at [694, 173] on icon at bounding box center [697, 169] width 8 height 7
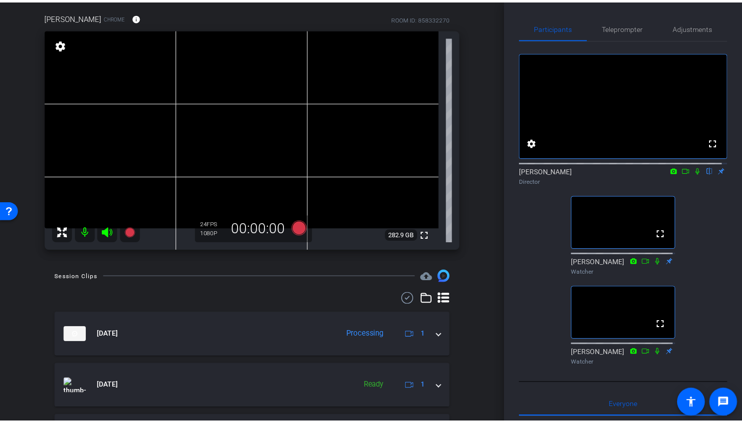
scroll to position [83, 0]
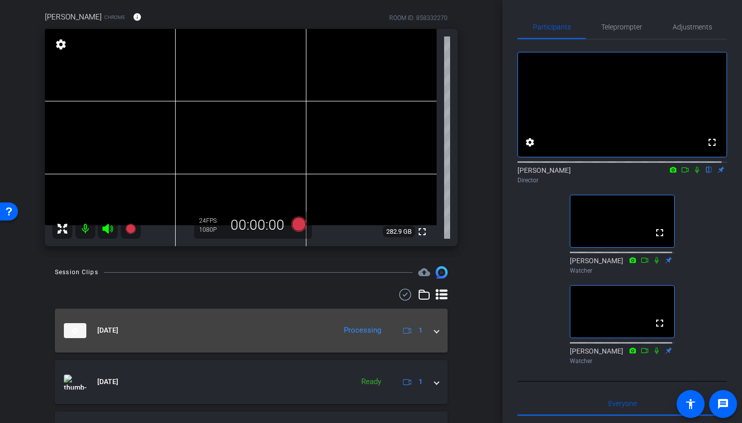
click at [424, 330] on div "[DATE] Processing 1" at bounding box center [249, 330] width 371 height 15
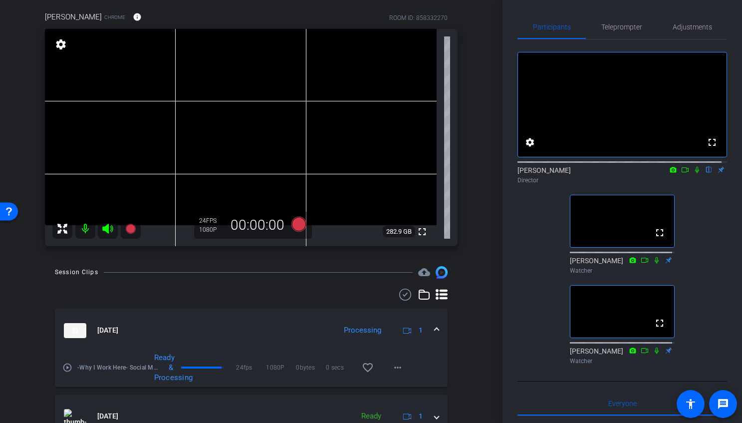
click at [420, 330] on mat-panel-description "Processing 1" at bounding box center [383, 330] width 88 height 15
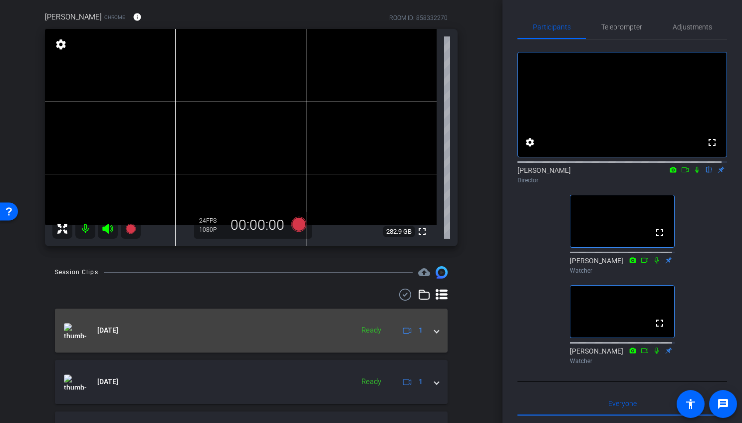
click at [421, 329] on div "[DATE] Ready 1" at bounding box center [249, 330] width 371 height 15
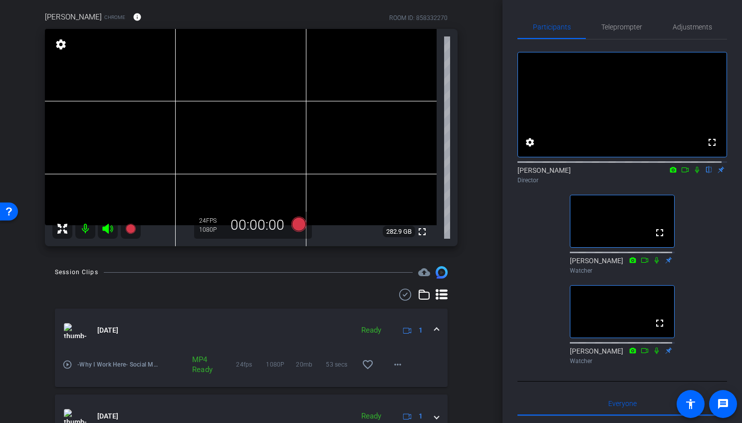
click at [70, 364] on mat-icon "play_circle_outline" at bounding box center [67, 364] width 10 height 10
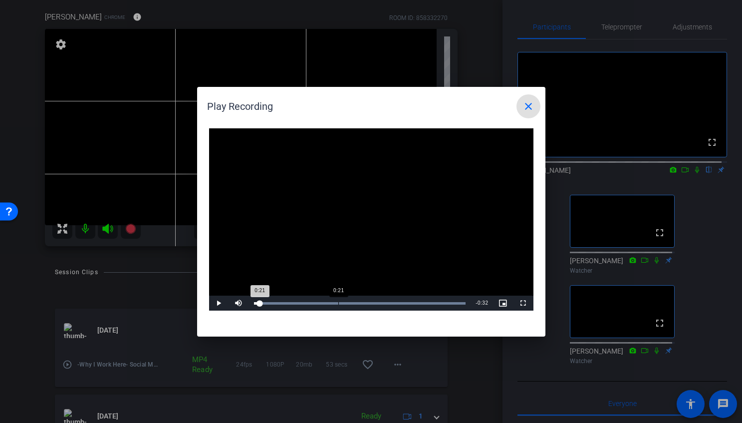
click at [338, 303] on div "0:21" at bounding box center [338, 303] width 0 height 2
click at [357, 302] on div "Loaded : 100.00% 0:25 0:25" at bounding box center [360, 303] width 212 height 2
click at [376, 302] on div "Loaded : 100.00% 0:30 0:26" at bounding box center [360, 303] width 212 height 2
click at [396, 300] on div "Loaded : 100.00% 0:35 0:31" at bounding box center [360, 302] width 222 height 15
click at [417, 299] on div "Loaded : 100.00% 0:40 0:40" at bounding box center [360, 302] width 222 height 15
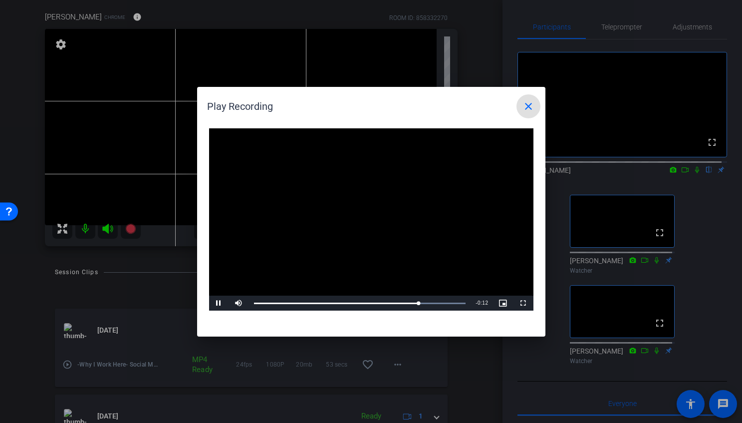
click at [440, 247] on video "Video Player" at bounding box center [371, 219] width 324 height 183
click at [528, 104] on mat-icon "close" at bounding box center [528, 106] width 12 height 12
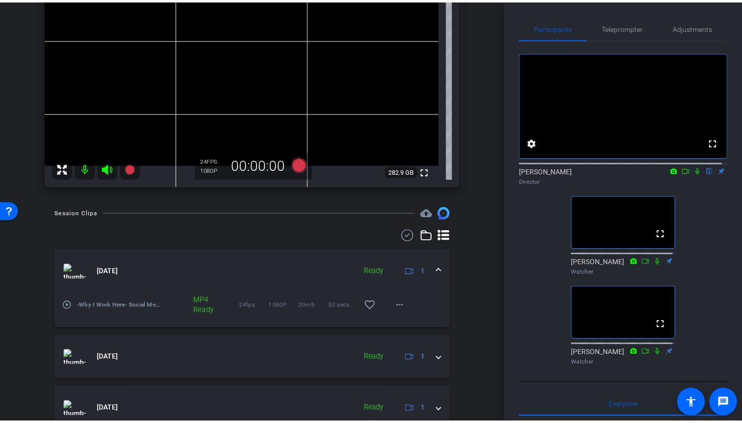
scroll to position [146, 0]
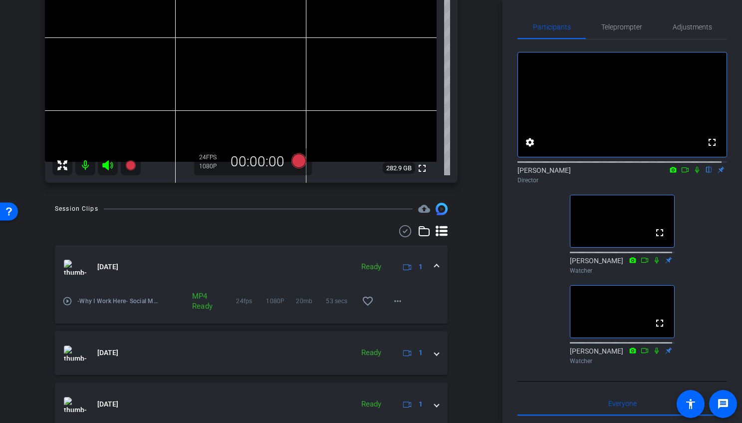
click at [427, 266] on div "[DATE] Ready 1" at bounding box center [249, 266] width 371 height 15
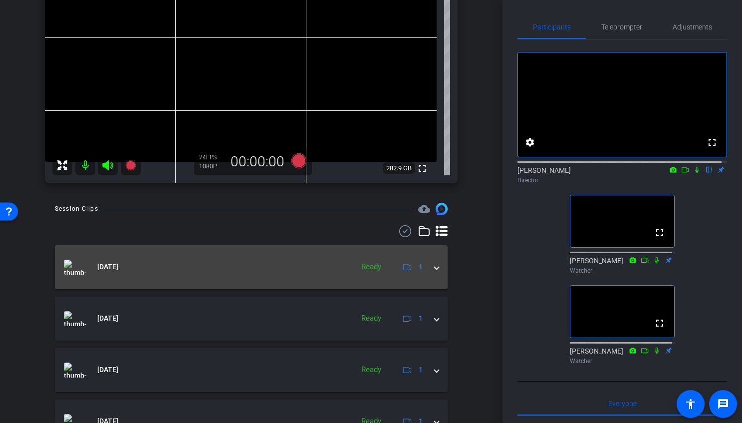
click at [428, 266] on div "[DATE] Ready 1" at bounding box center [249, 266] width 371 height 15
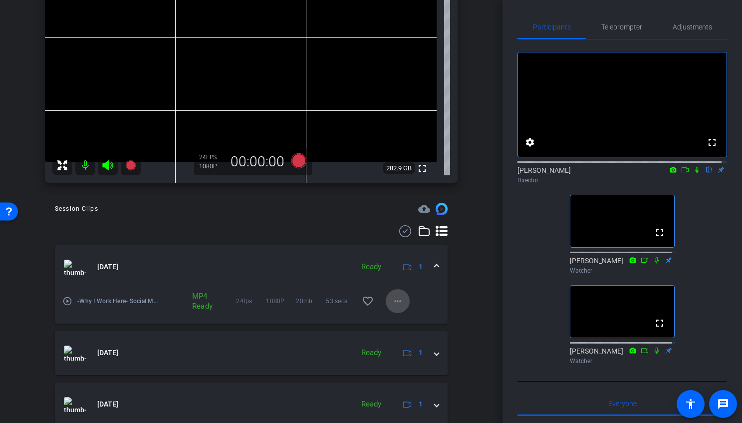
click at [392, 298] on mat-icon "more_horiz" at bounding box center [398, 301] width 12 height 12
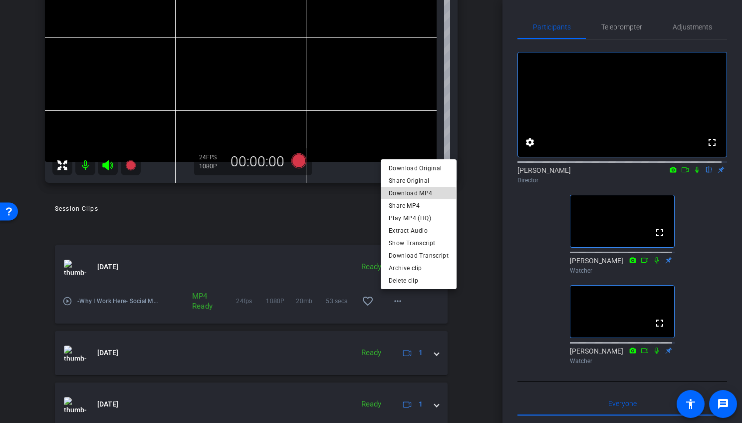
click at [413, 194] on span "Download MP4" at bounding box center [419, 193] width 60 height 12
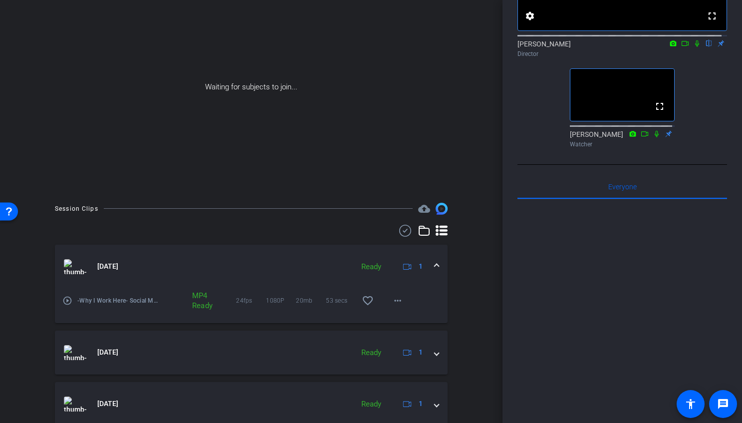
scroll to position [143, 0]
